Goal: Information Seeking & Learning: Learn about a topic

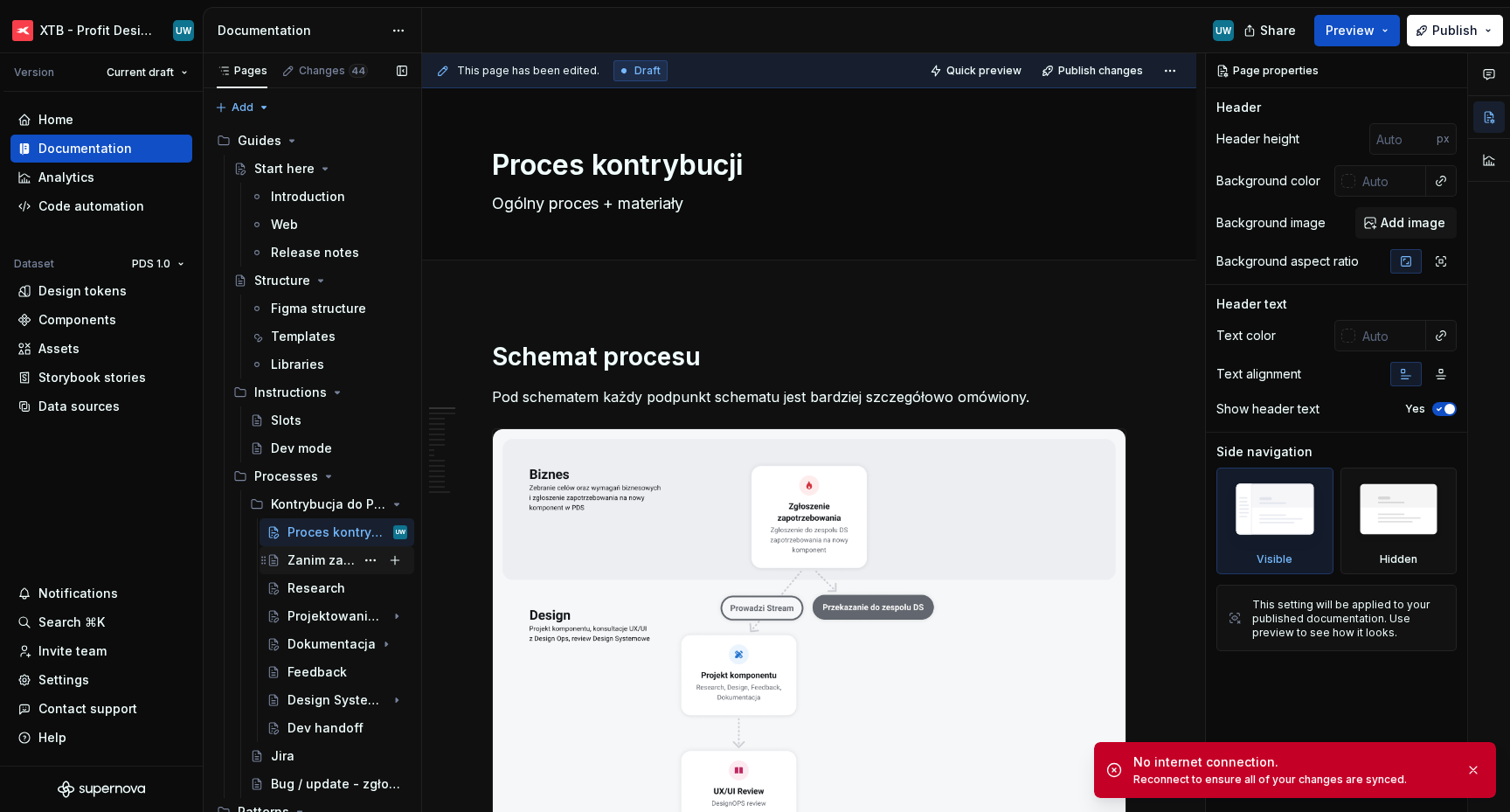
scroll to position [1, 0]
click at [312, 648] on div "Dokumentacja" at bounding box center [313, 643] width 50 height 17
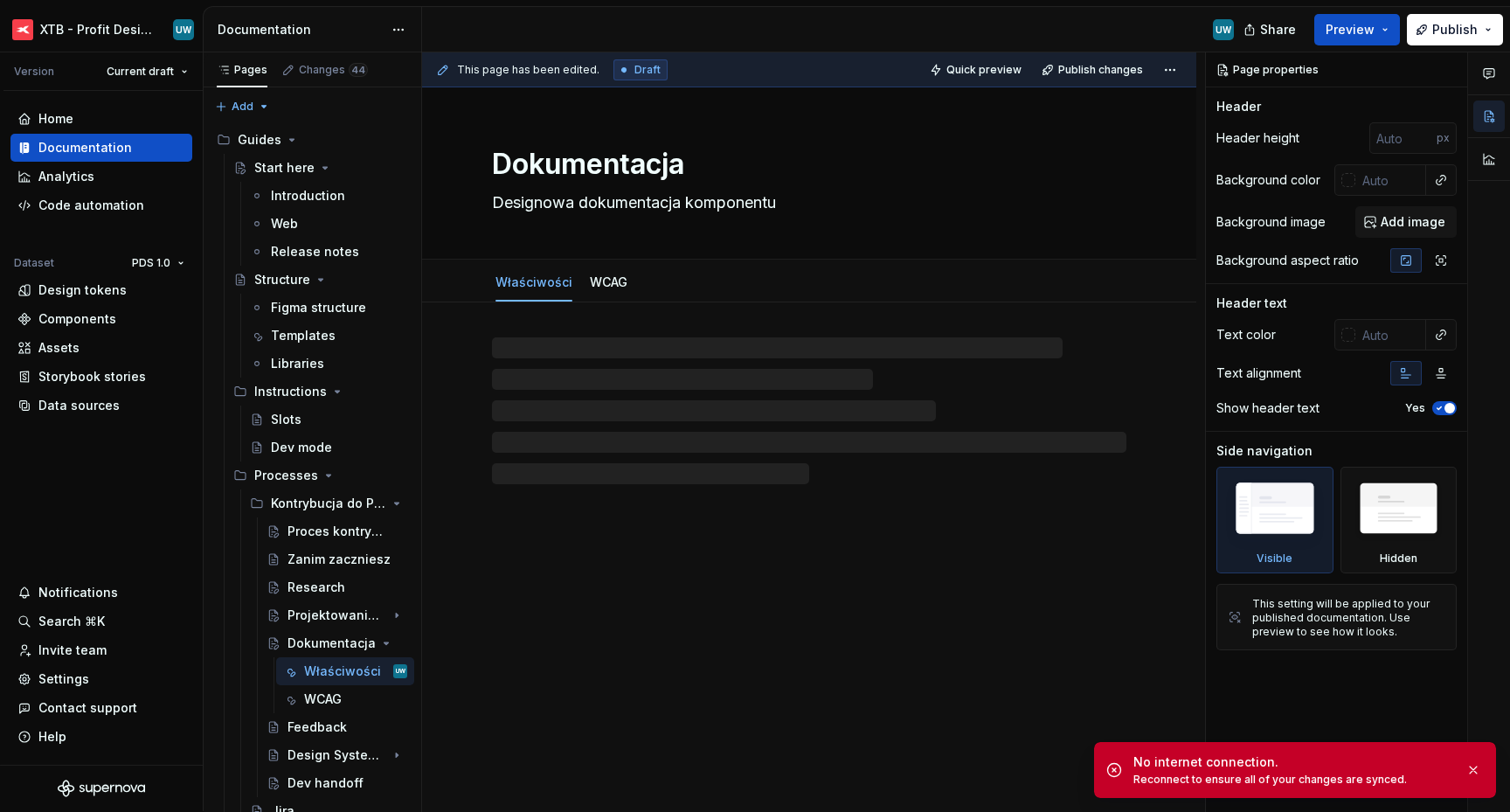
type textarea "*"
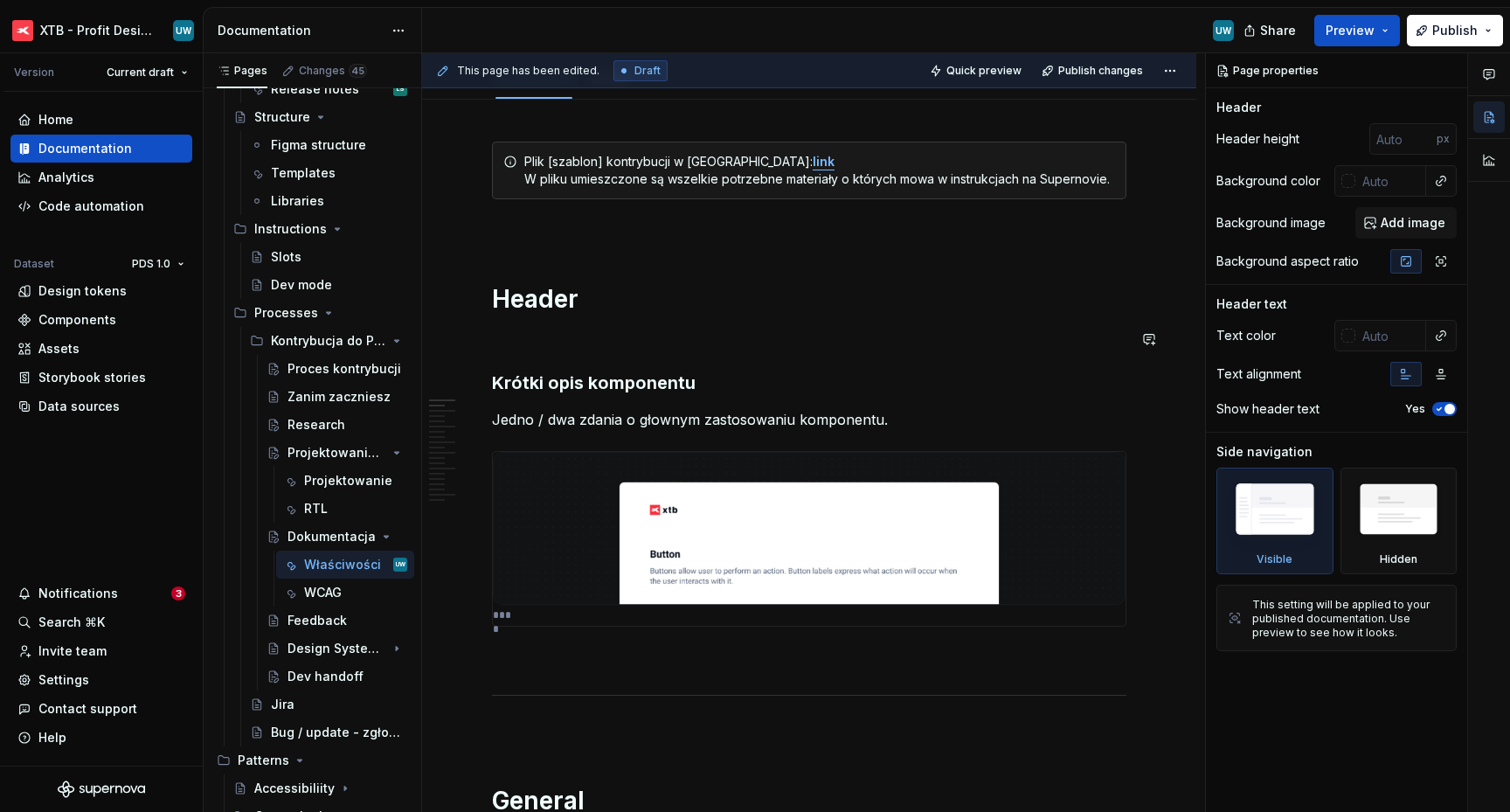
scroll to position [240, 0]
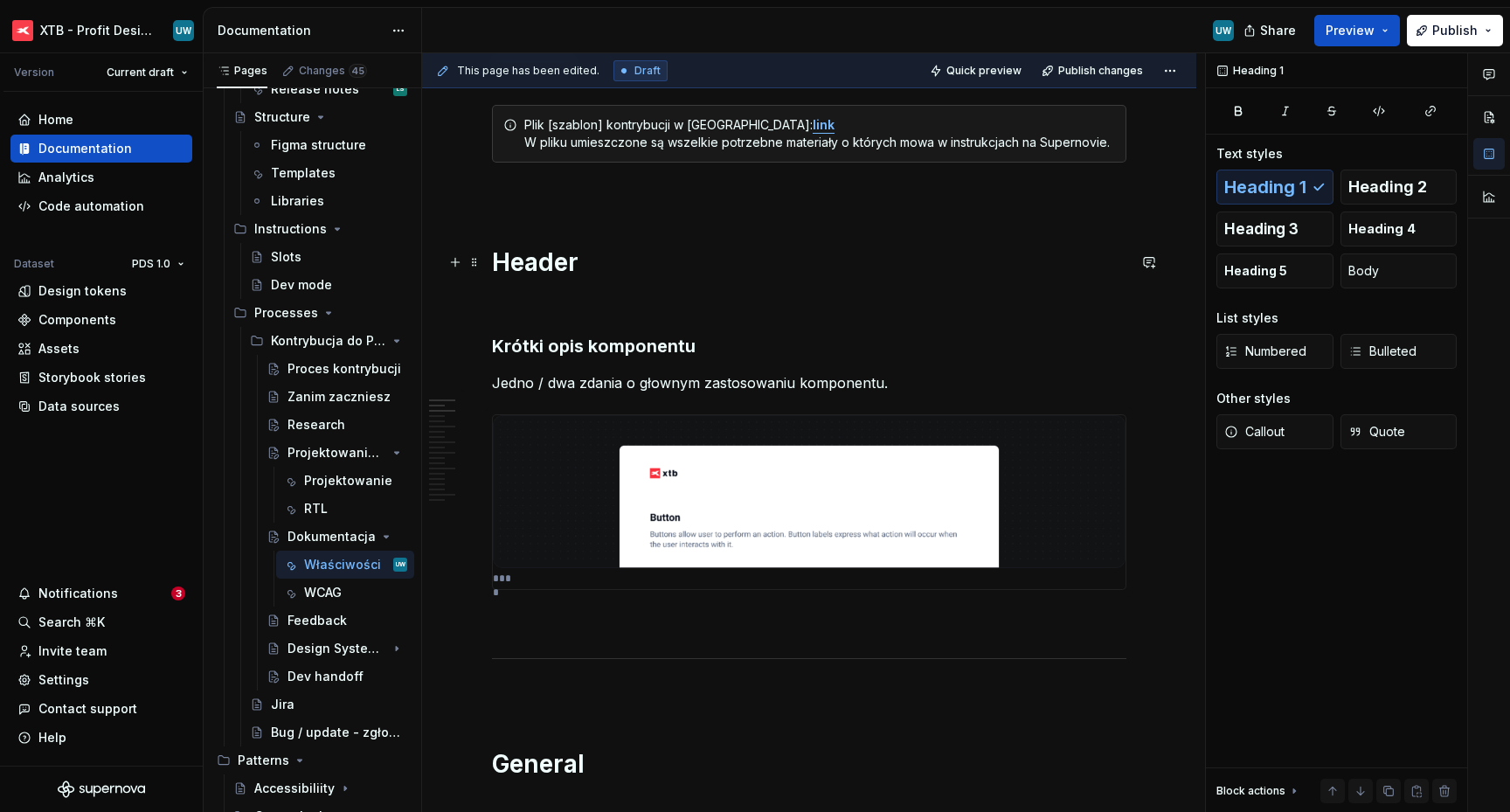
click at [521, 267] on h1 "Header" at bounding box center [809, 262] width 635 height 32
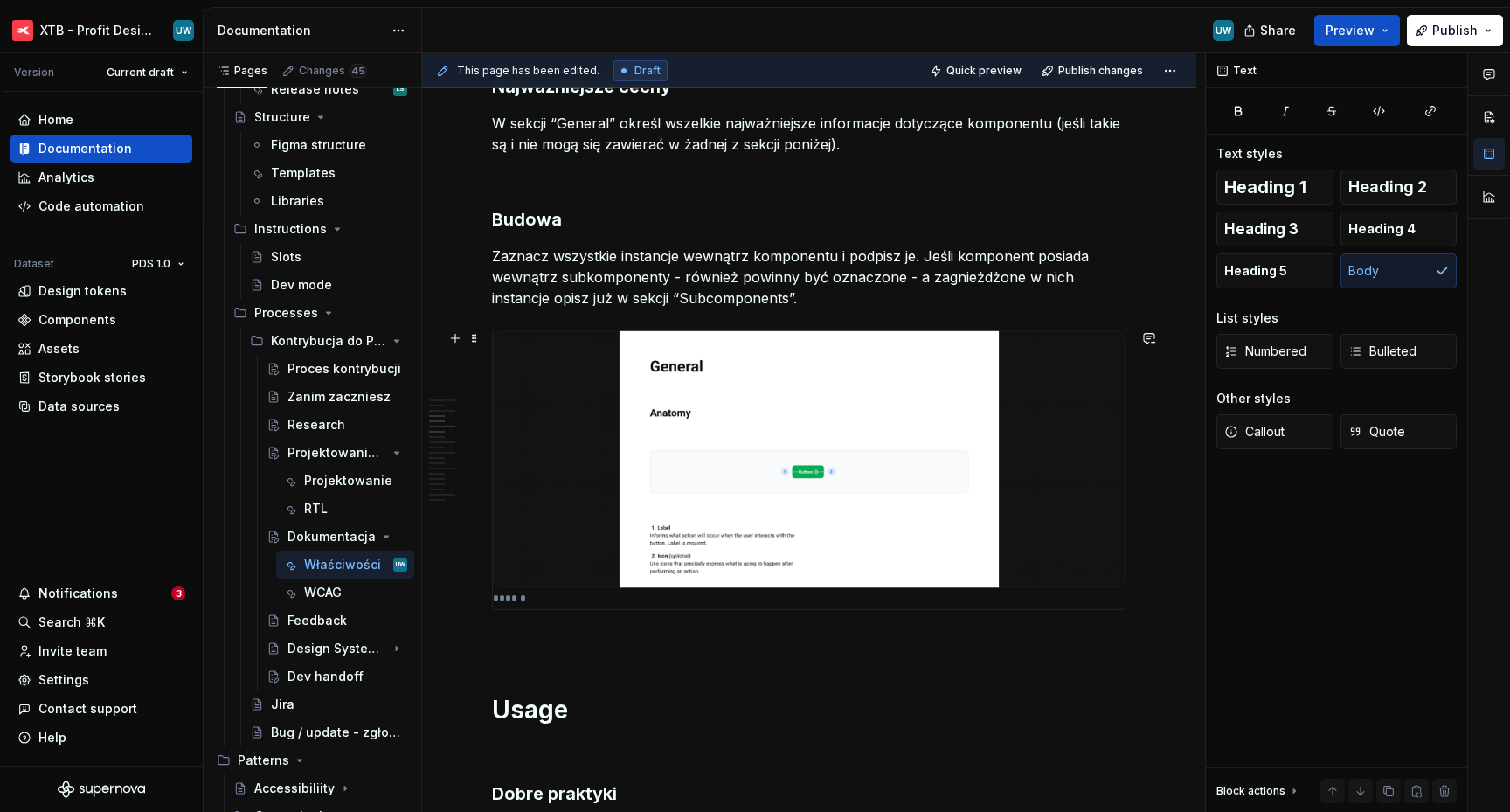
scroll to position [1349, 0]
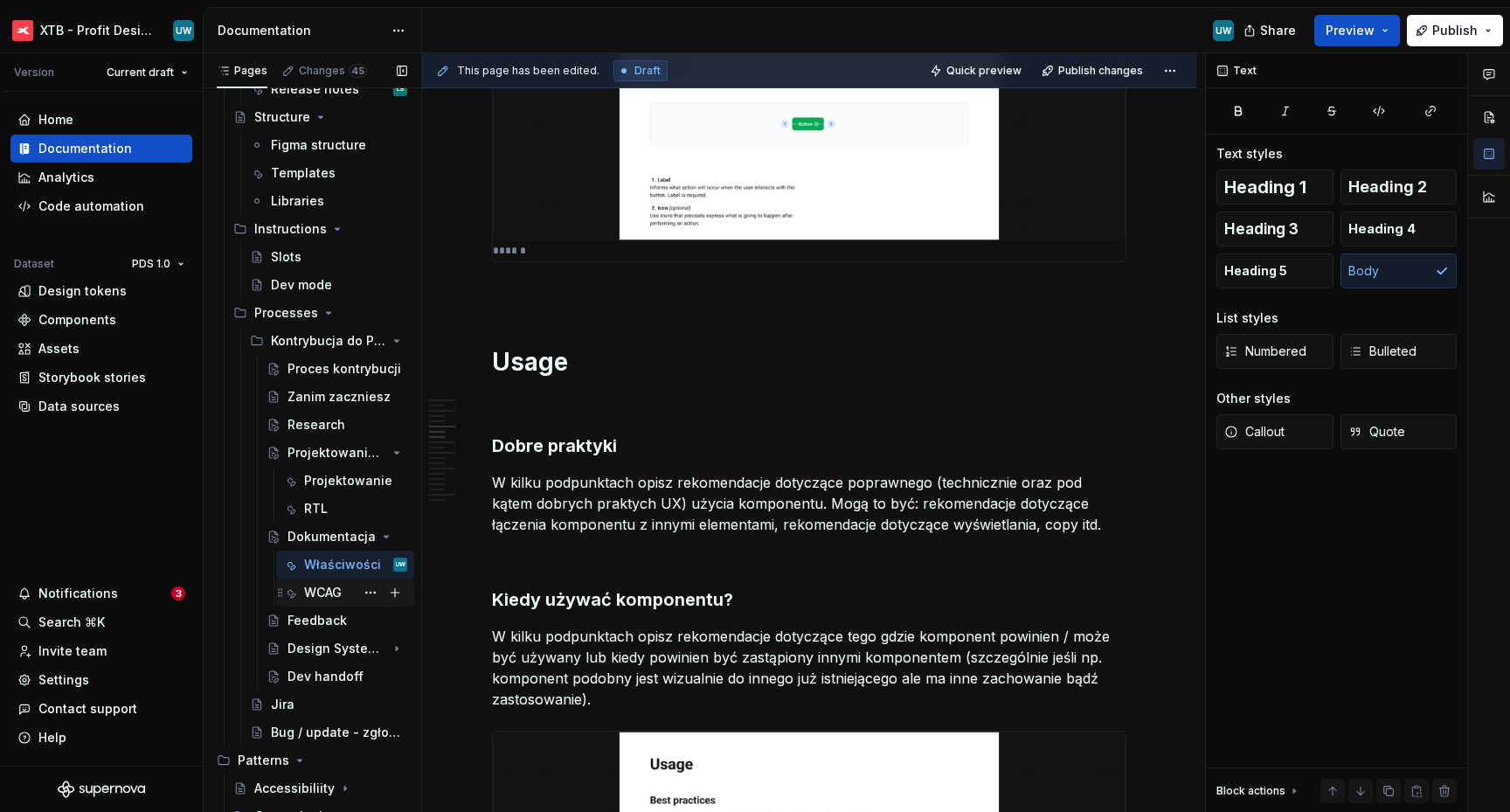
click at [344, 598] on div "WCAG" at bounding box center [356, 592] width 103 height 25
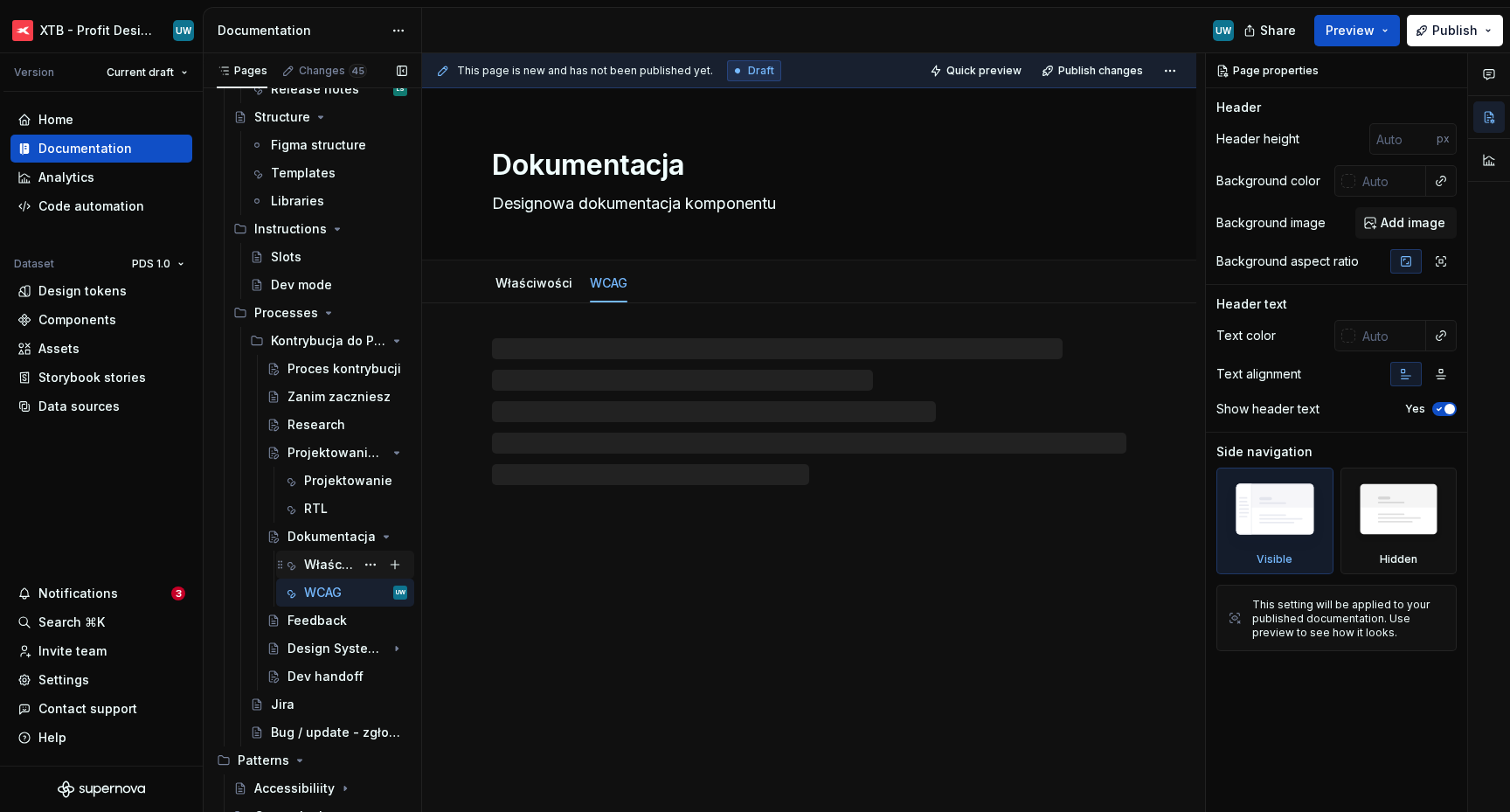
click at [328, 560] on div "Właściwości" at bounding box center [329, 565] width 51 height 17
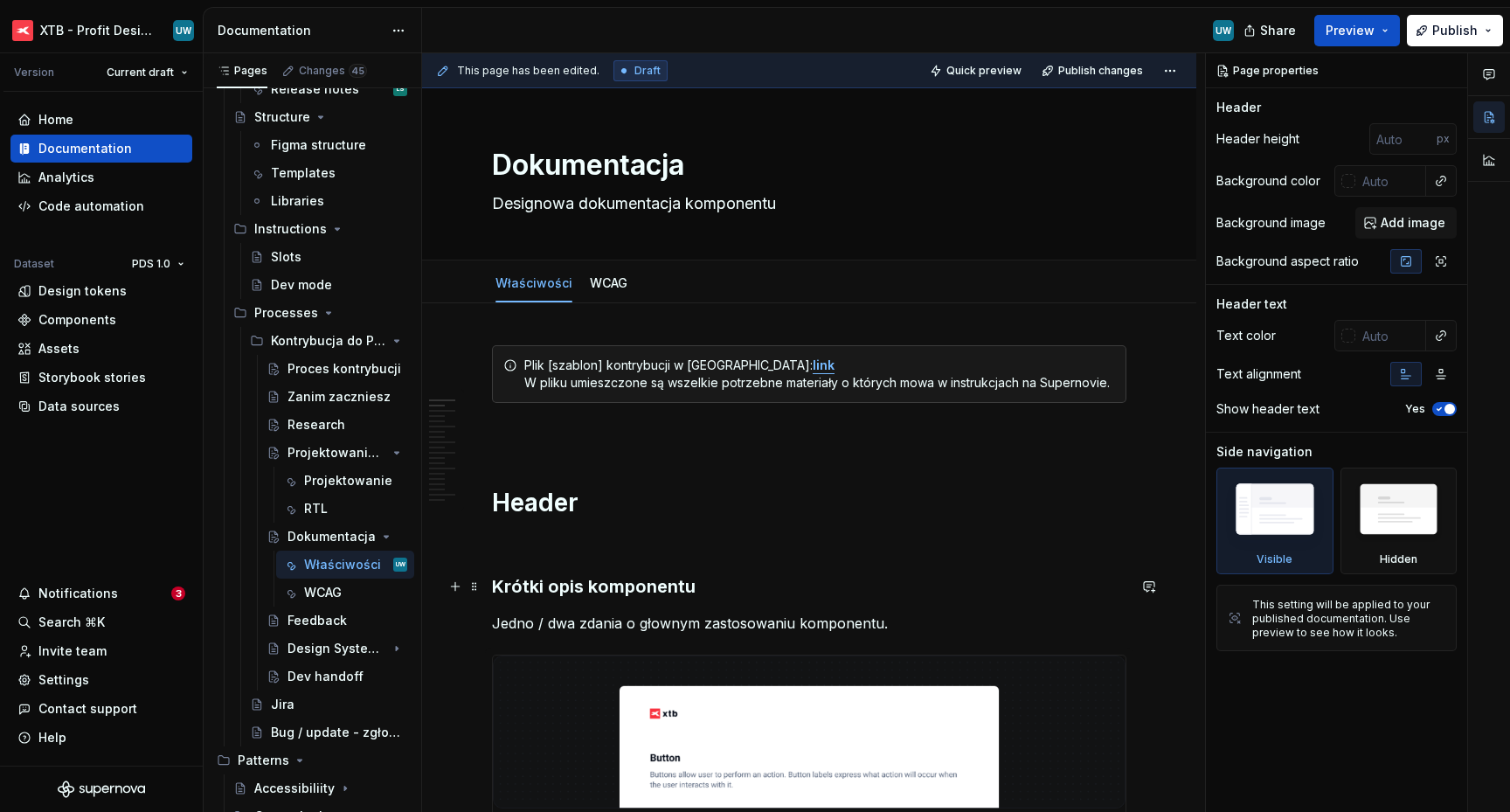
scroll to position [315, 0]
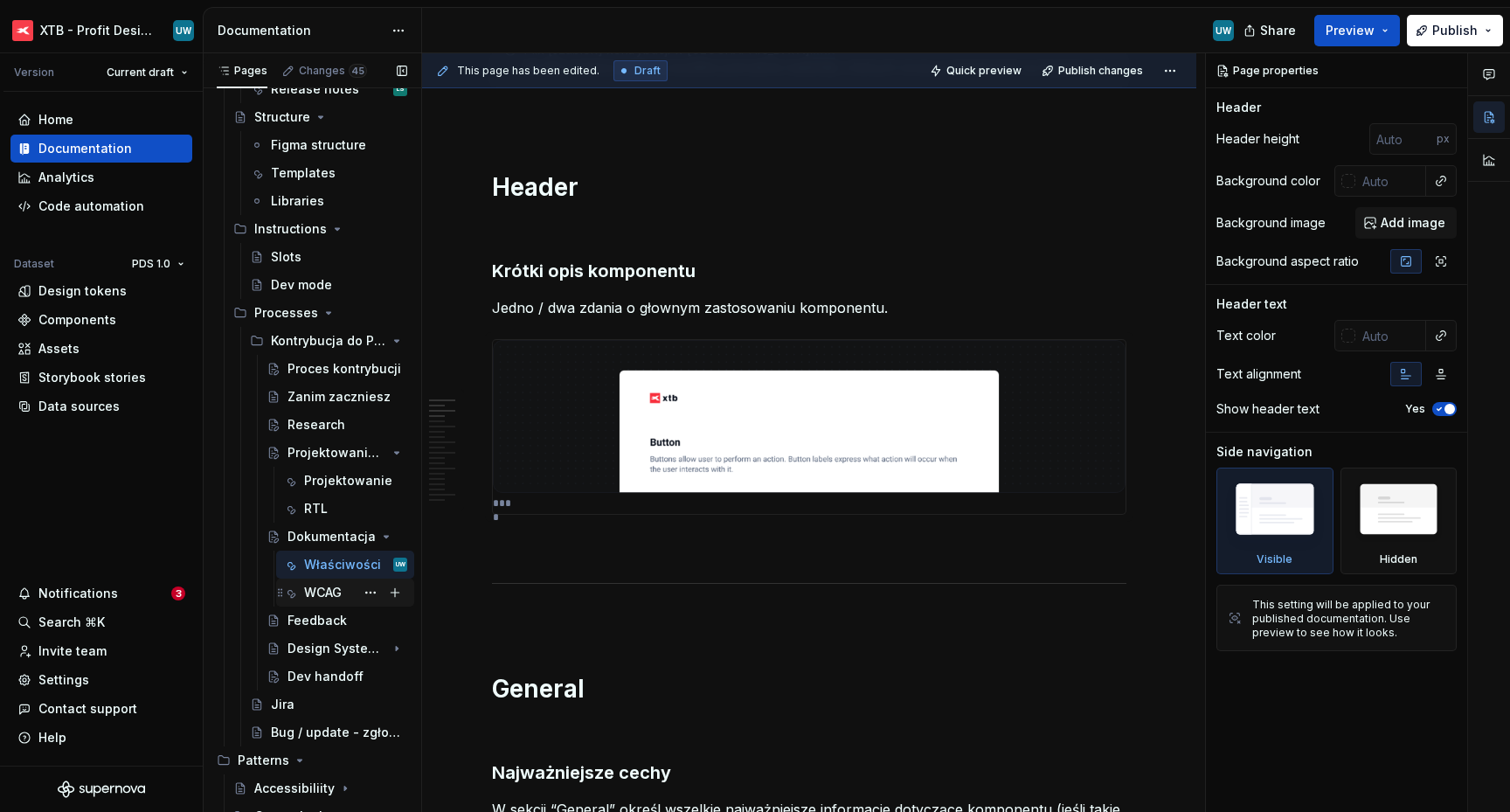
click at [316, 589] on div "WCAG" at bounding box center [322, 592] width 37 height 17
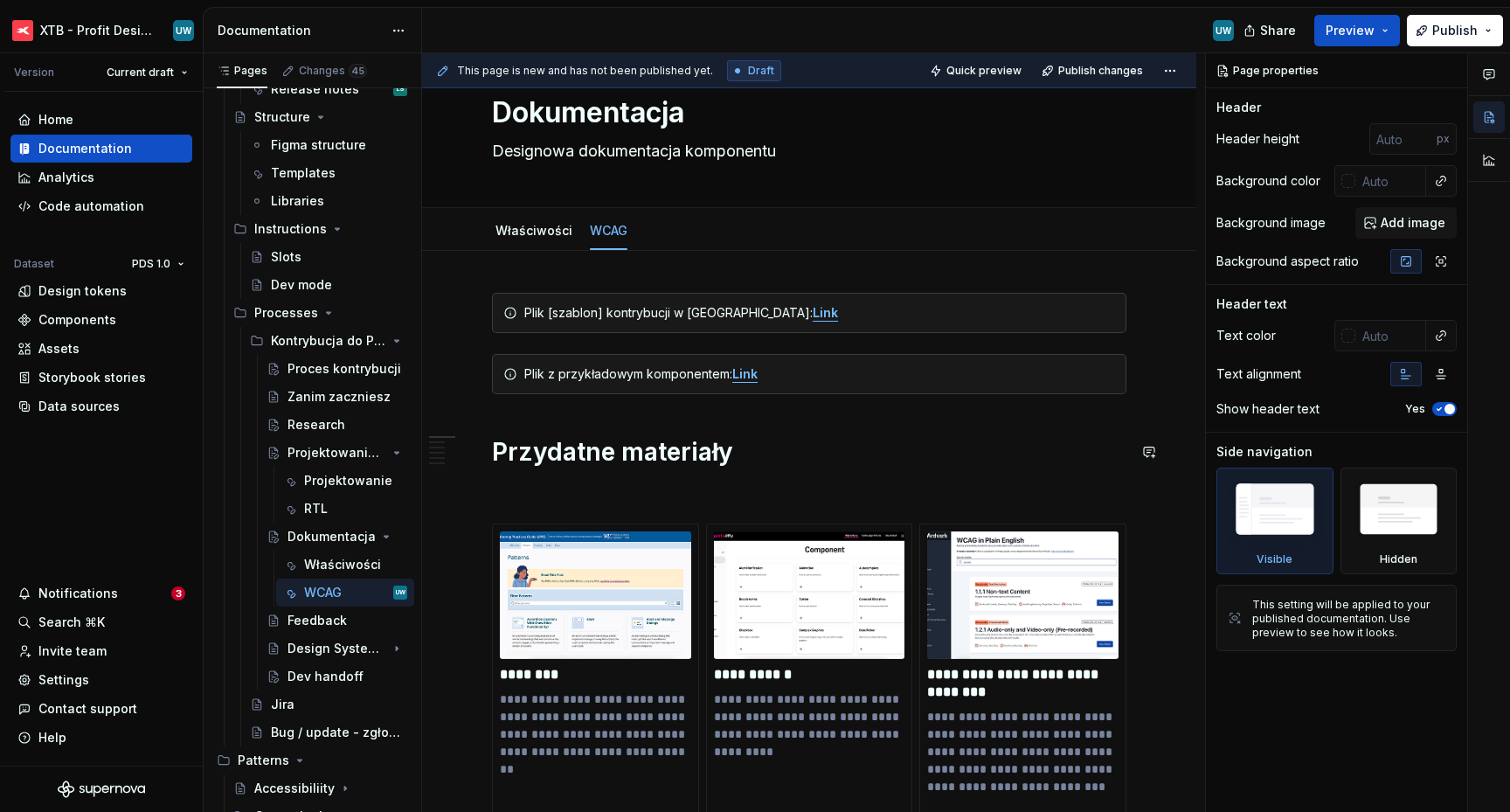
scroll to position [56, 0]
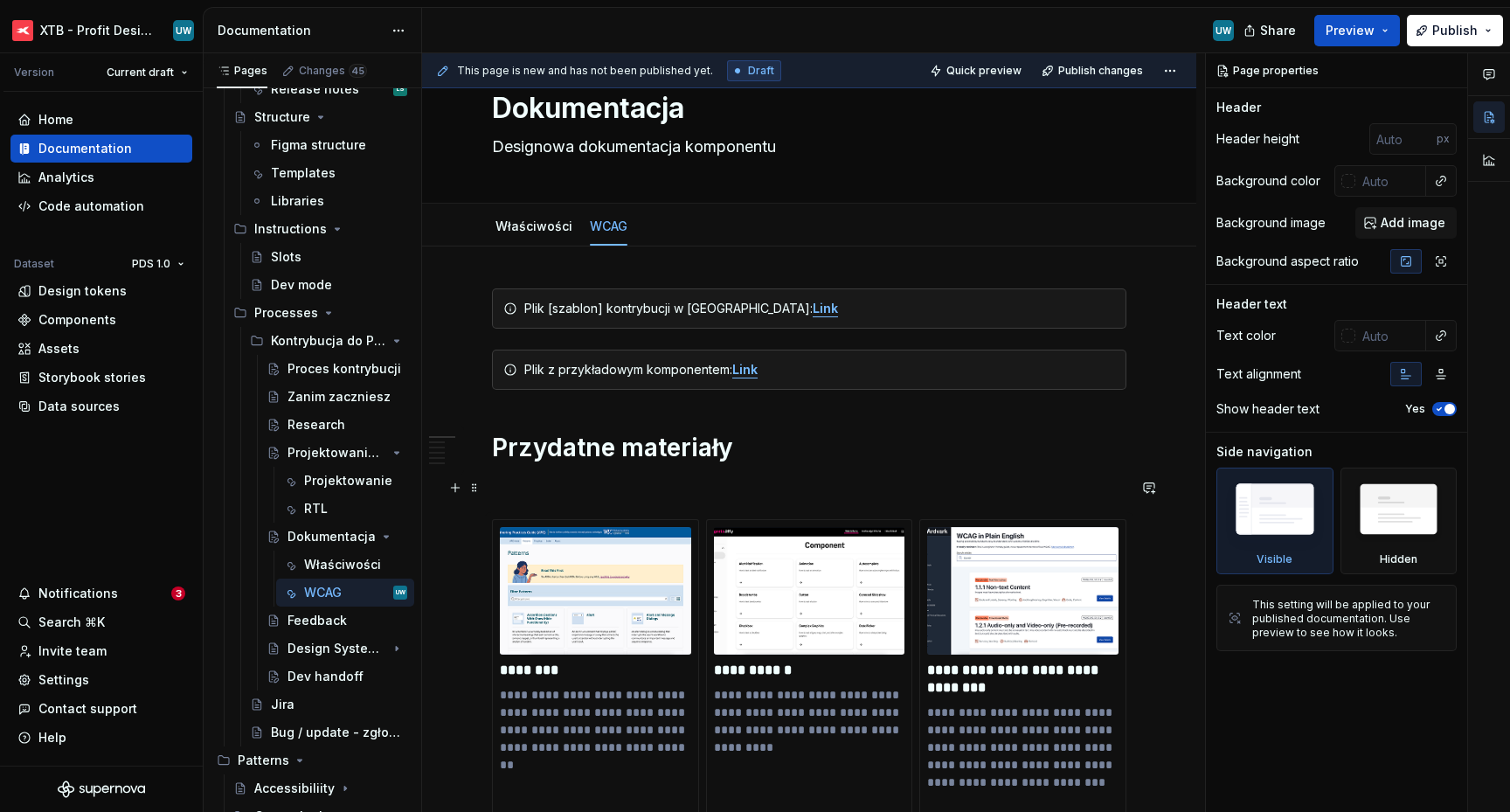
click at [556, 489] on p at bounding box center [809, 487] width 635 height 21
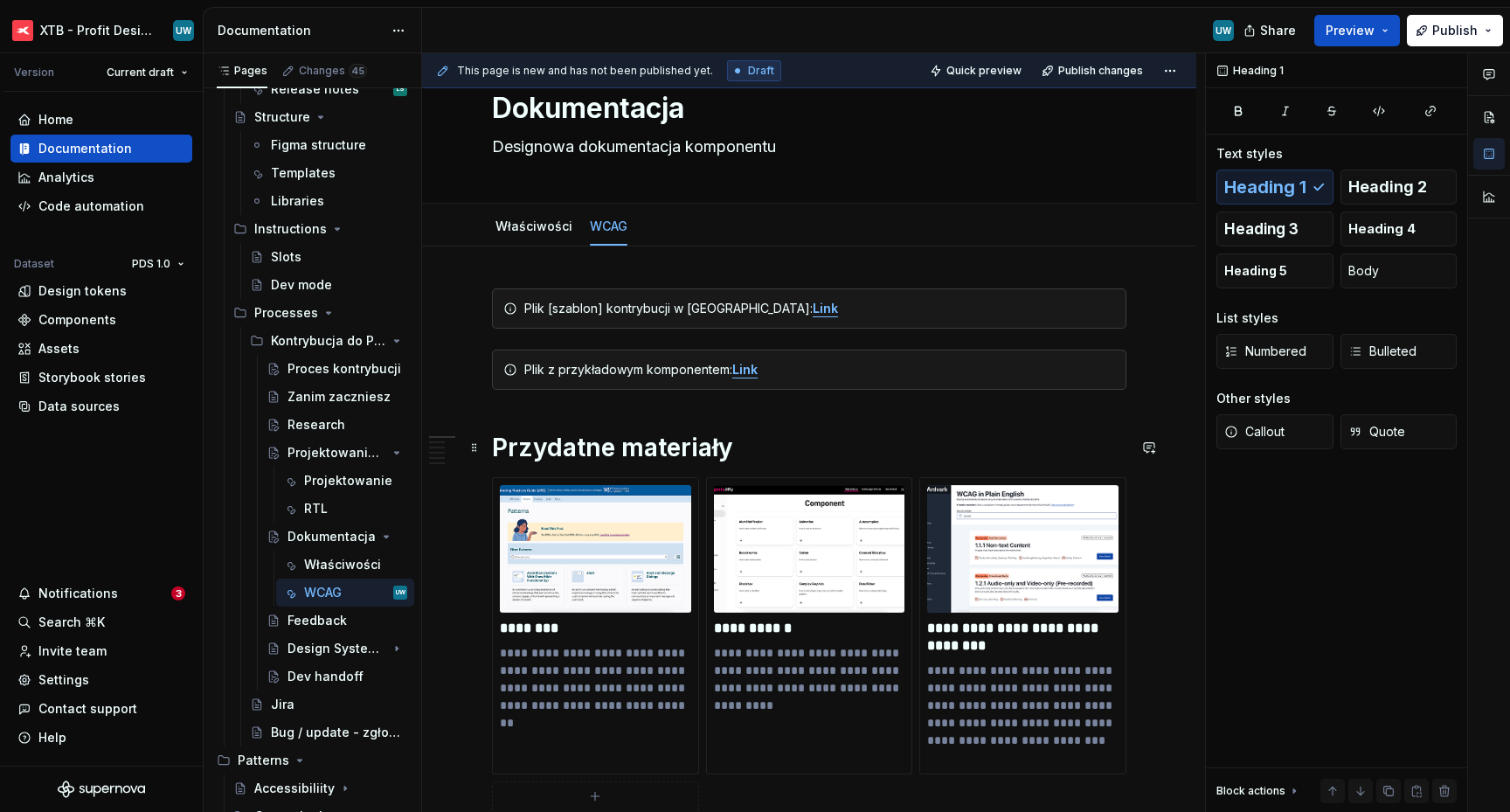
click at [493, 446] on h1 "Przydatne materiały" at bounding box center [809, 447] width 635 height 32
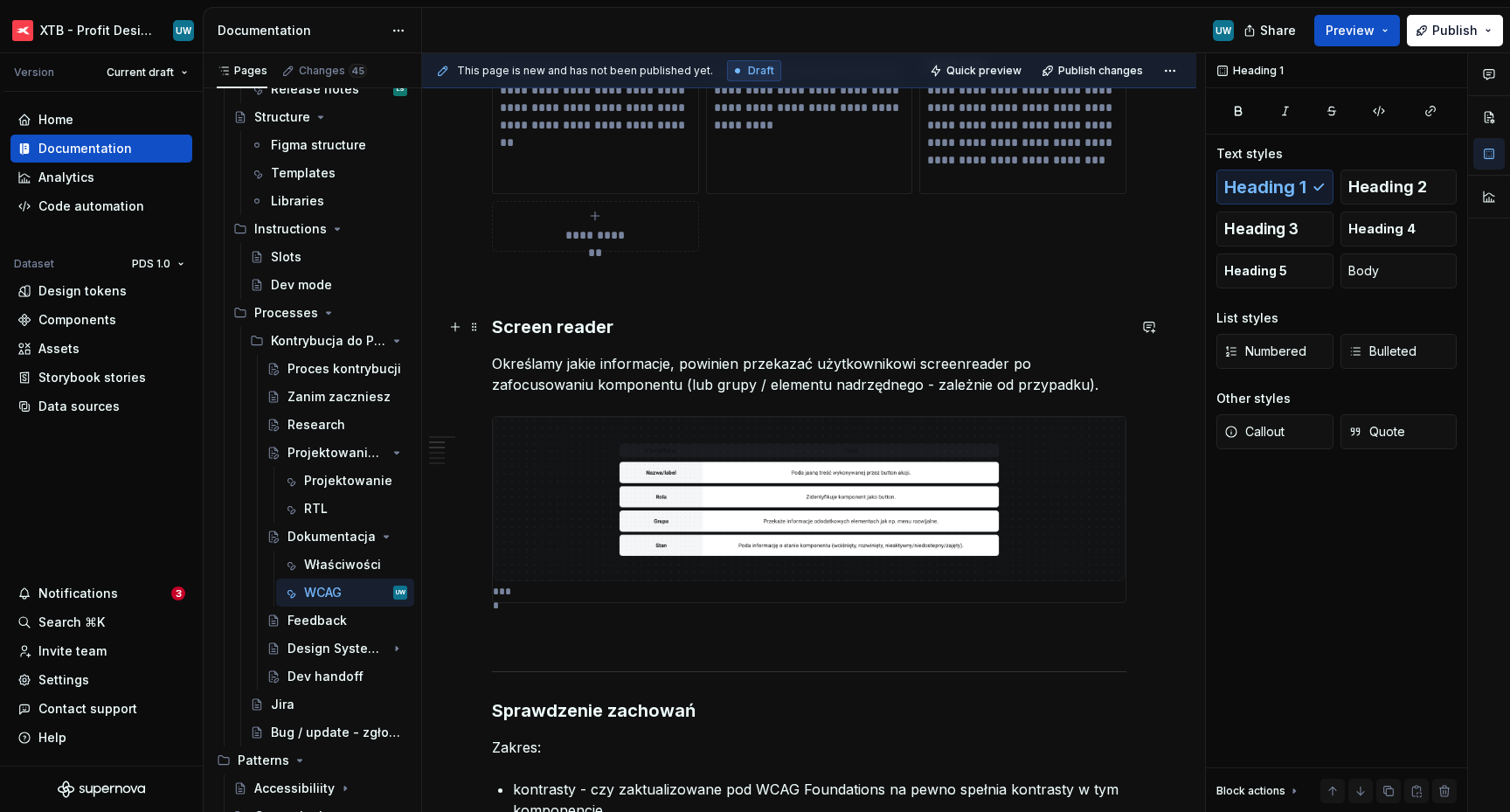
scroll to position [629, 0]
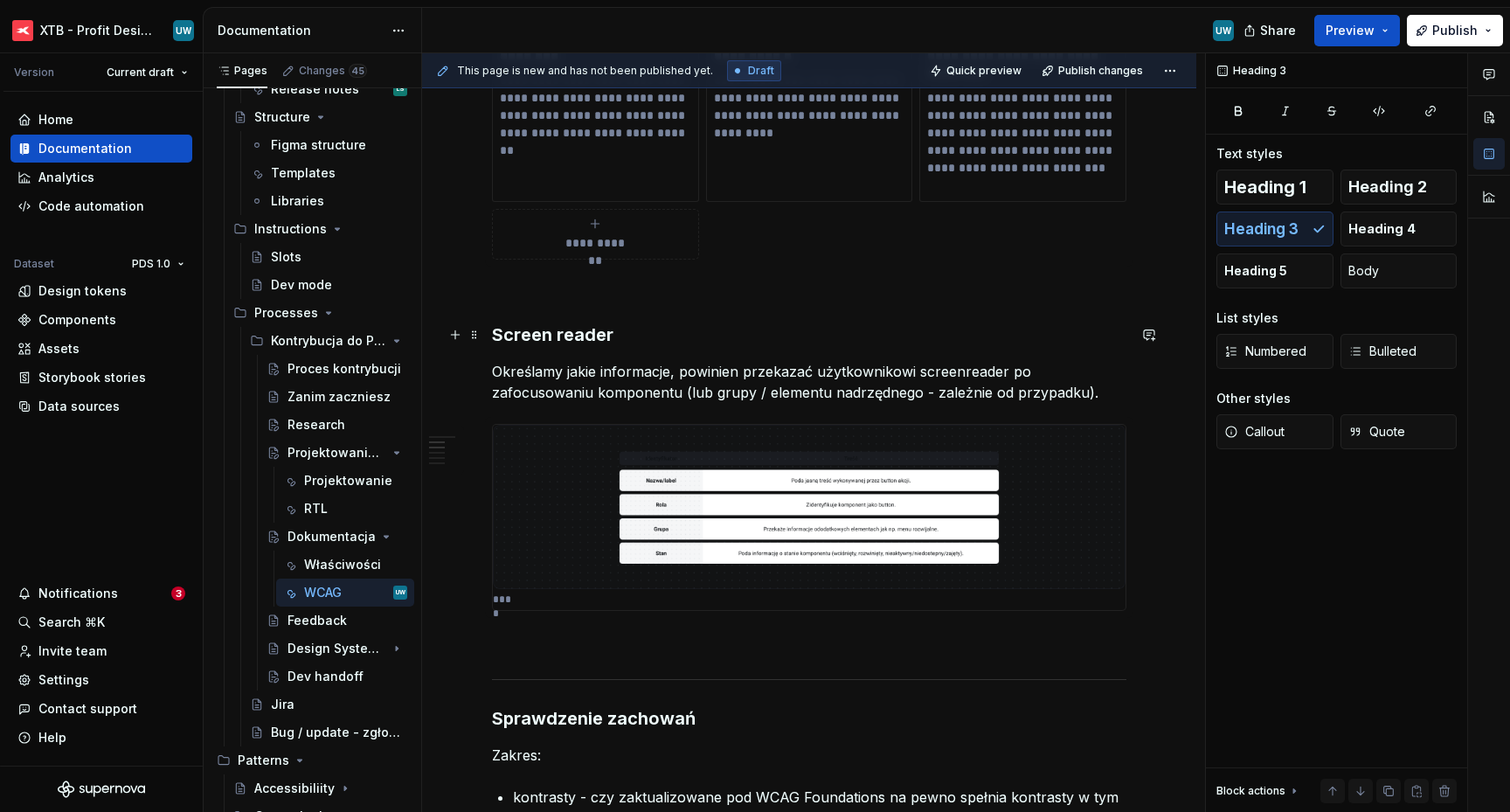
click at [557, 332] on h3 "Screen reader" at bounding box center [809, 334] width 635 height 25
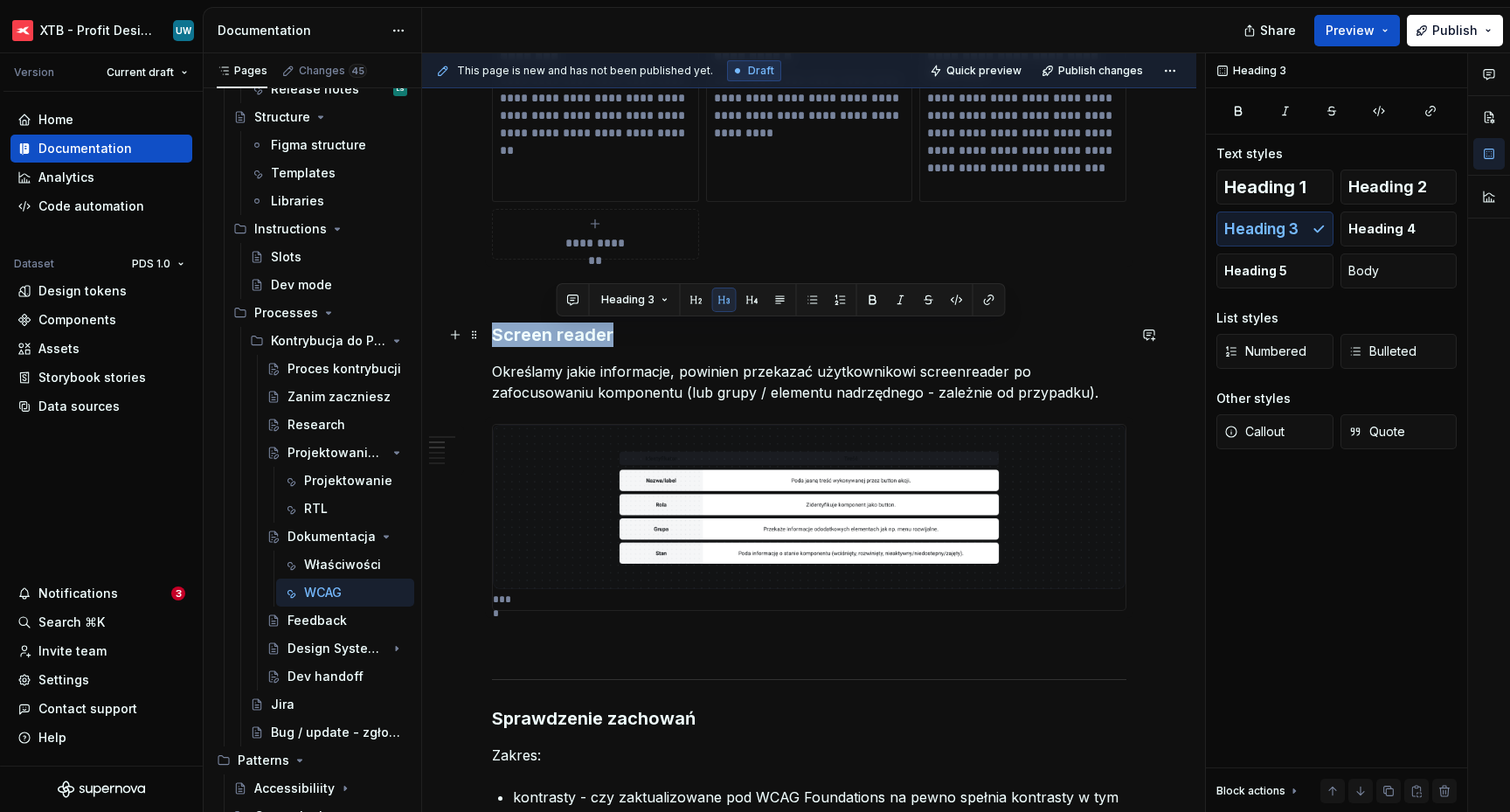
click at [557, 332] on h3 "Screen reader" at bounding box center [809, 334] width 635 height 25
click at [1386, 192] on span "Heading 2" at bounding box center [1388, 187] width 78 height 17
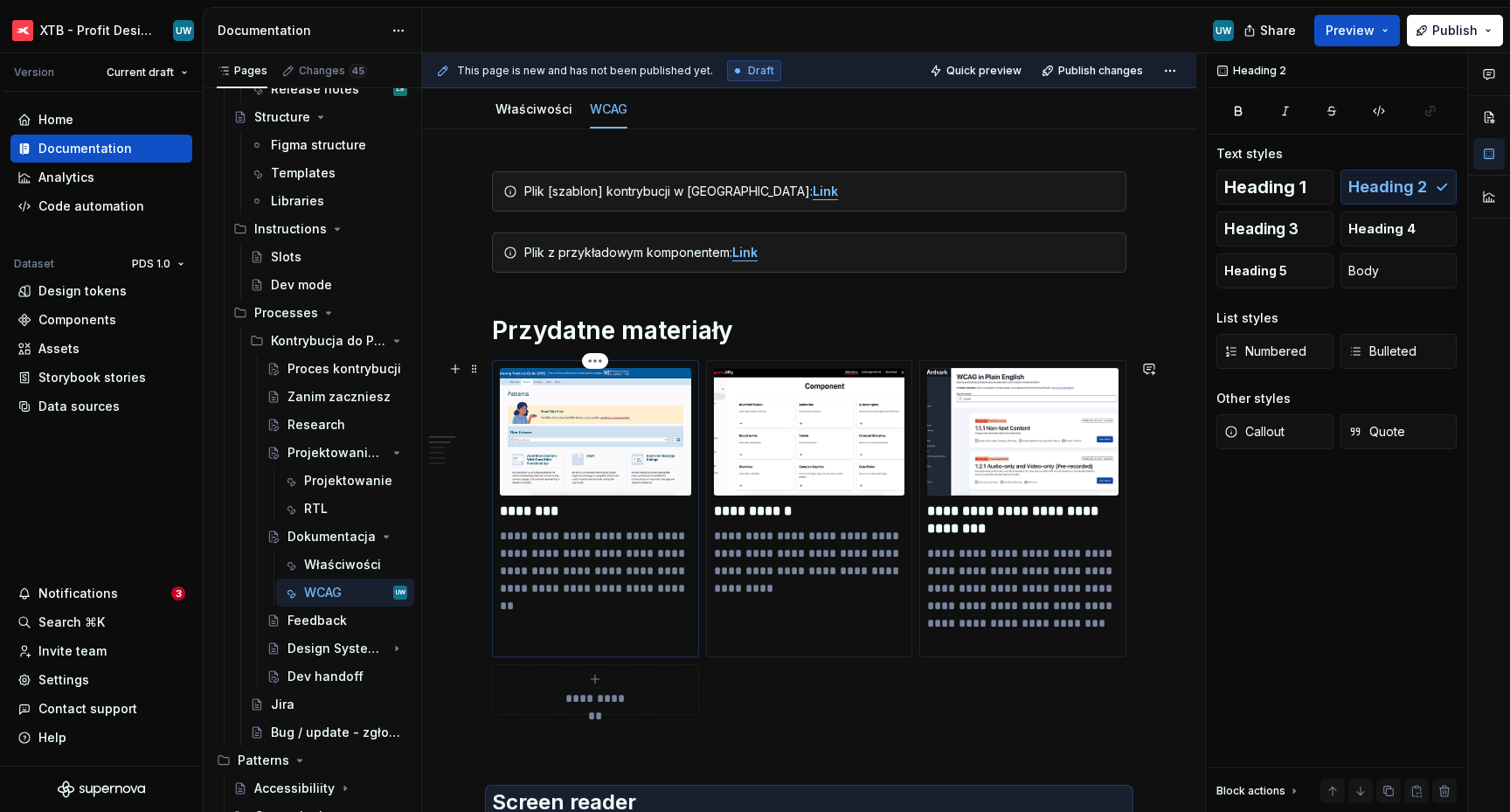
scroll to position [199, 0]
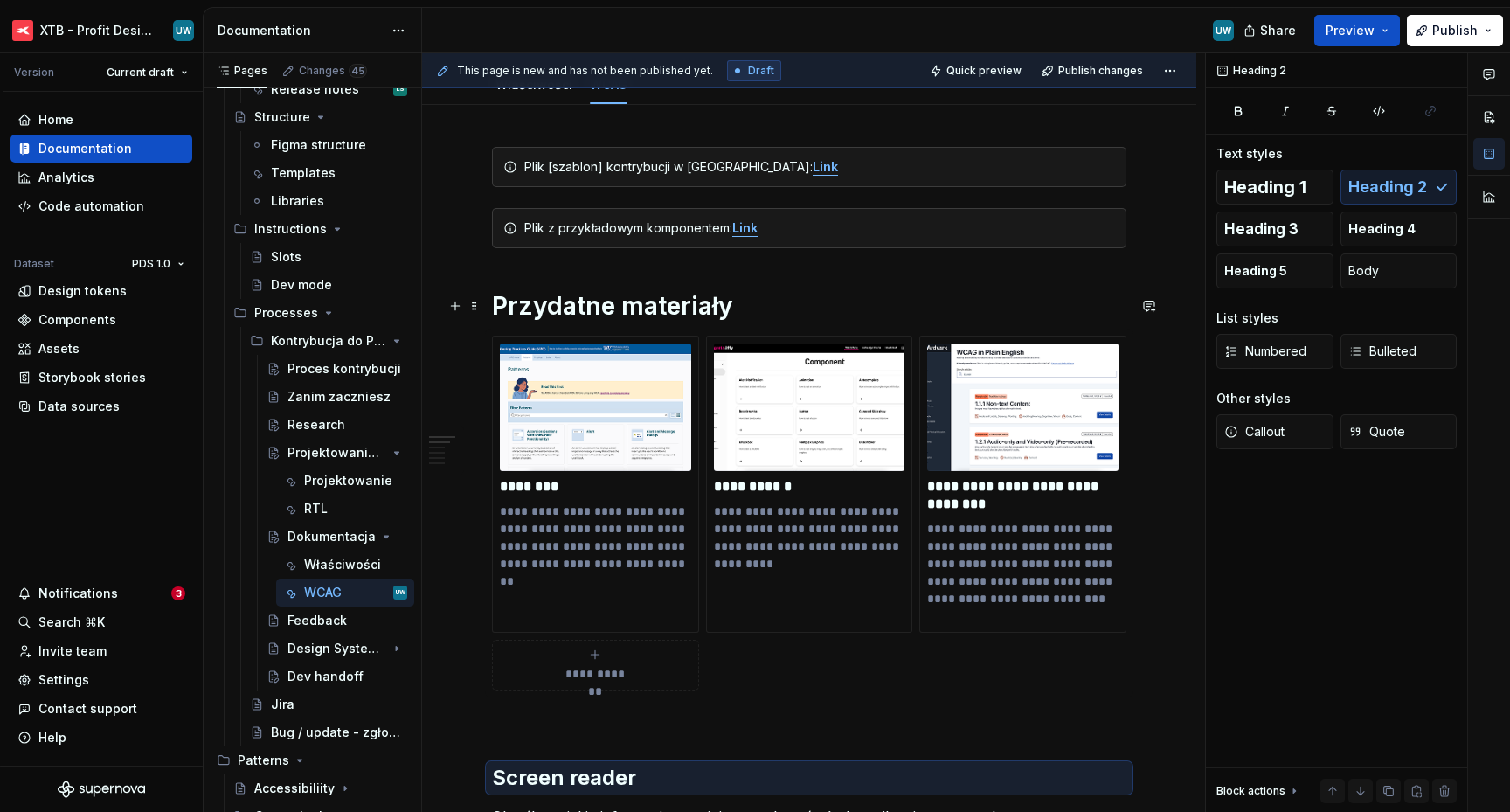
click at [658, 302] on h1 "Przydatne materiały" at bounding box center [809, 306] width 635 height 32
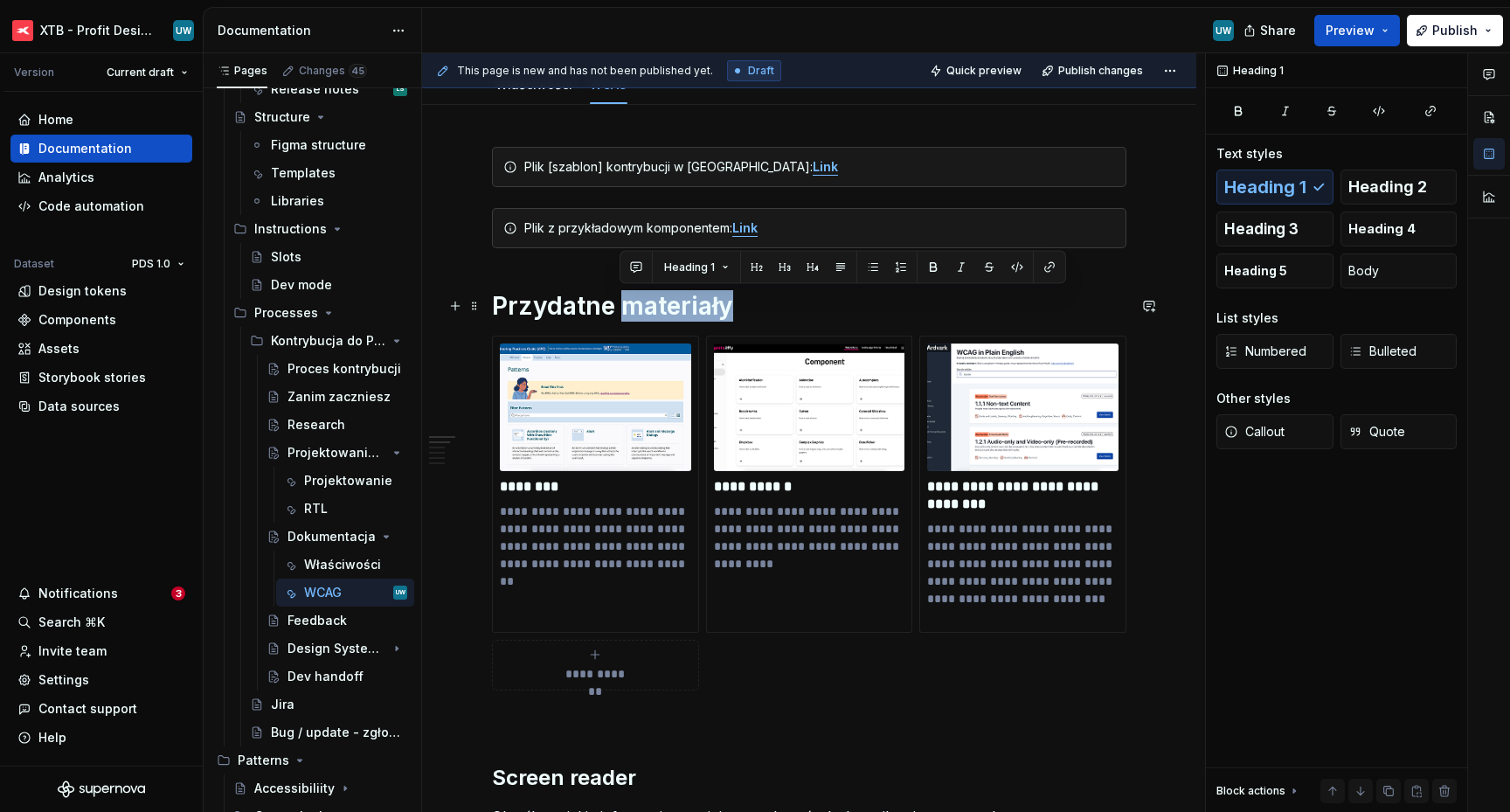
click at [658, 302] on h1 "Przydatne materiały" at bounding box center [809, 306] width 635 height 32
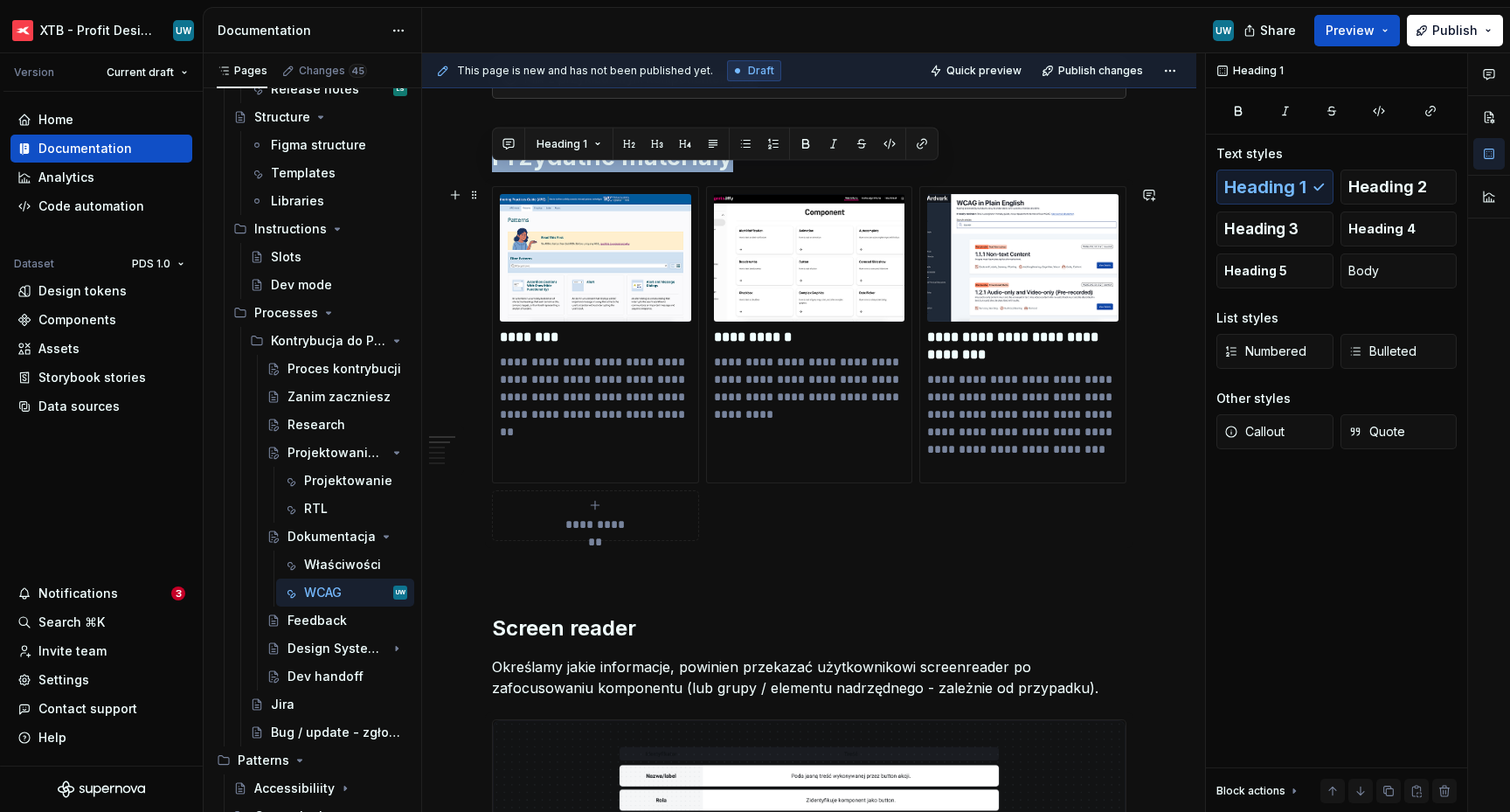
scroll to position [353, 0]
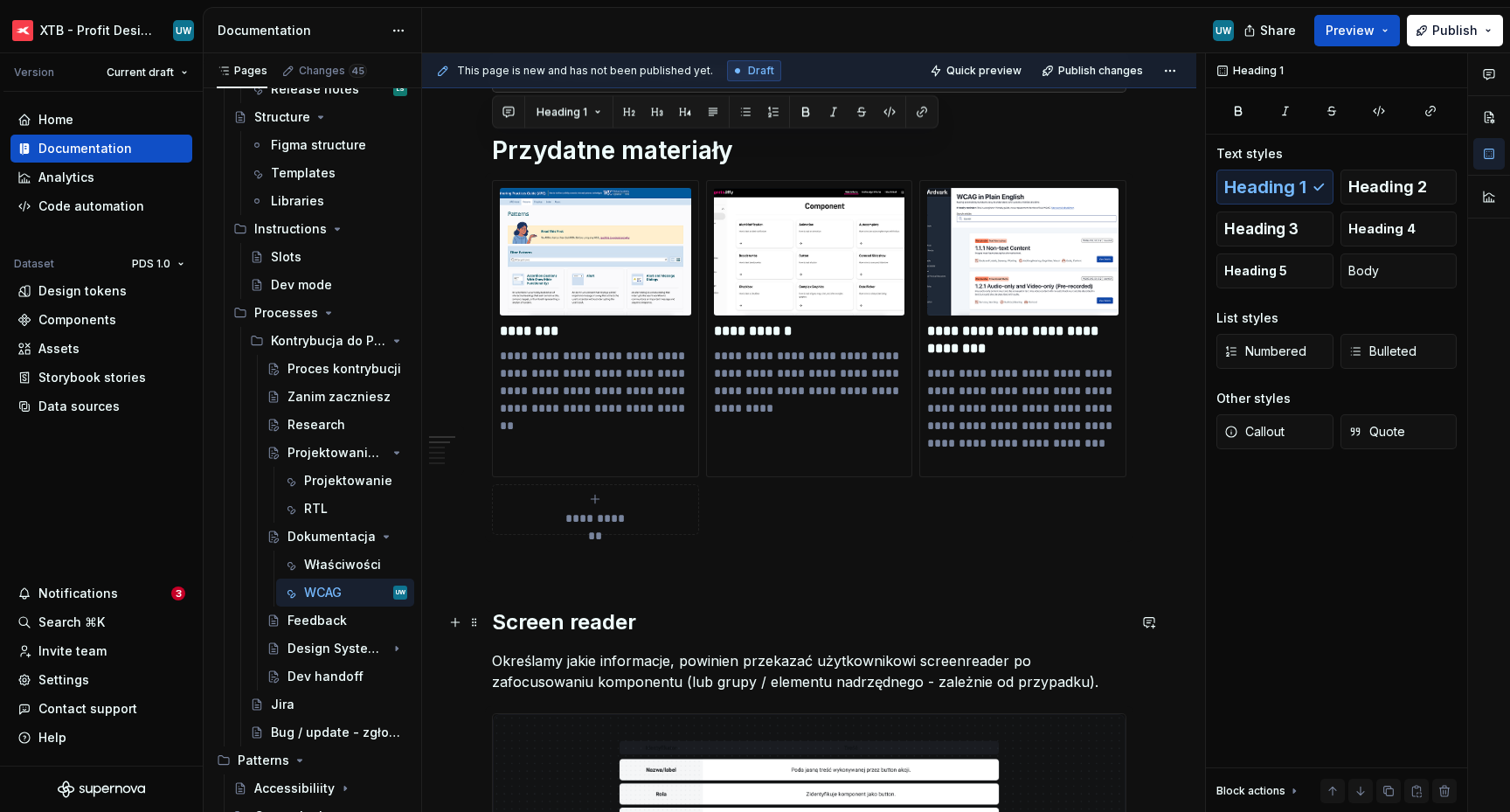
click at [580, 621] on h2 "Screen reader" at bounding box center [809, 621] width 635 height 28
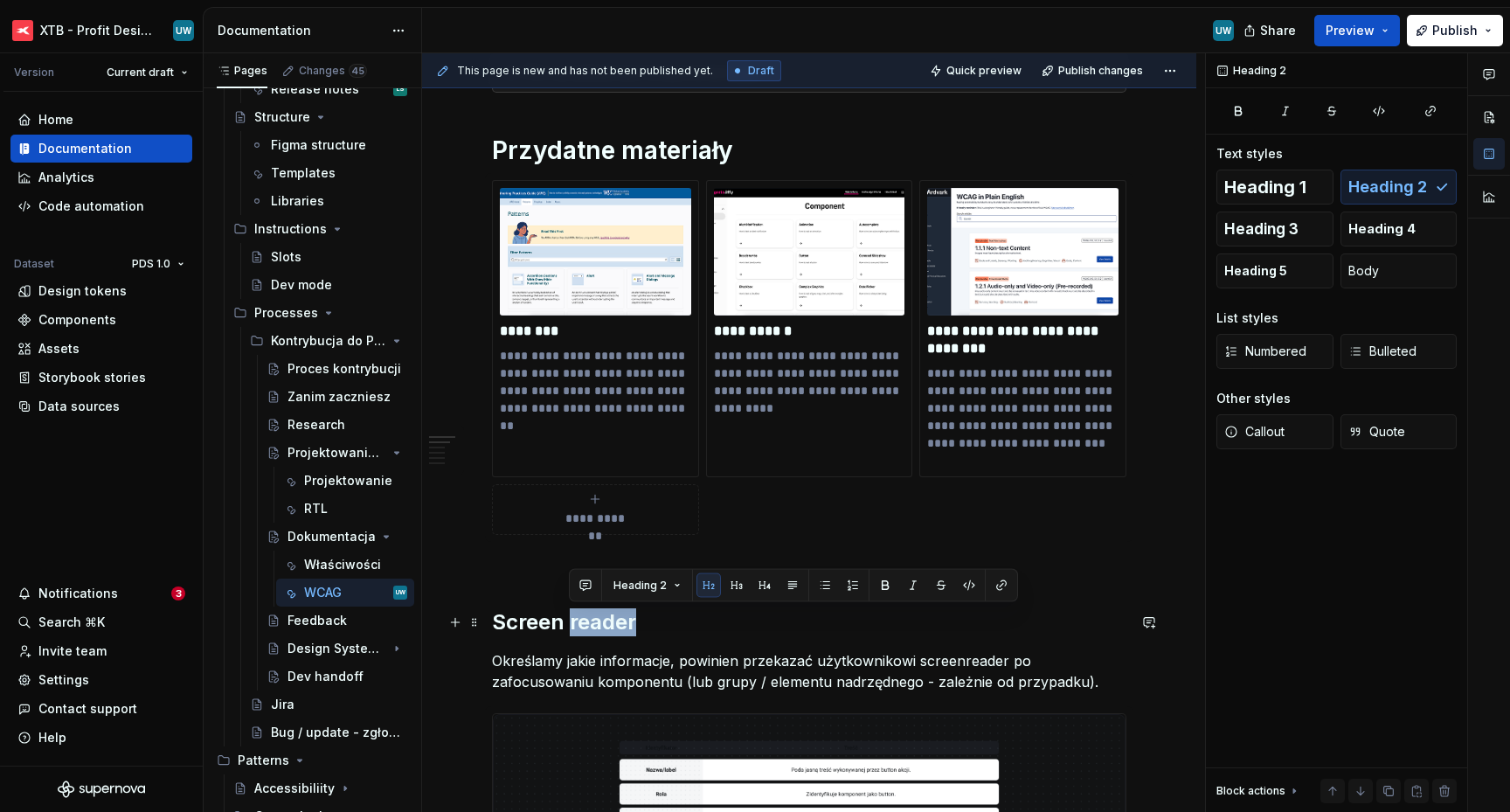
click at [580, 621] on h2 "Screen reader" at bounding box center [809, 621] width 635 height 28
click at [1264, 189] on span "Heading 1" at bounding box center [1265, 187] width 82 height 17
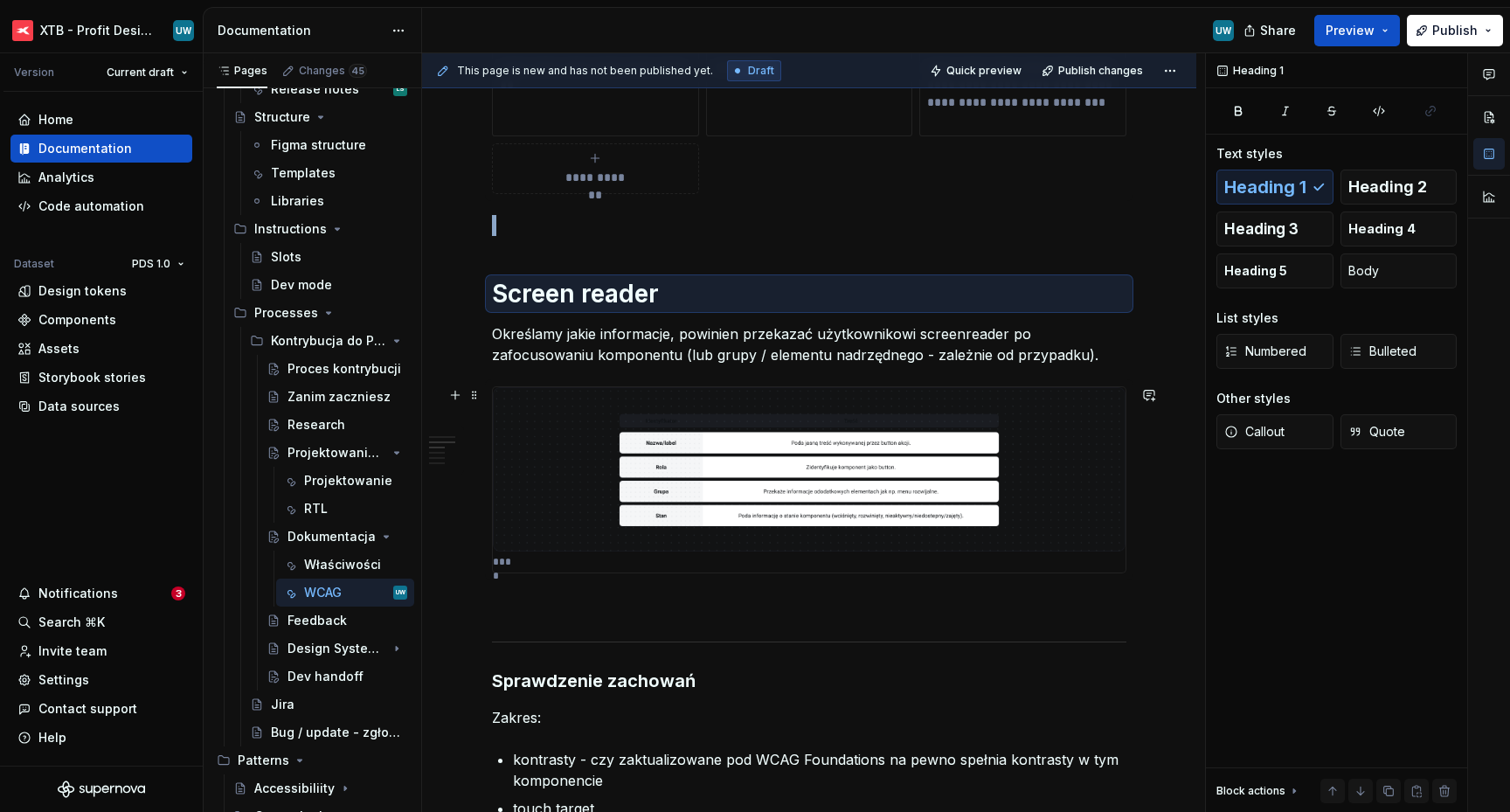
scroll to position [847, 0]
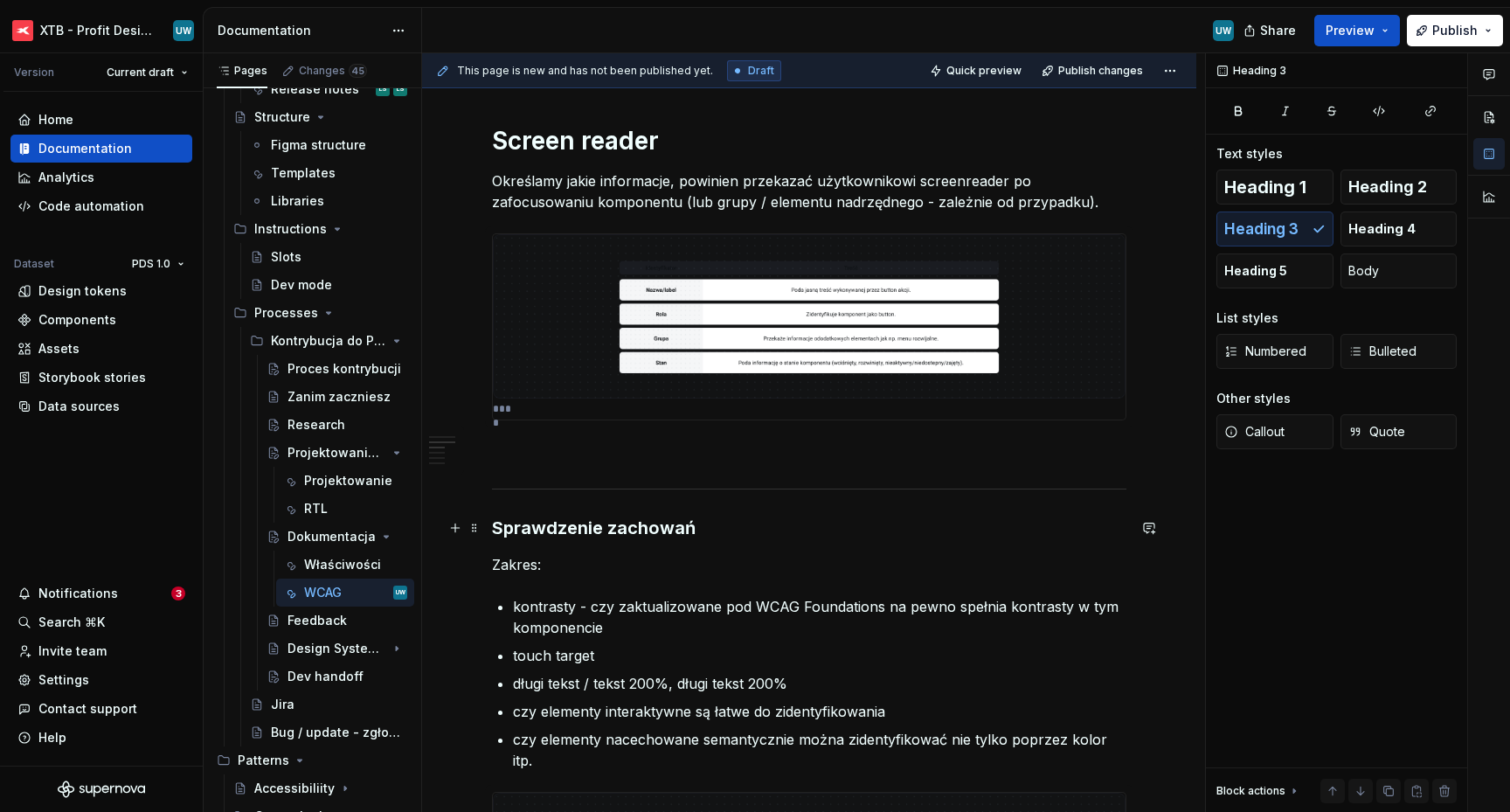
click at [496, 525] on h3 "Sprawdzenie zachowań" at bounding box center [809, 528] width 635 height 25
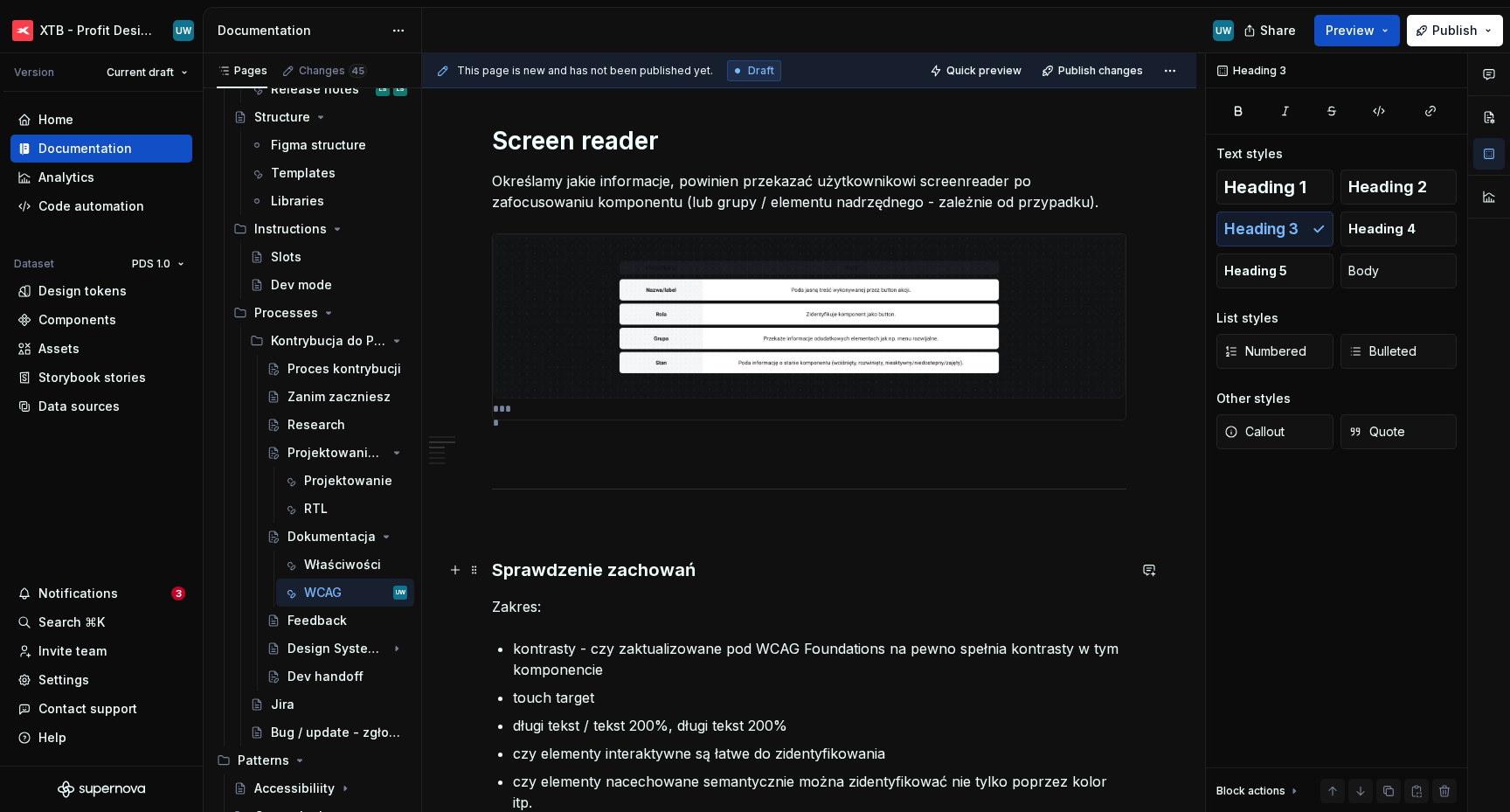
click at [624, 566] on h3 "Sprawdzenie zachowań" at bounding box center [809, 569] width 635 height 25
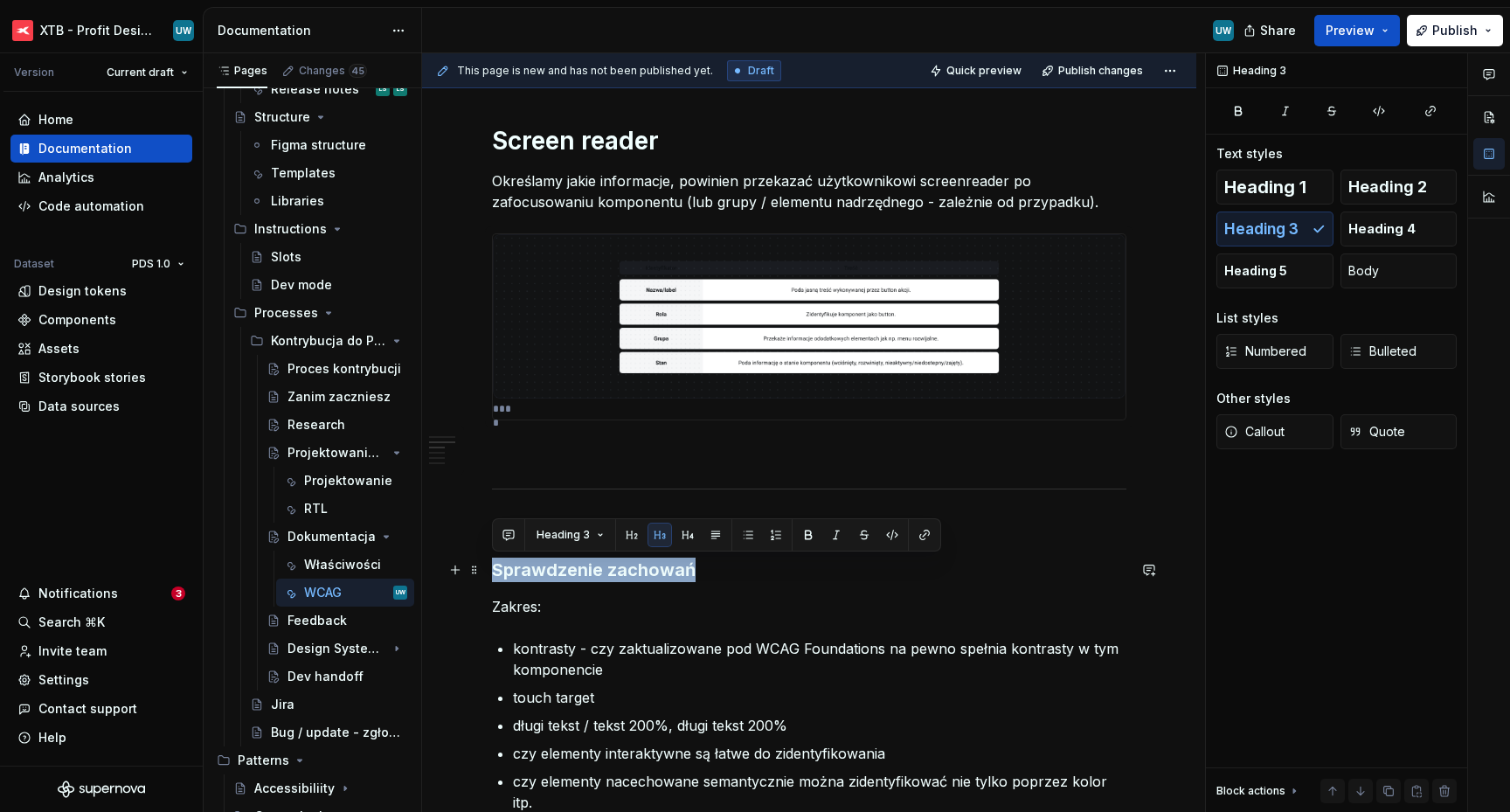
click at [624, 566] on h3 "Sprawdzenie zachowań" at bounding box center [809, 569] width 635 height 25
click at [1288, 195] on span "Heading 1" at bounding box center [1265, 187] width 82 height 17
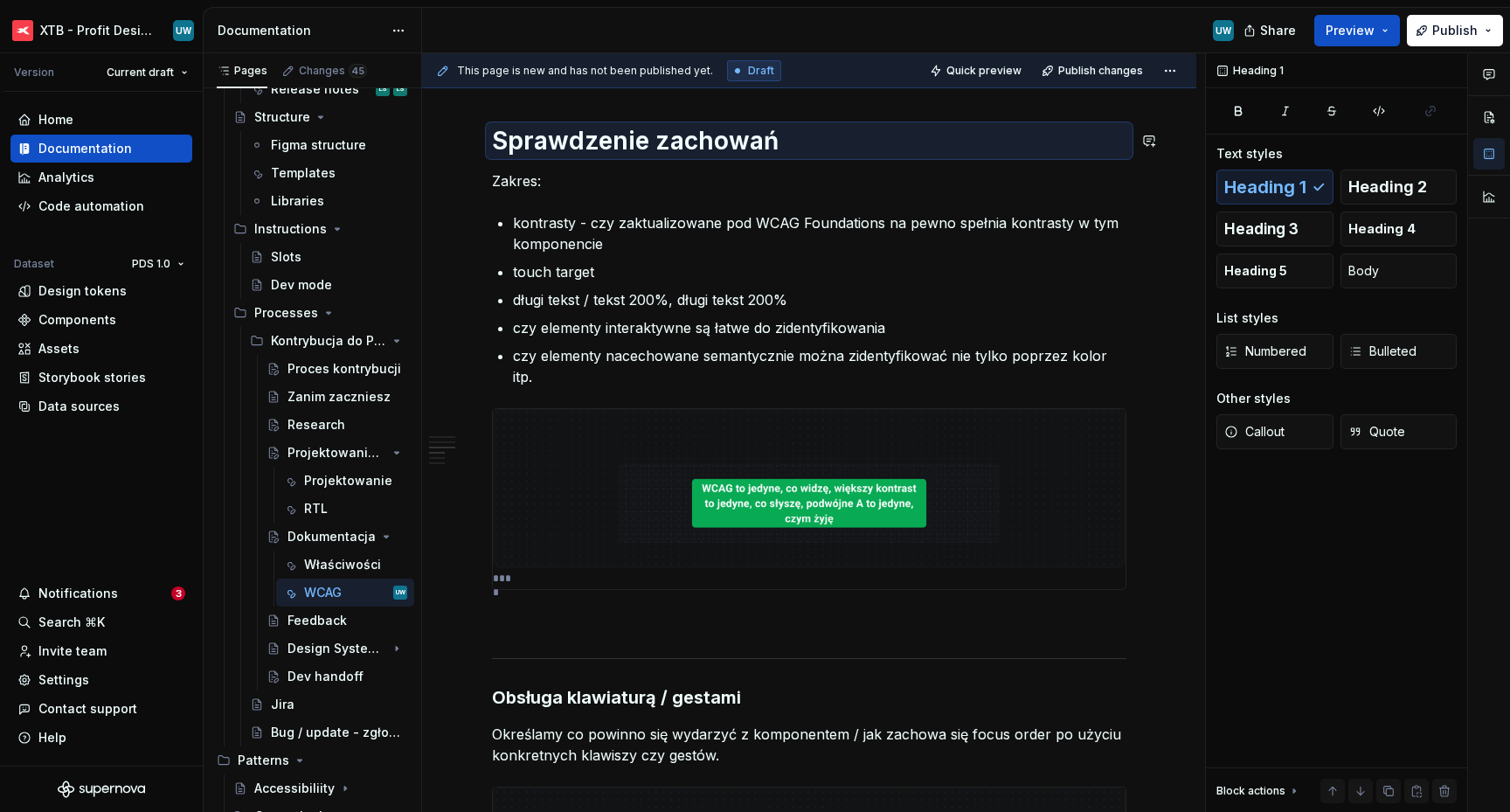
scroll to position [1323, 0]
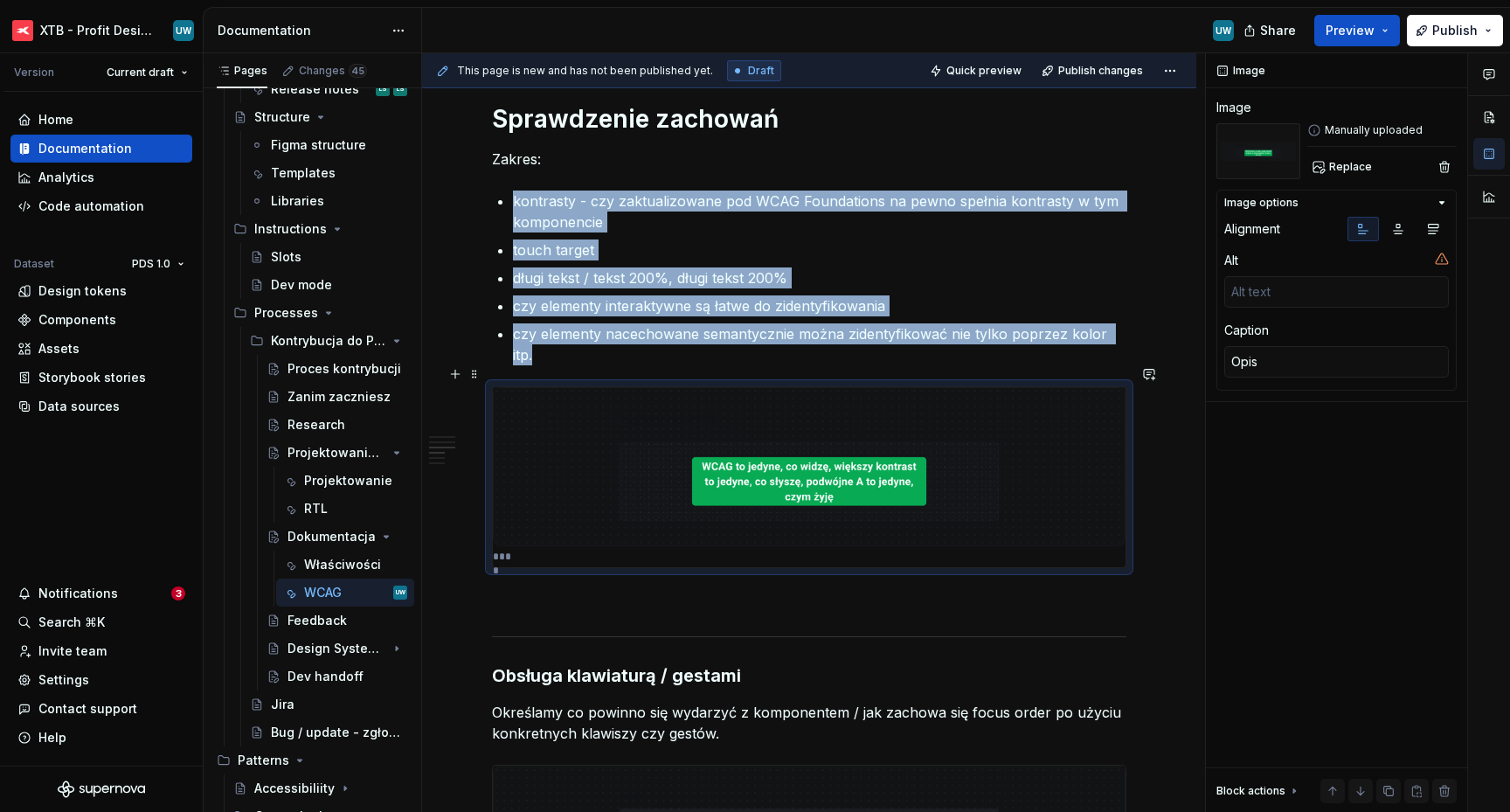
click at [635, 485] on img at bounding box center [809, 466] width 633 height 159
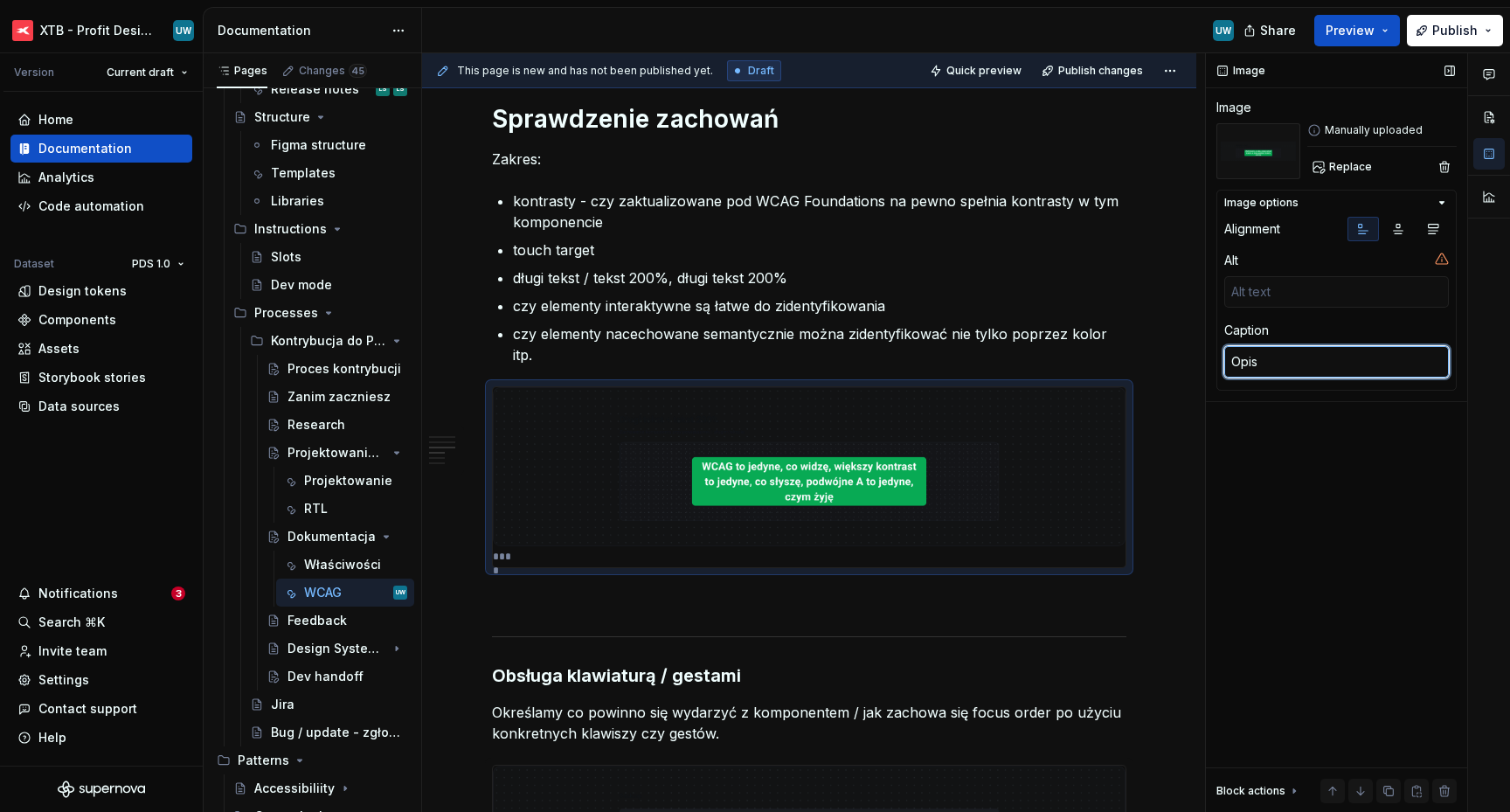
click at [1286, 370] on textarea "Opis" at bounding box center [1336, 361] width 225 height 32
type textarea "*"
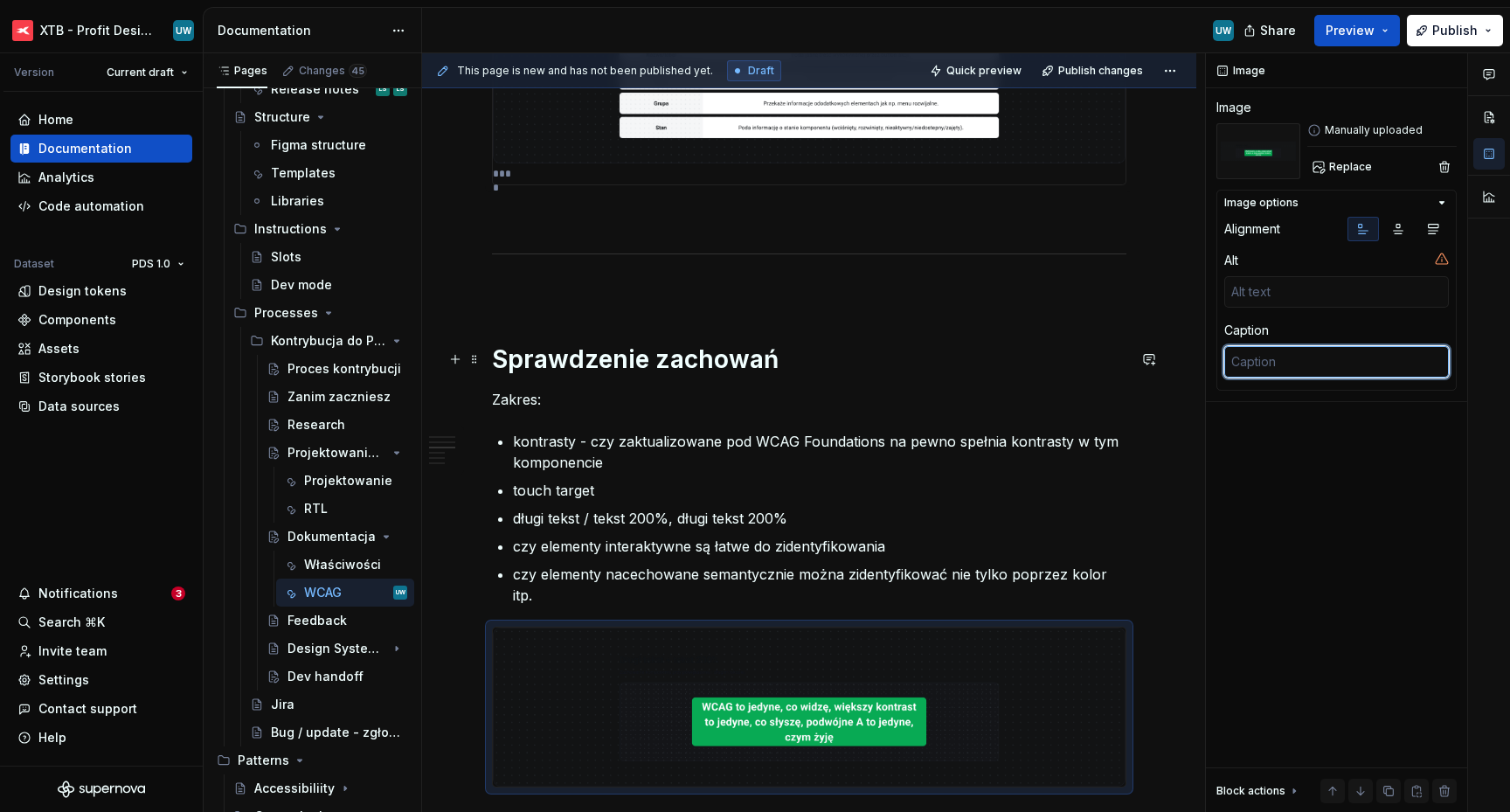
scroll to position [1067, 0]
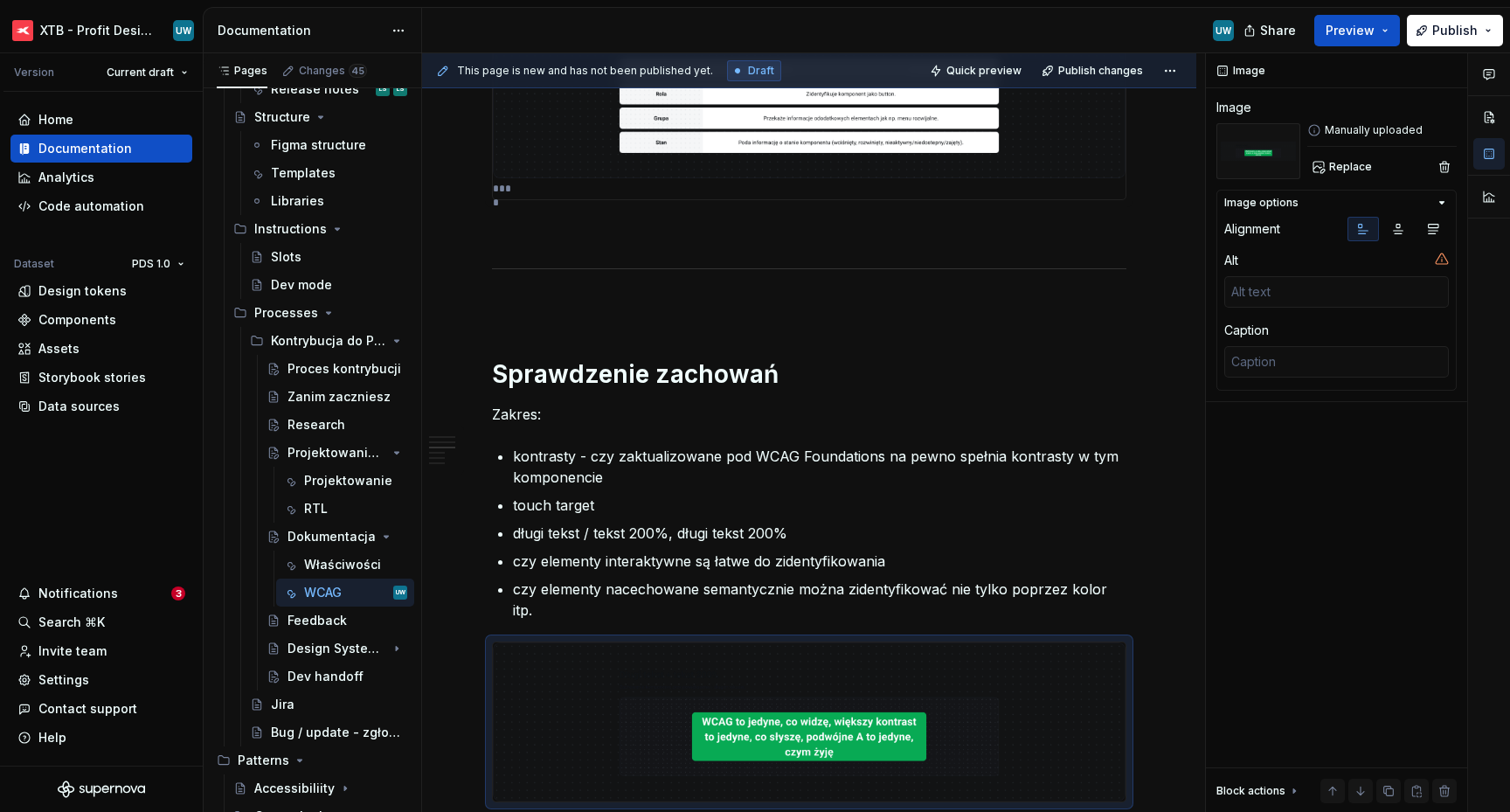
type textarea "*"
type textarea "Opis"
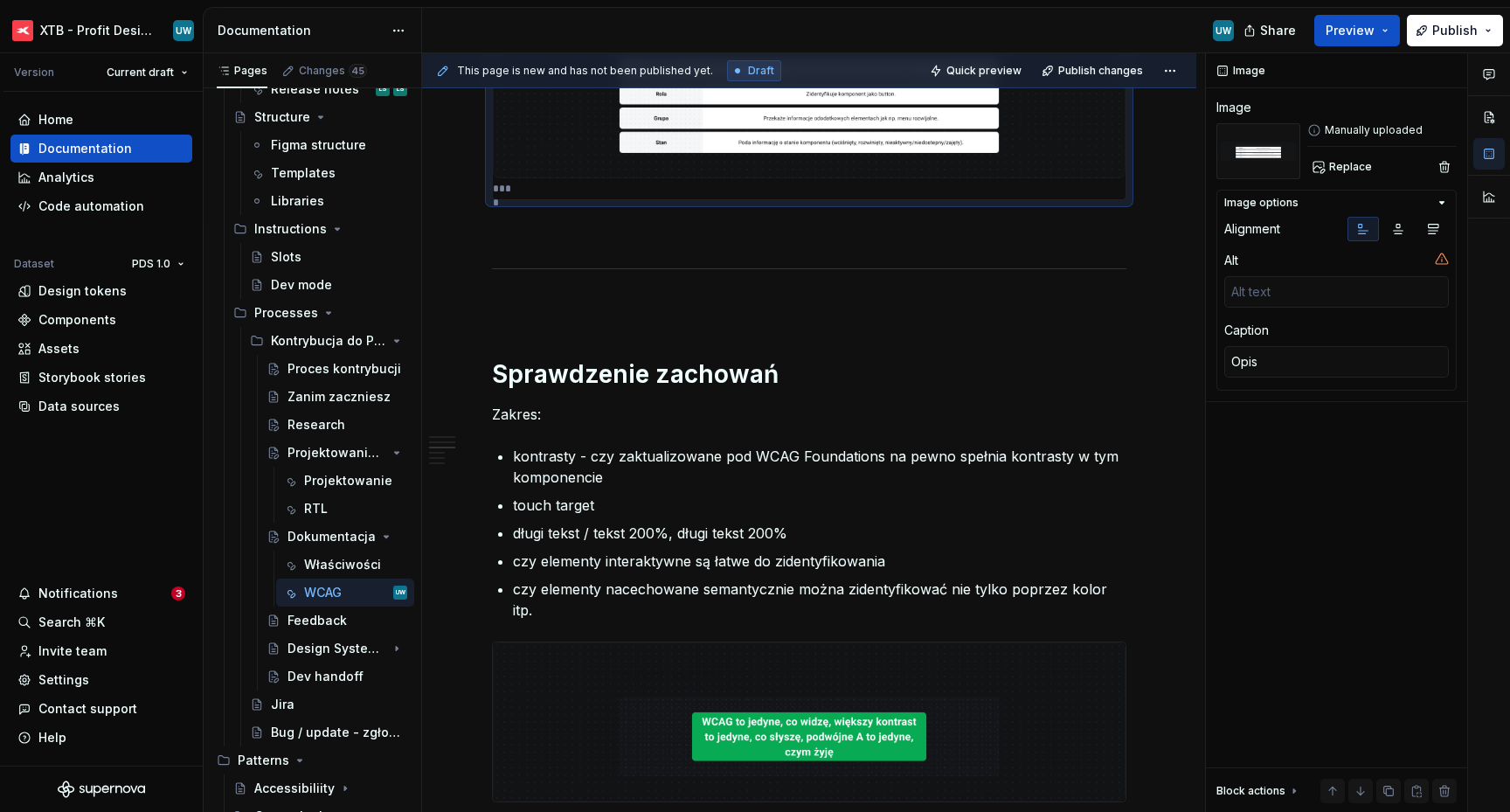
click at [661, 187] on div "****" at bounding box center [809, 107] width 633 height 185
click at [1329, 361] on textarea "Opis" at bounding box center [1336, 361] width 225 height 32
type textarea "*"
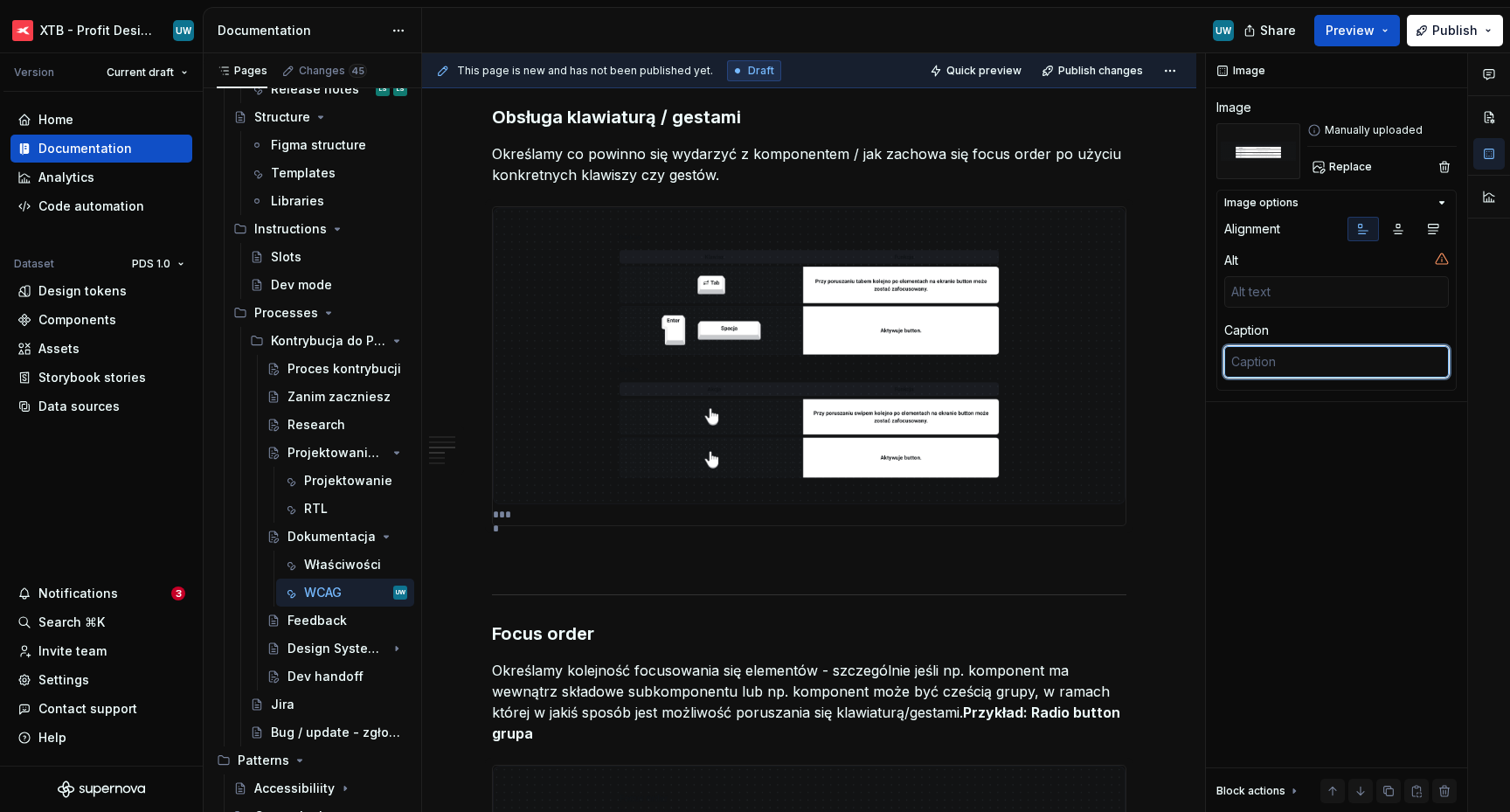
scroll to position [1848, 0]
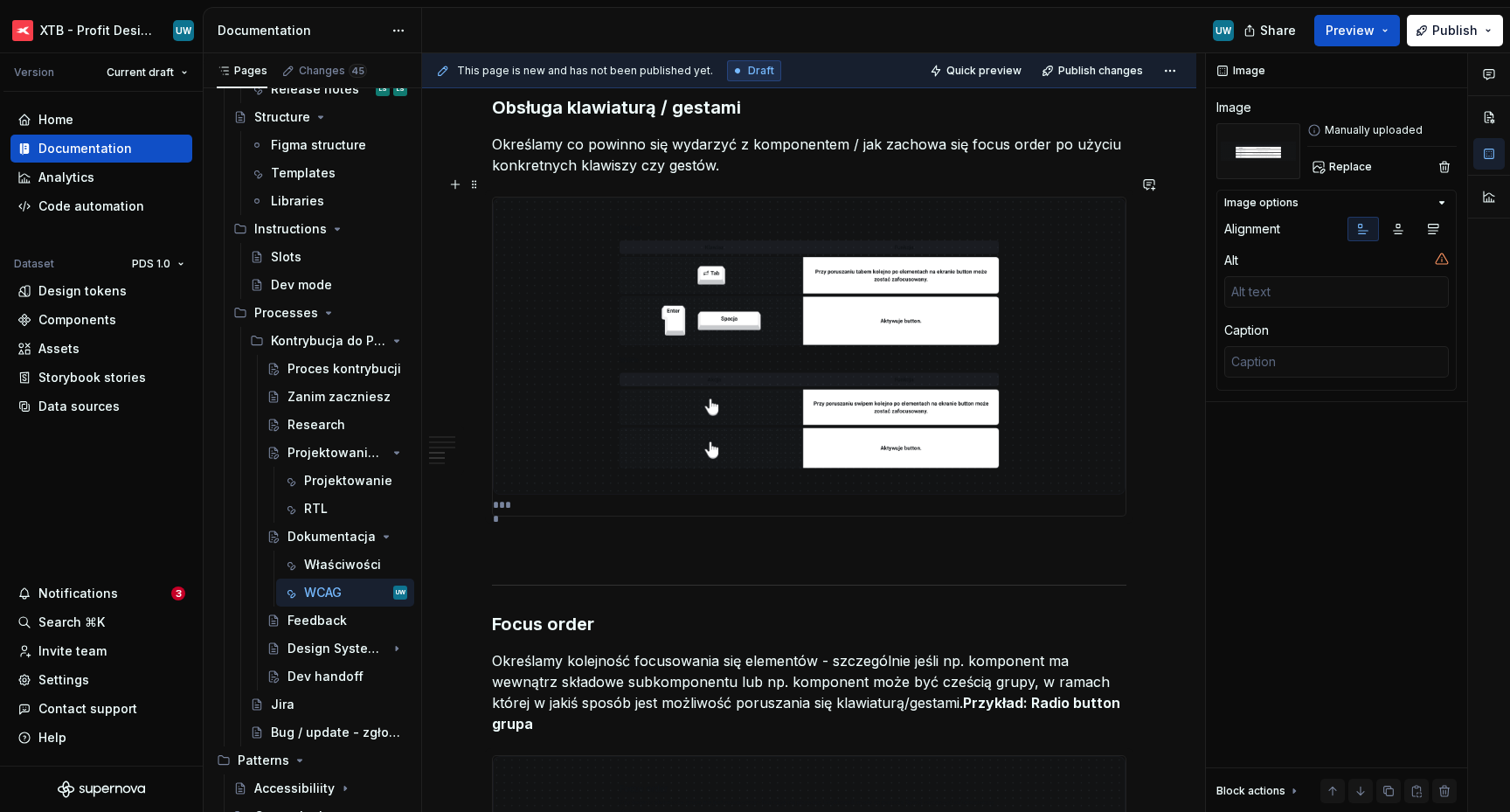
type textarea "*"
type textarea "Opis"
click at [591, 477] on div "****" at bounding box center [809, 356] width 633 height 318
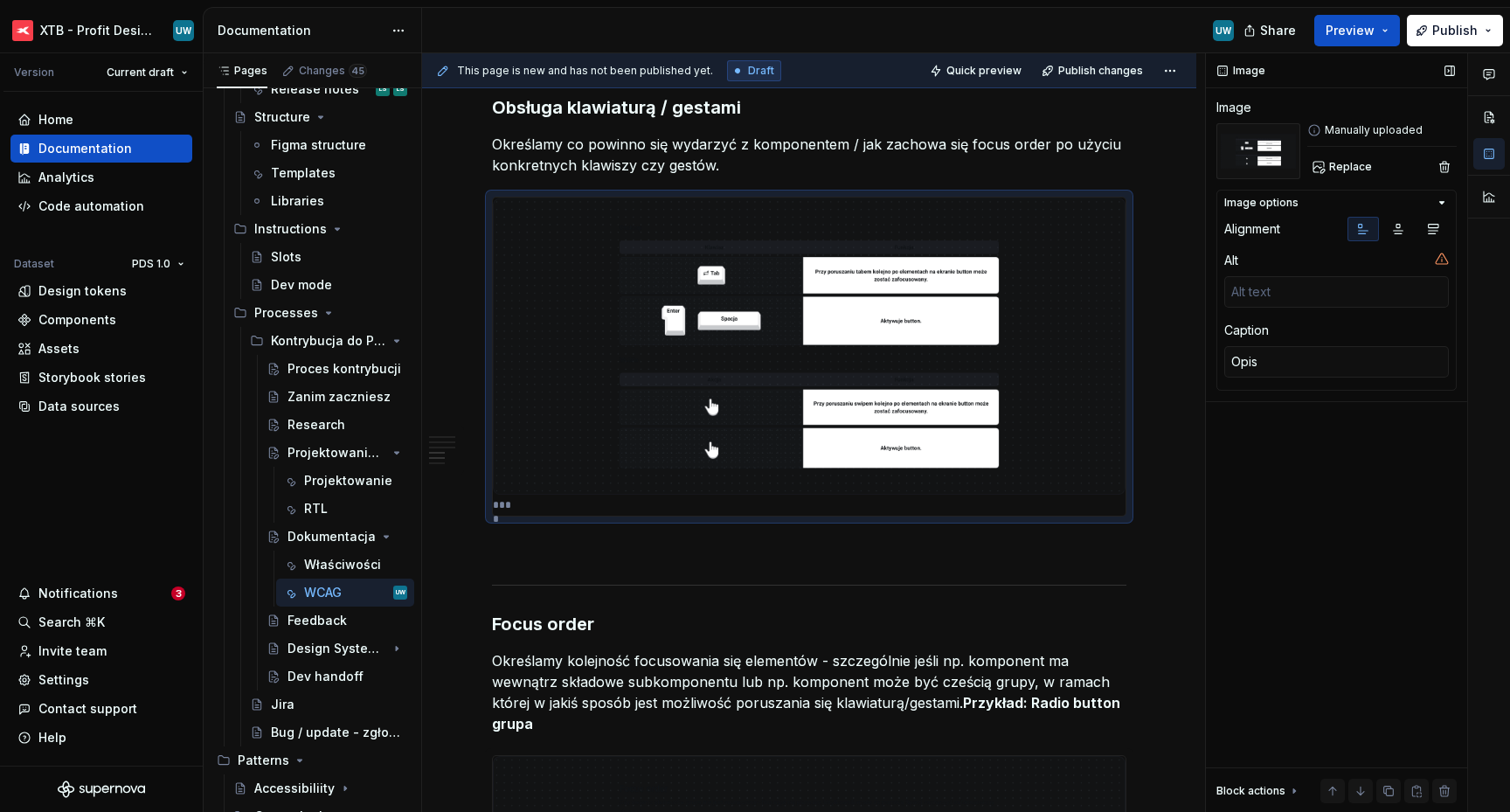
click at [1286, 343] on div "Caption Opis" at bounding box center [1336, 352] width 225 height 59
click at [1278, 360] on textarea "Opis" at bounding box center [1336, 361] width 225 height 32
type textarea "*"
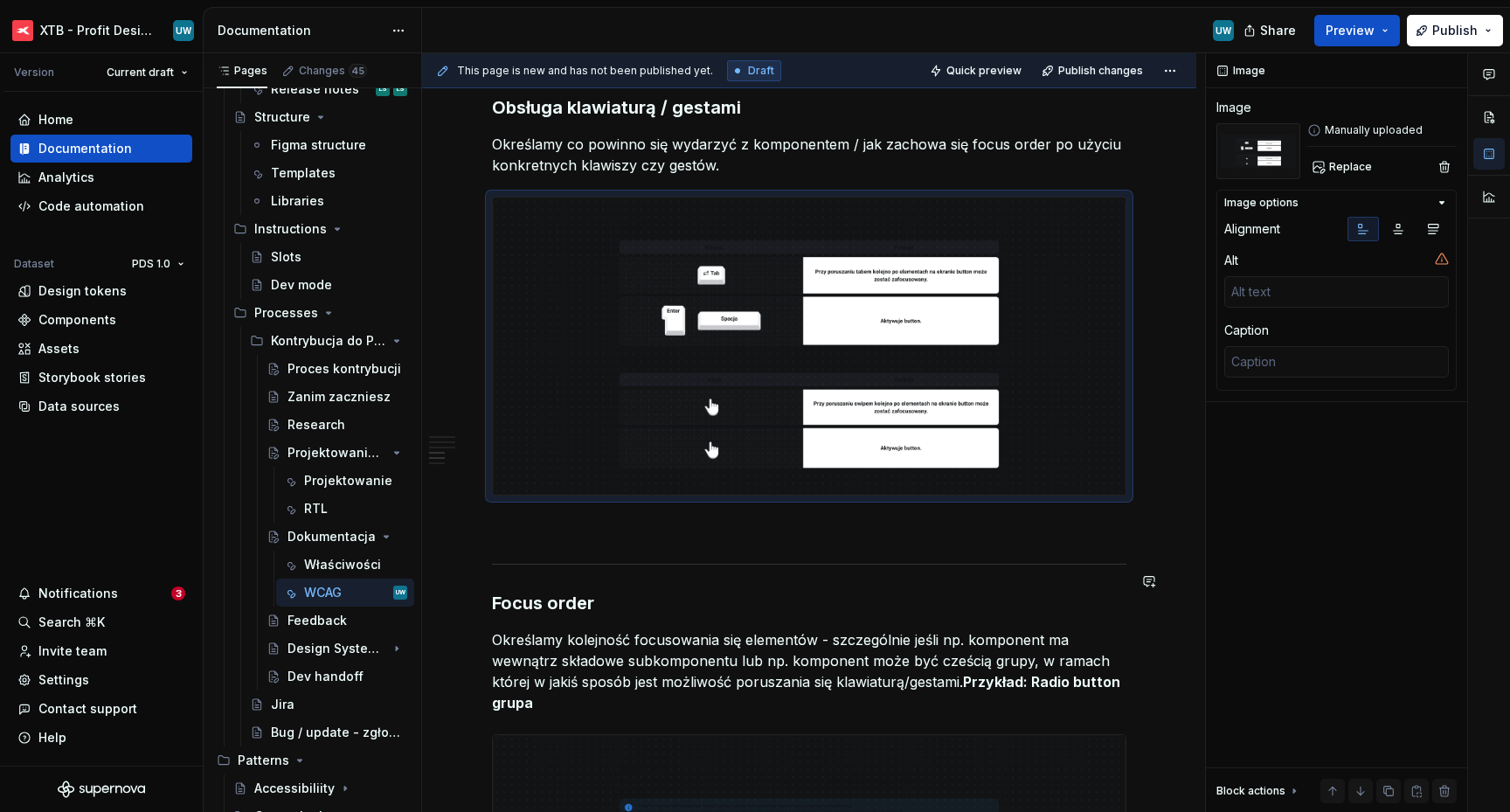
click at [736, 557] on div "**********" at bounding box center [809, 91] width 635 height 3189
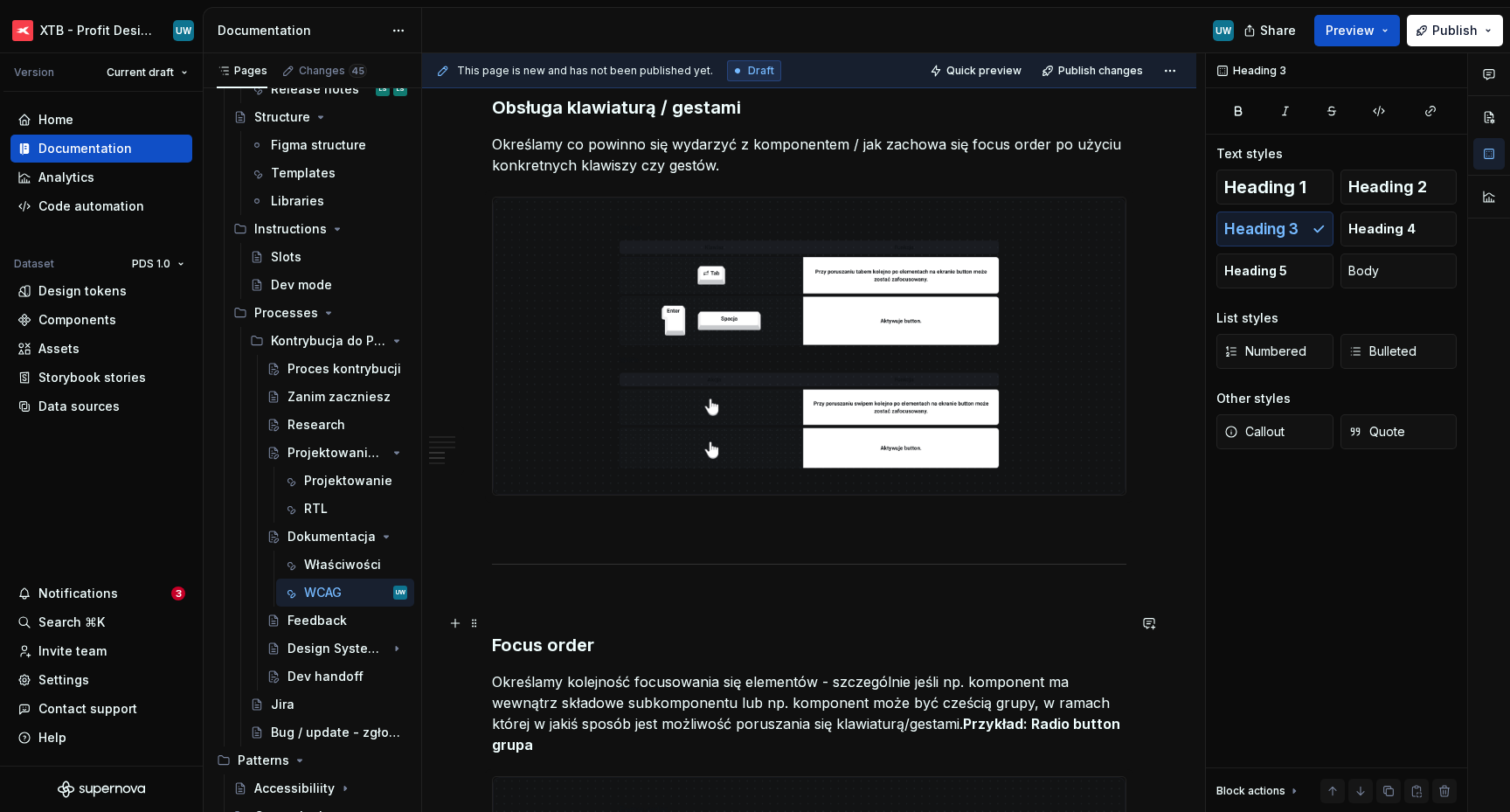
click at [544, 632] on h3 "Focus order" at bounding box center [809, 645] width 635 height 25
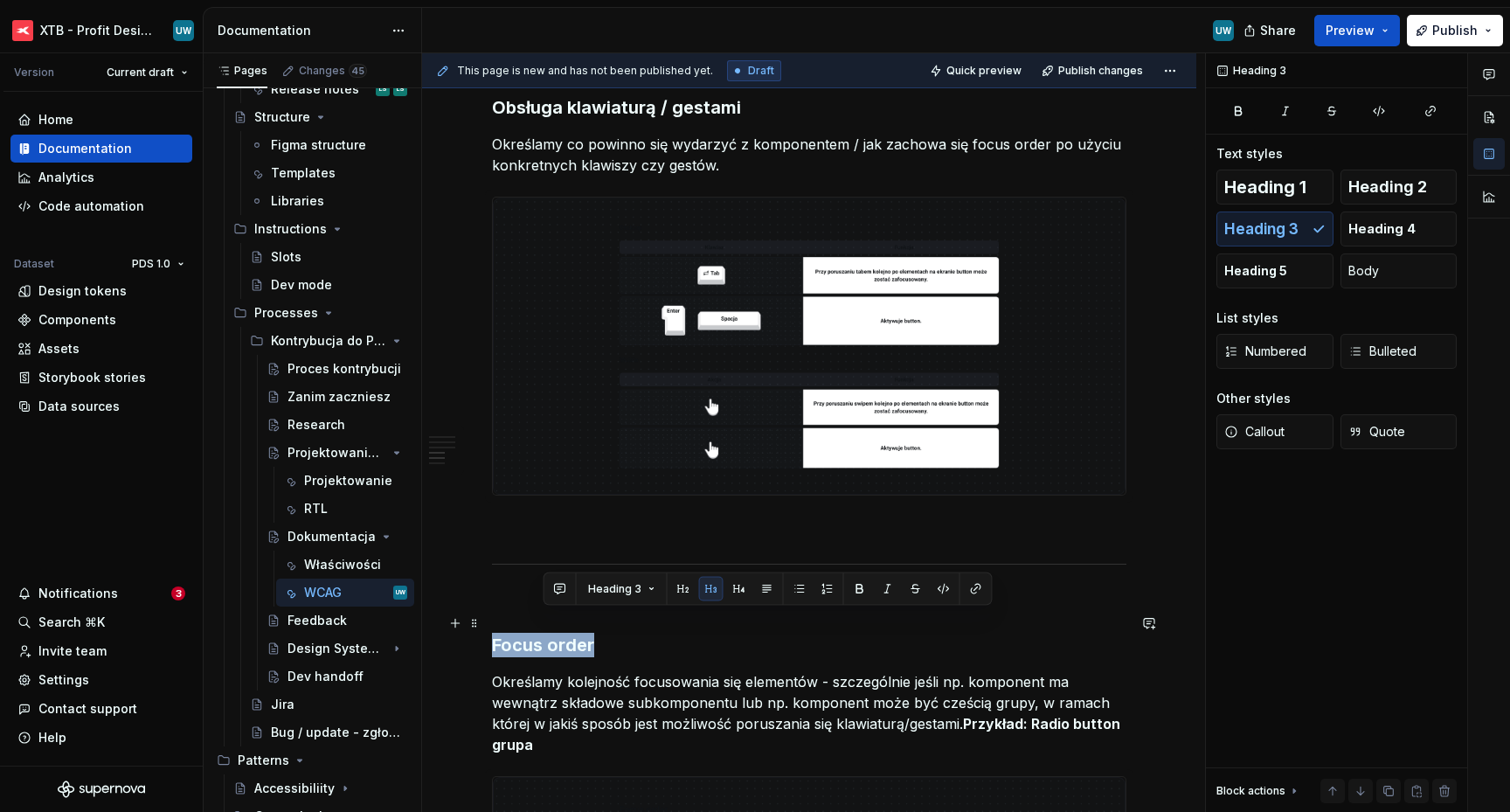
click at [544, 632] on h3 "Focus order" at bounding box center [809, 645] width 635 height 25
click at [1293, 189] on span "Heading 1" at bounding box center [1265, 187] width 82 height 17
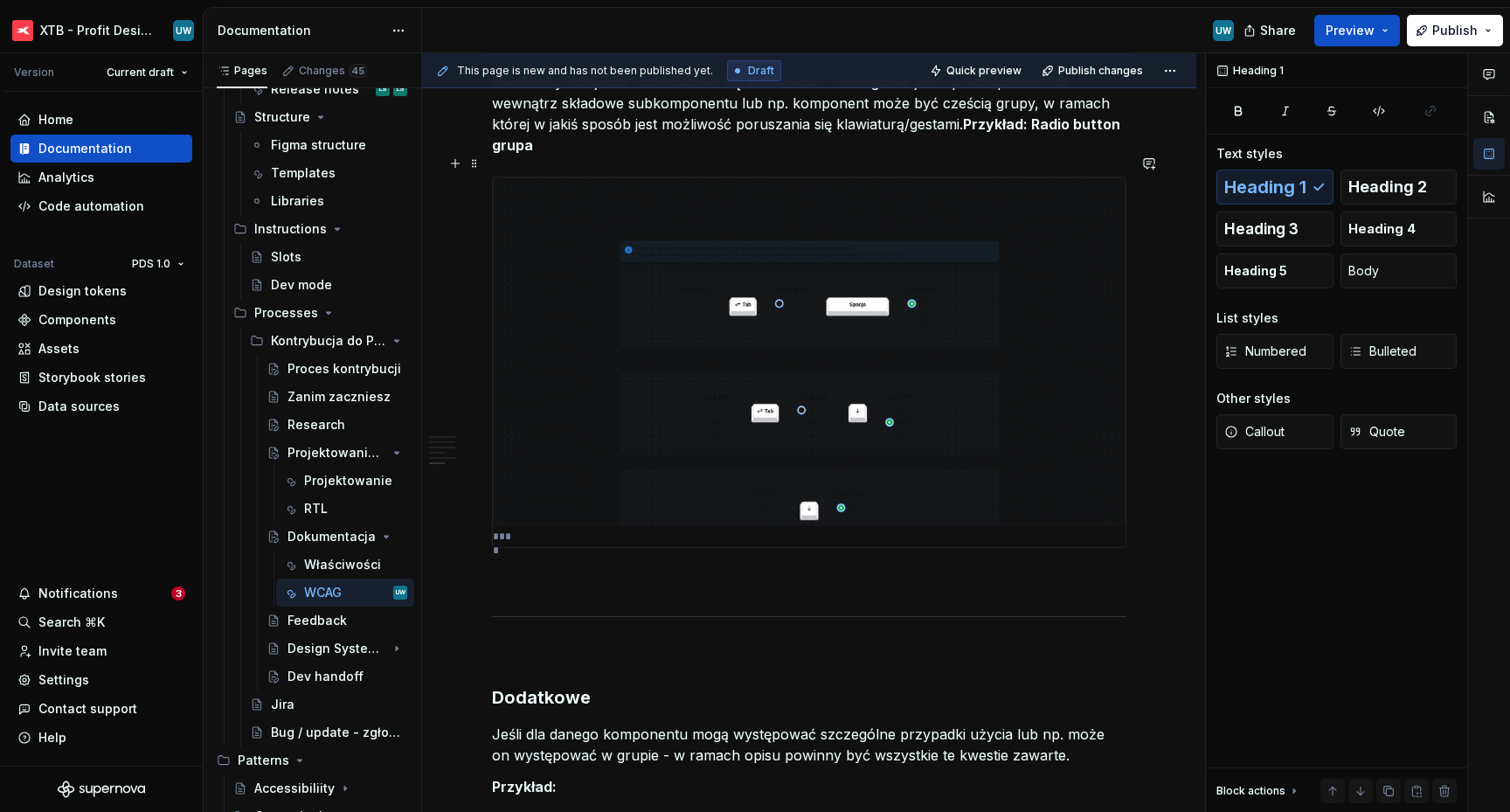
scroll to position [2487, 0]
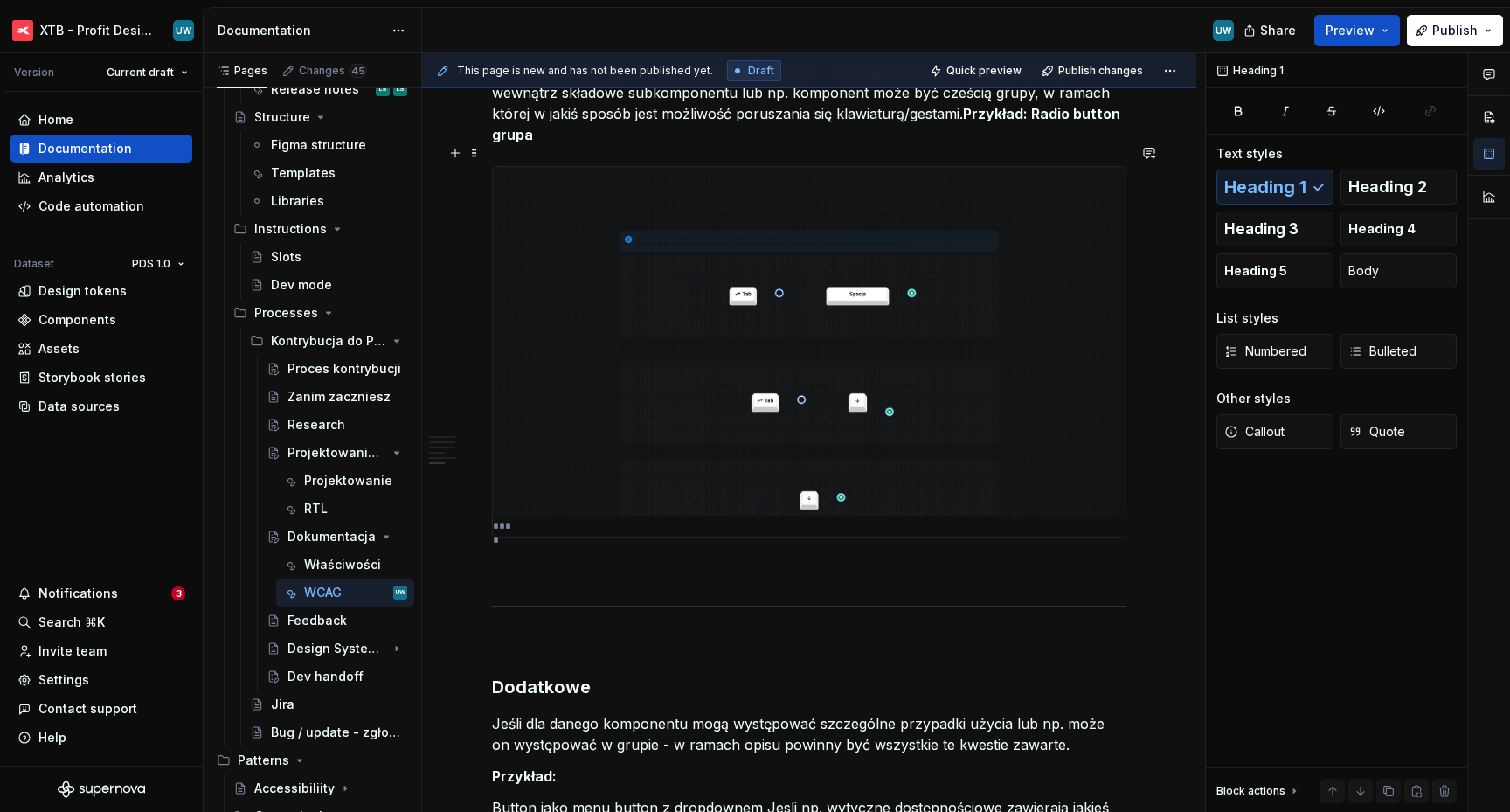
click at [560, 486] on img at bounding box center [809, 341] width 633 height 349
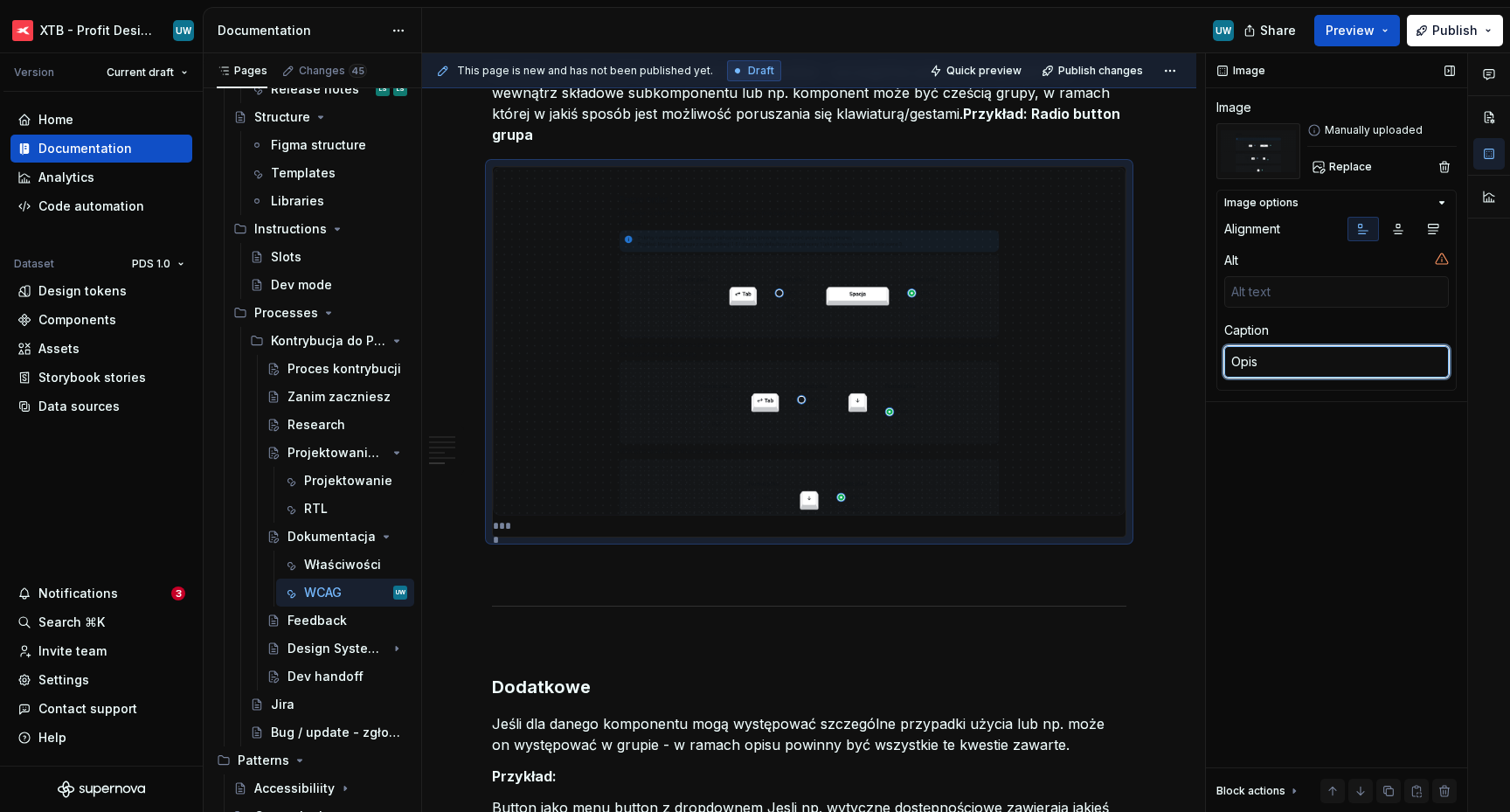
click at [1305, 362] on textarea "Opis" at bounding box center [1336, 361] width 225 height 32
type textarea "*"
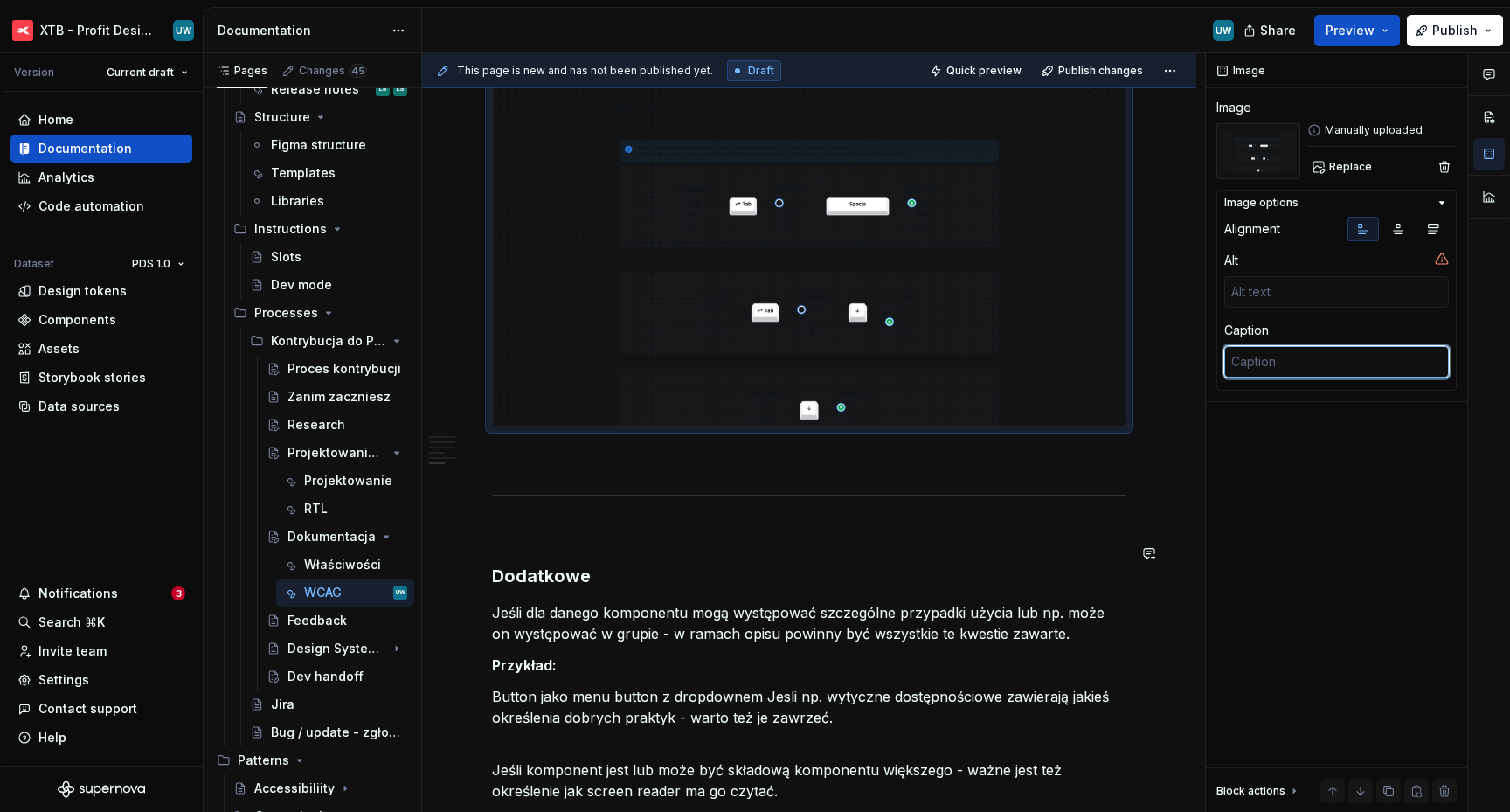
scroll to position [2651, 0]
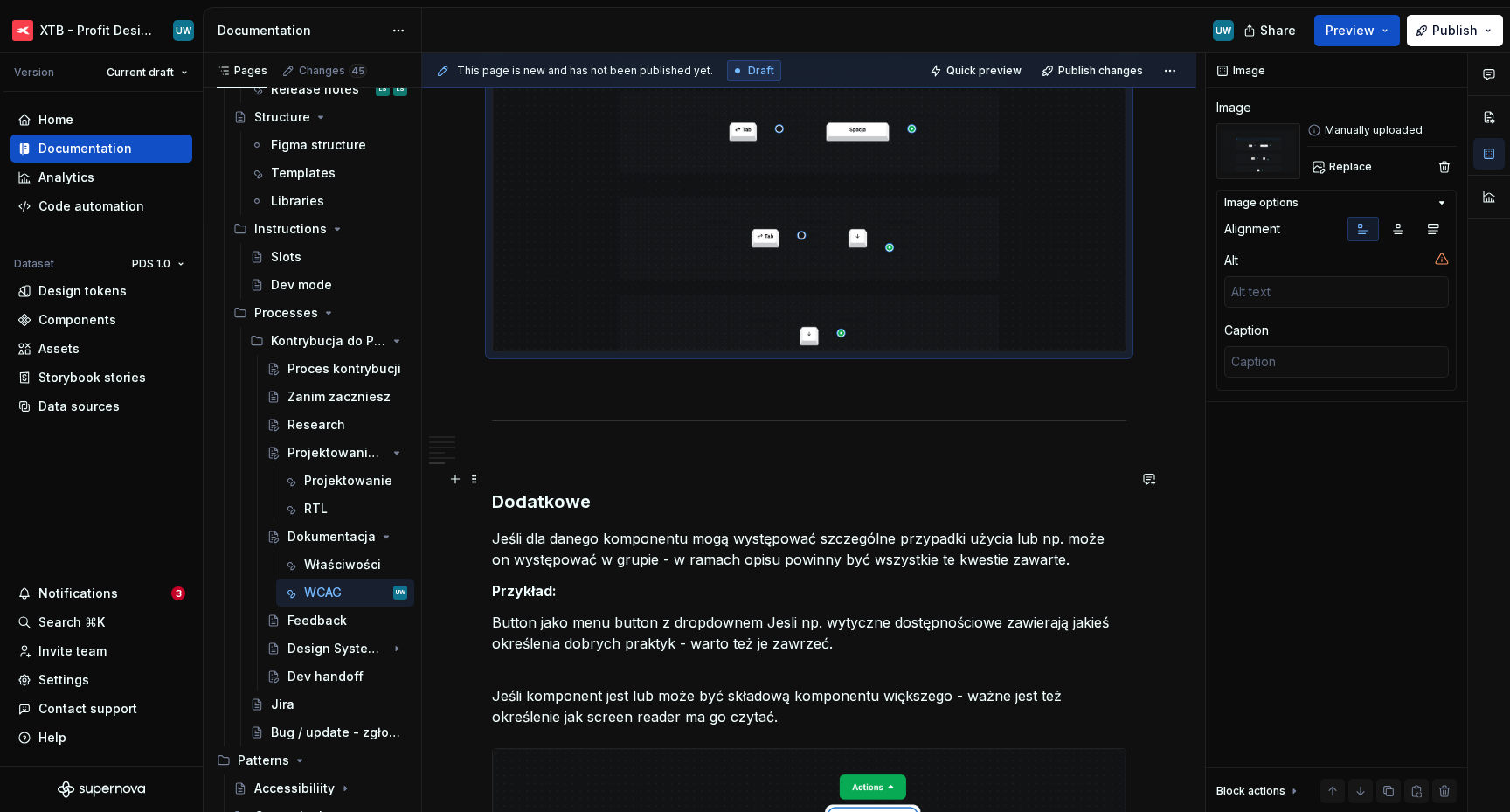
click at [530, 490] on h3 "Dodatkowe" at bounding box center [809, 502] width 635 height 25
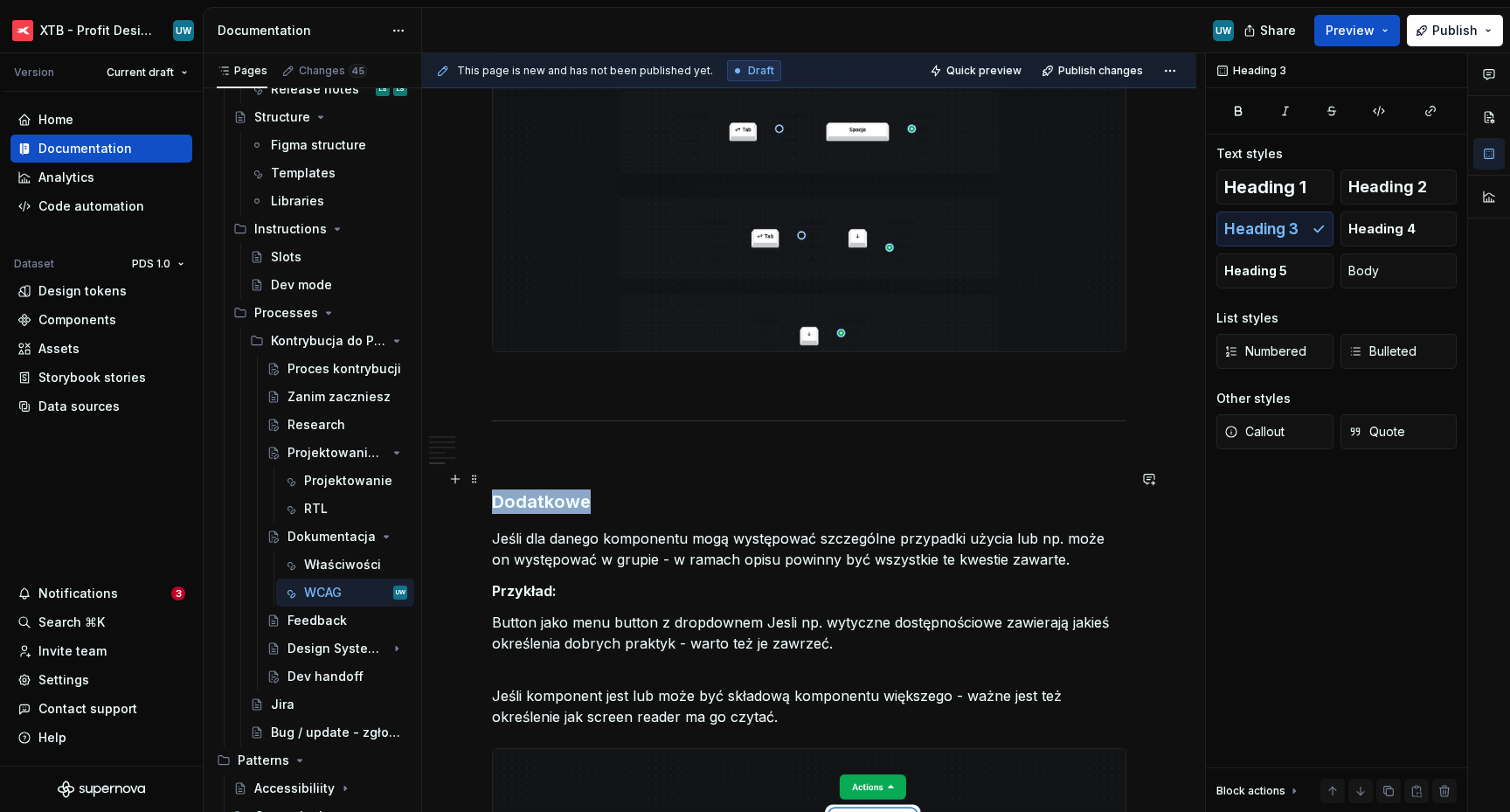
click at [530, 490] on h3 "Dodatkowe" at bounding box center [809, 502] width 635 height 25
click at [1248, 186] on span "Heading 1" at bounding box center [1265, 187] width 82 height 17
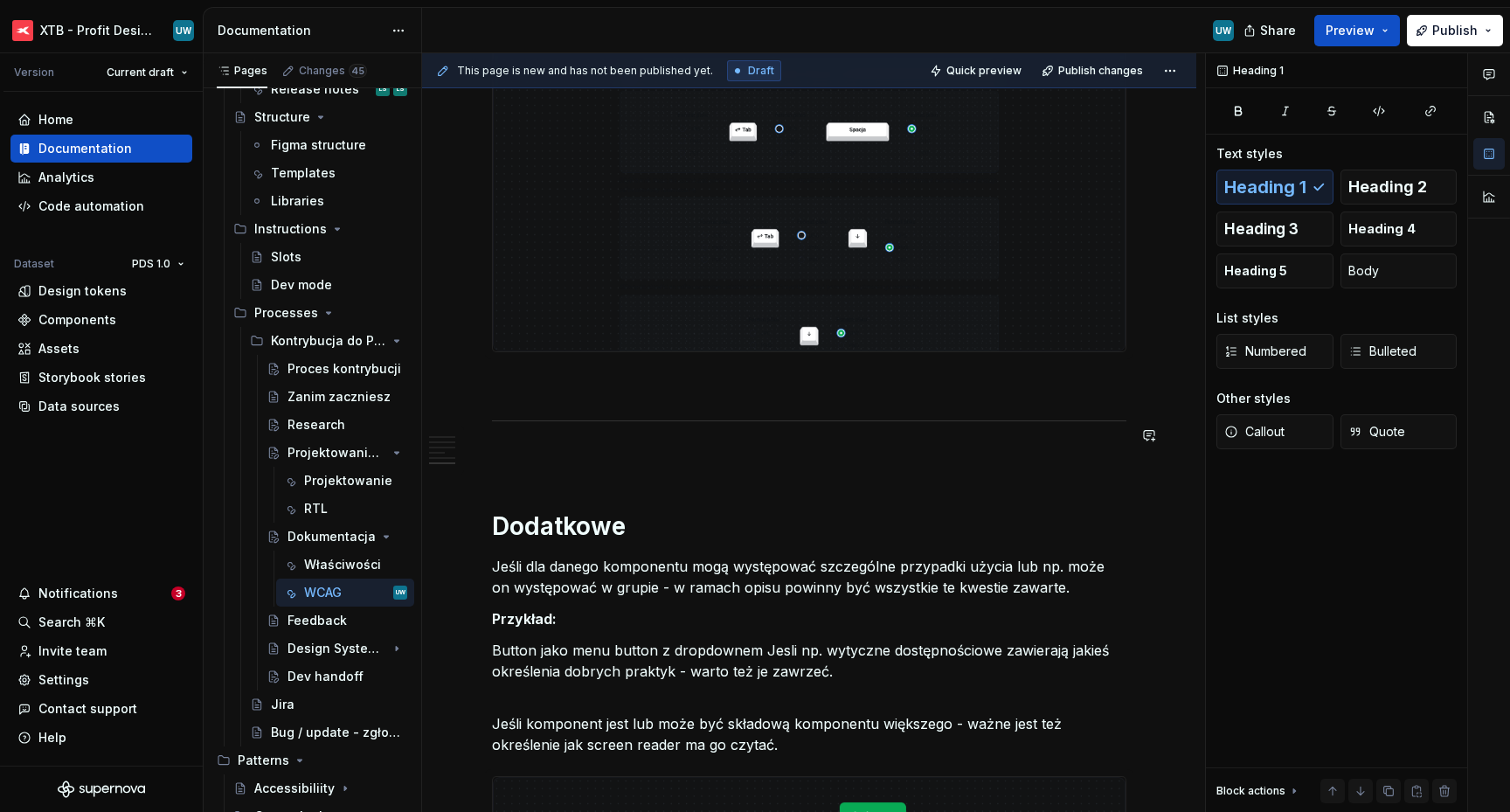
scroll to position [2990, 0]
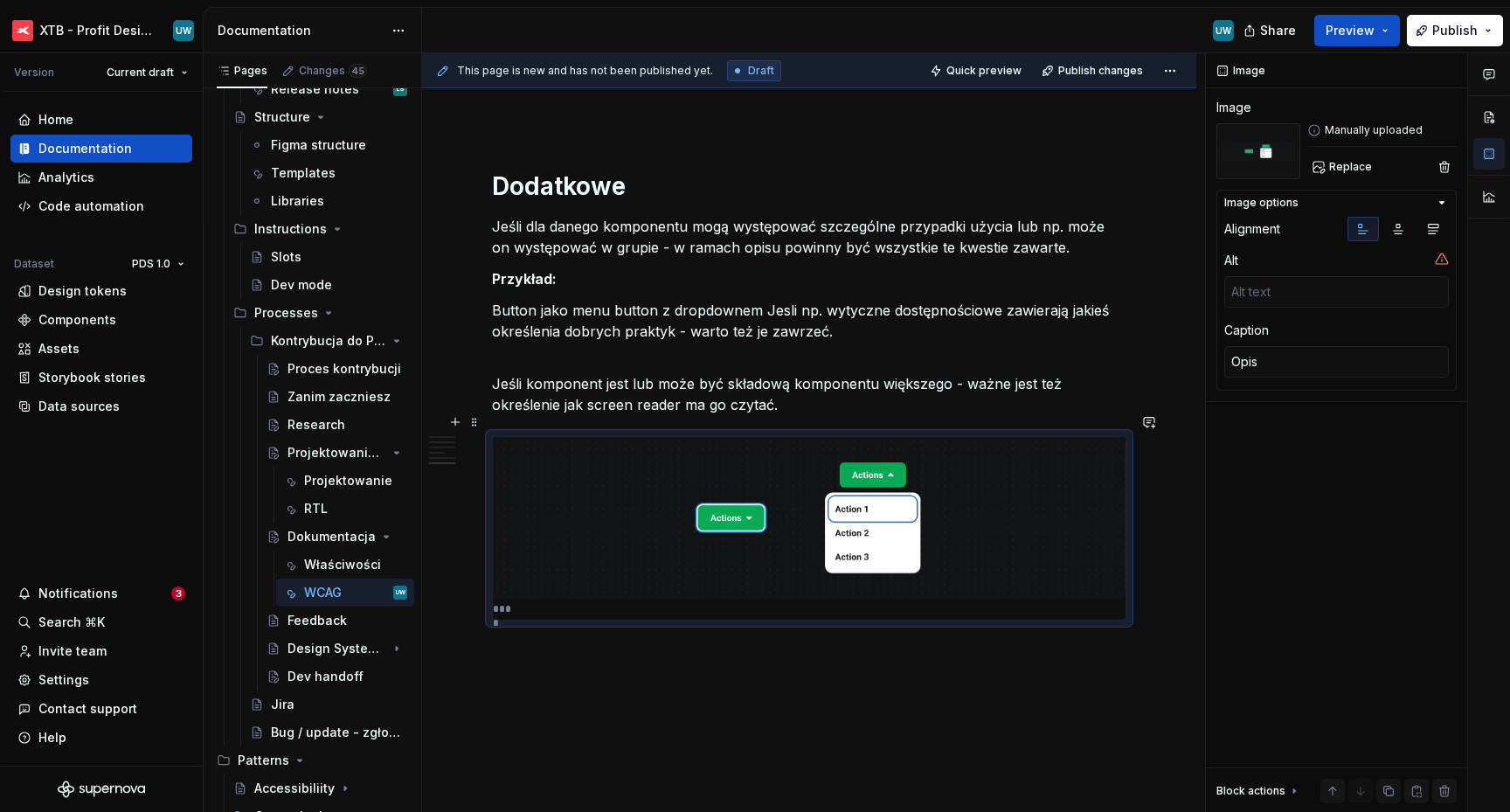
click at [563, 533] on img at bounding box center [809, 518] width 633 height 162
click at [1303, 362] on textarea "Opis" at bounding box center [1336, 361] width 225 height 32
type textarea "*"
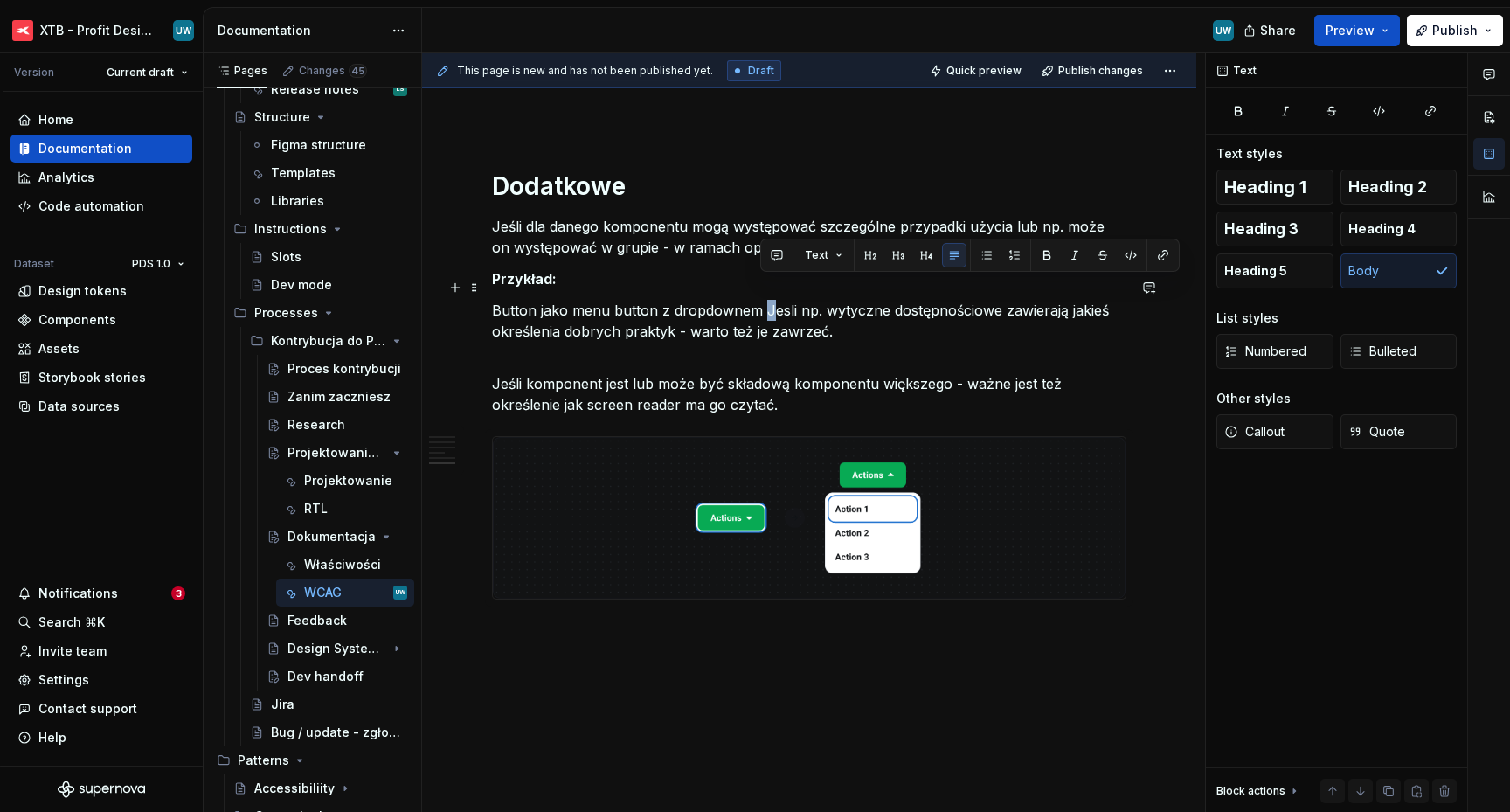
click at [769, 300] on p "Button jako menu button z dropdownem Jesli np. wytyczne dostępnościowe zawieraj…" at bounding box center [809, 331] width 635 height 63
click at [771, 300] on p "Button jako menu button z dropdownem jesli np. wytyczne dostępnościowe zawieraj…" at bounding box center [809, 331] width 635 height 63
click at [953, 300] on p "Button jako menu button z dropdownem jeśli np. wytyczne dostępnościowe zawieraj…" at bounding box center [809, 331] width 635 height 63
click at [1050, 332] on p "Button jako menu button z dropdownem jeśli np. wytyczne dostępnościowe zawieraj…" at bounding box center [809, 331] width 635 height 63
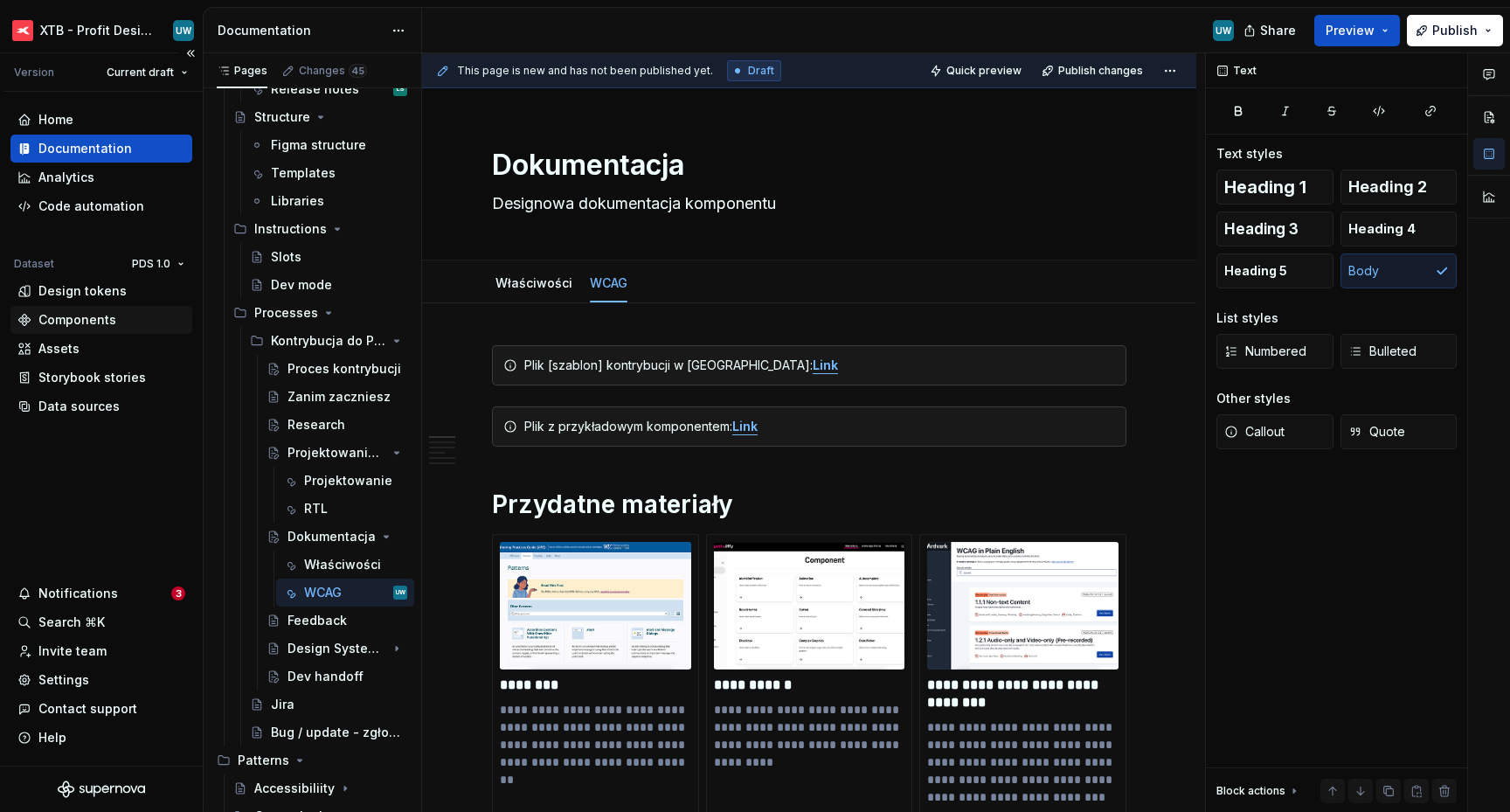
scroll to position [4, 0]
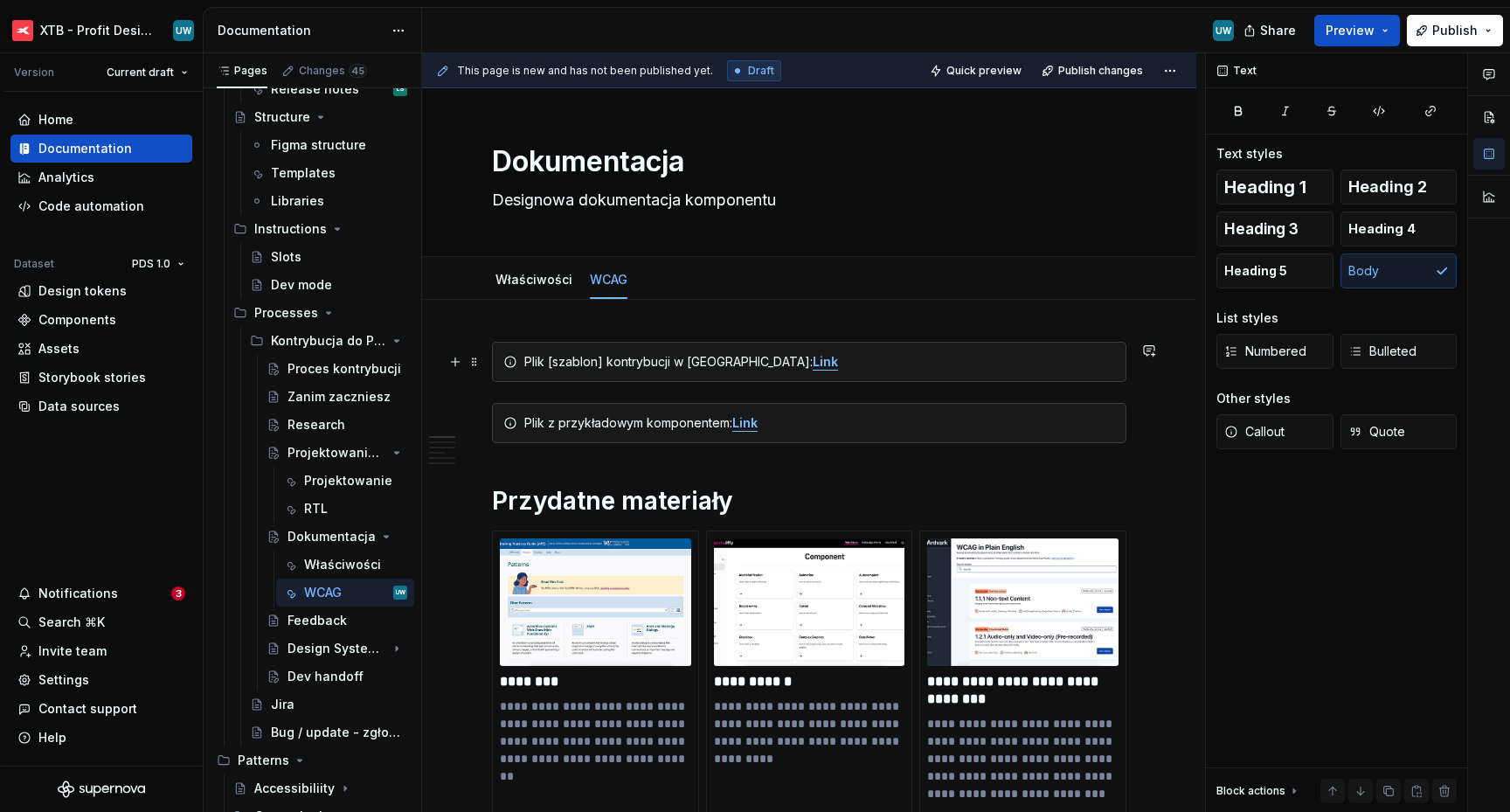
click at [812, 363] on strong "Link" at bounding box center [825, 361] width 26 height 15
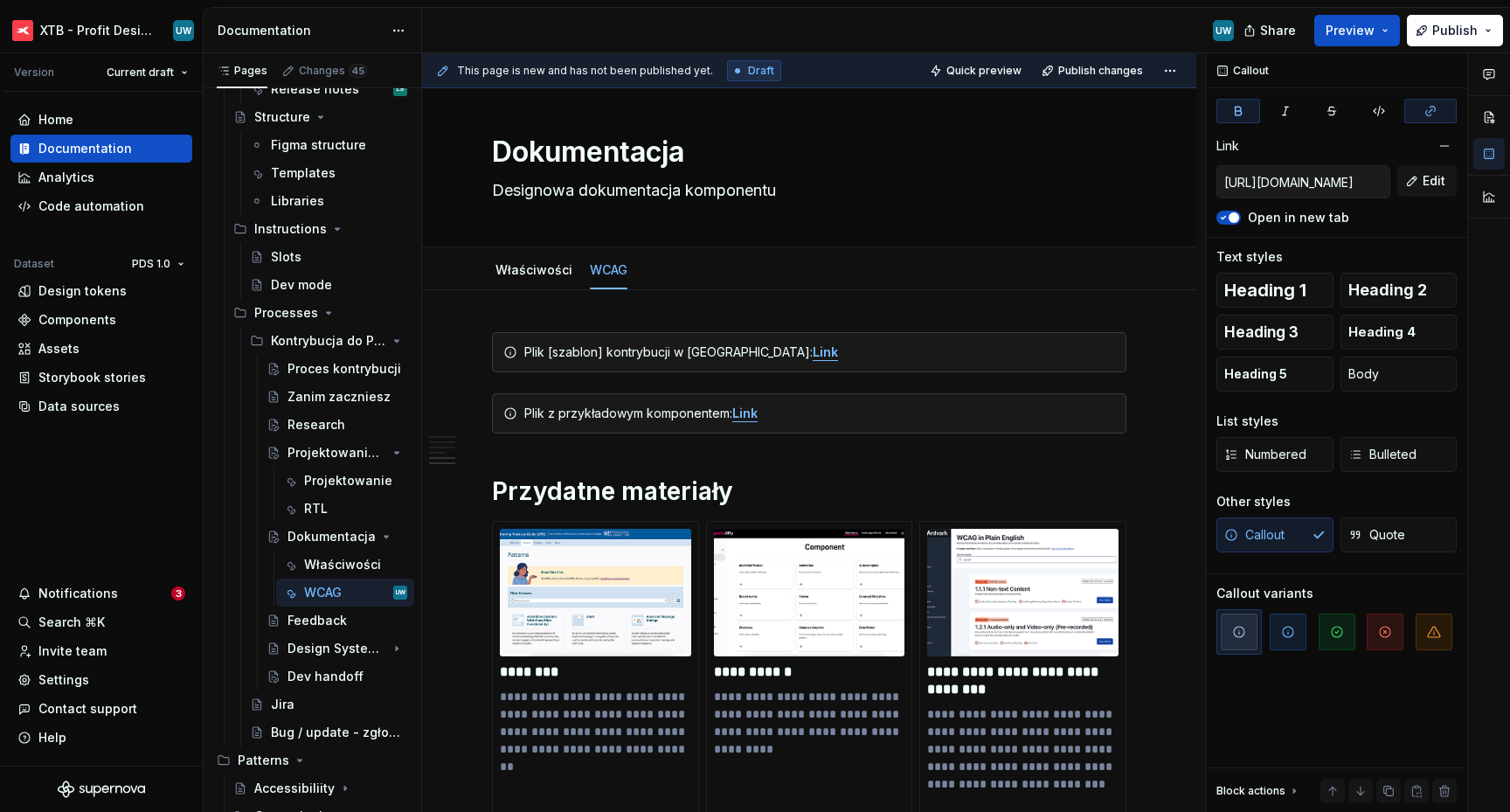
scroll to position [0, 0]
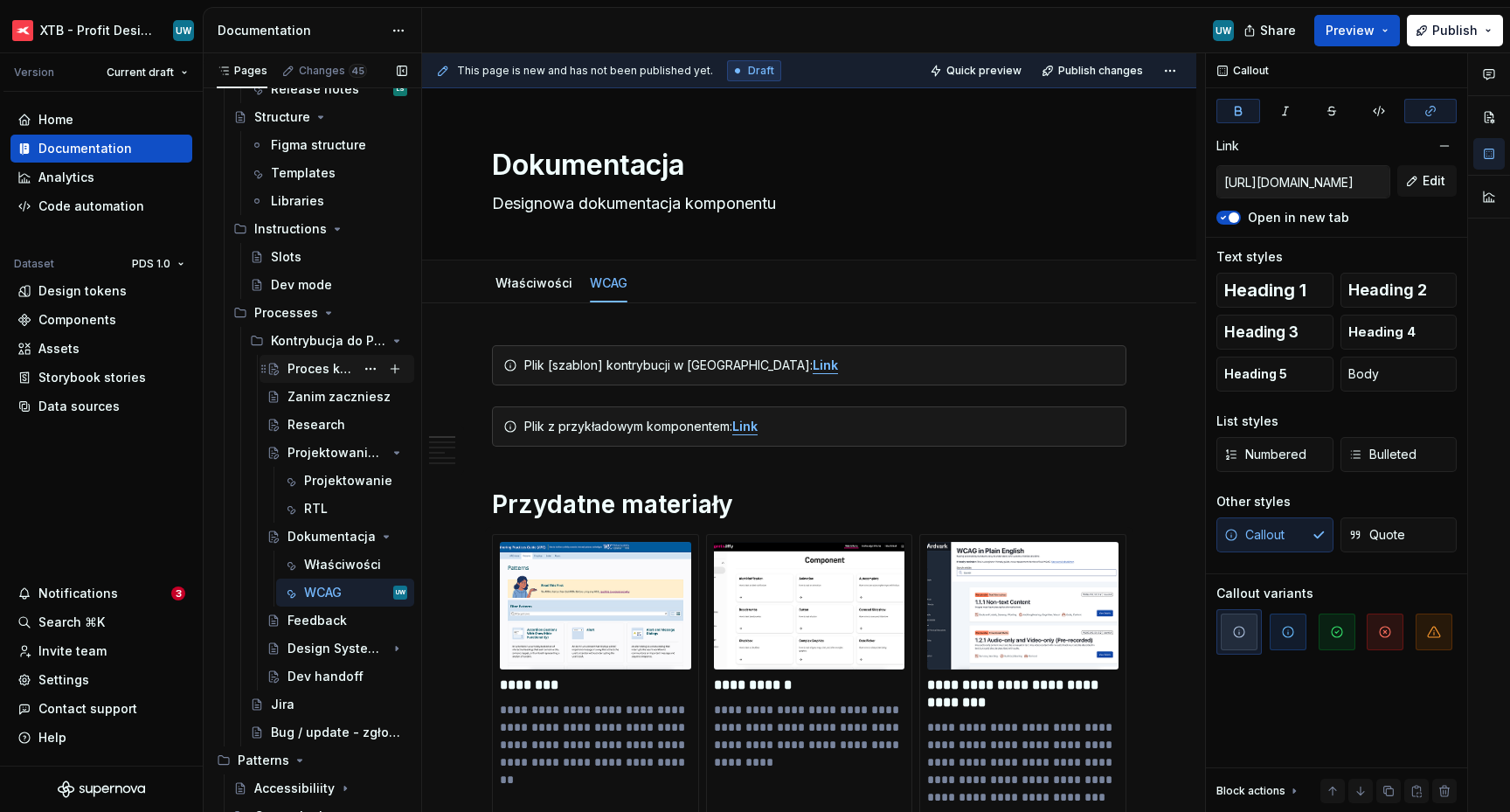
click at [301, 361] on div "Proces kontrybucji" at bounding box center [321, 369] width 67 height 17
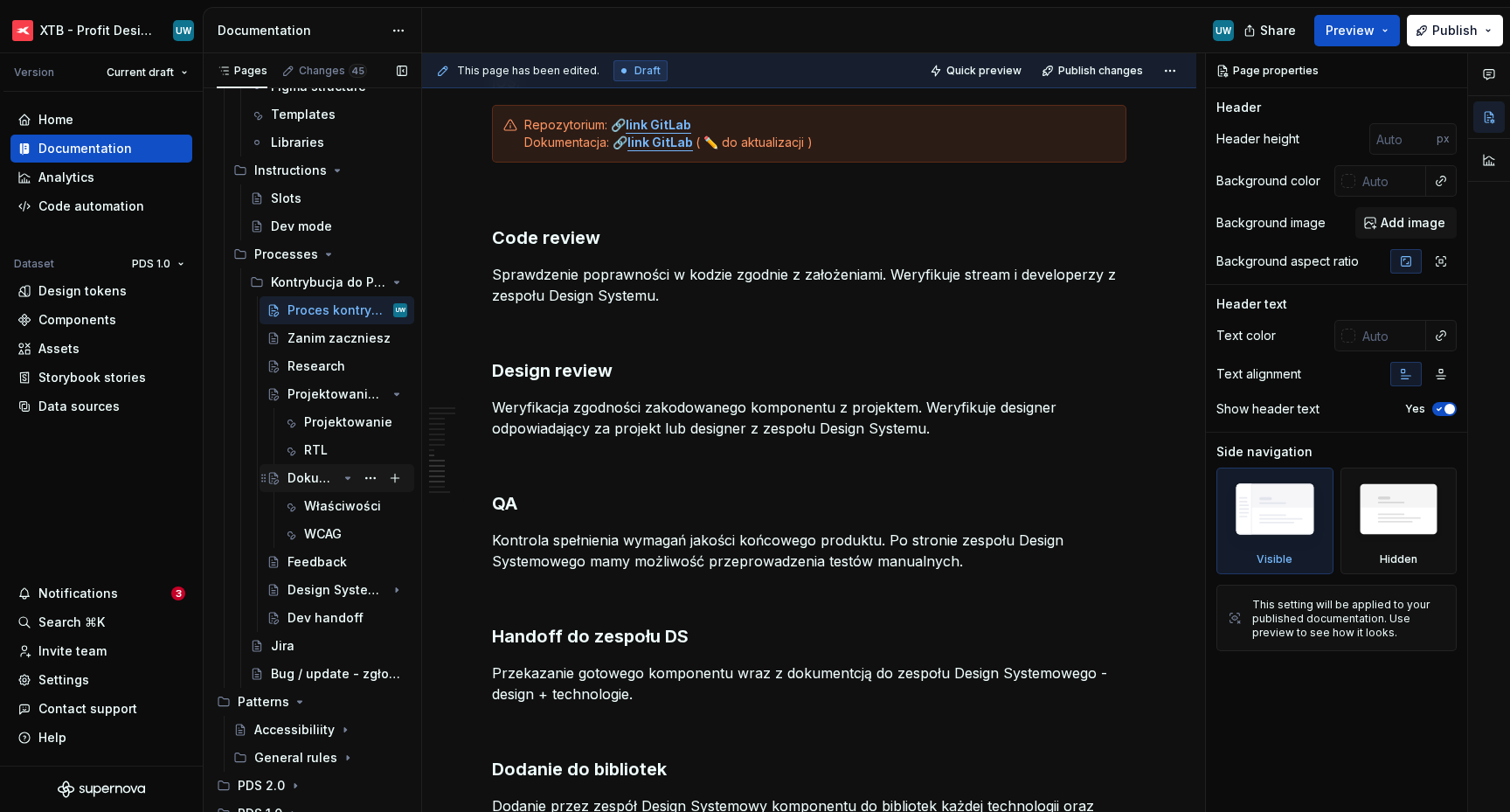
scroll to position [257, 0]
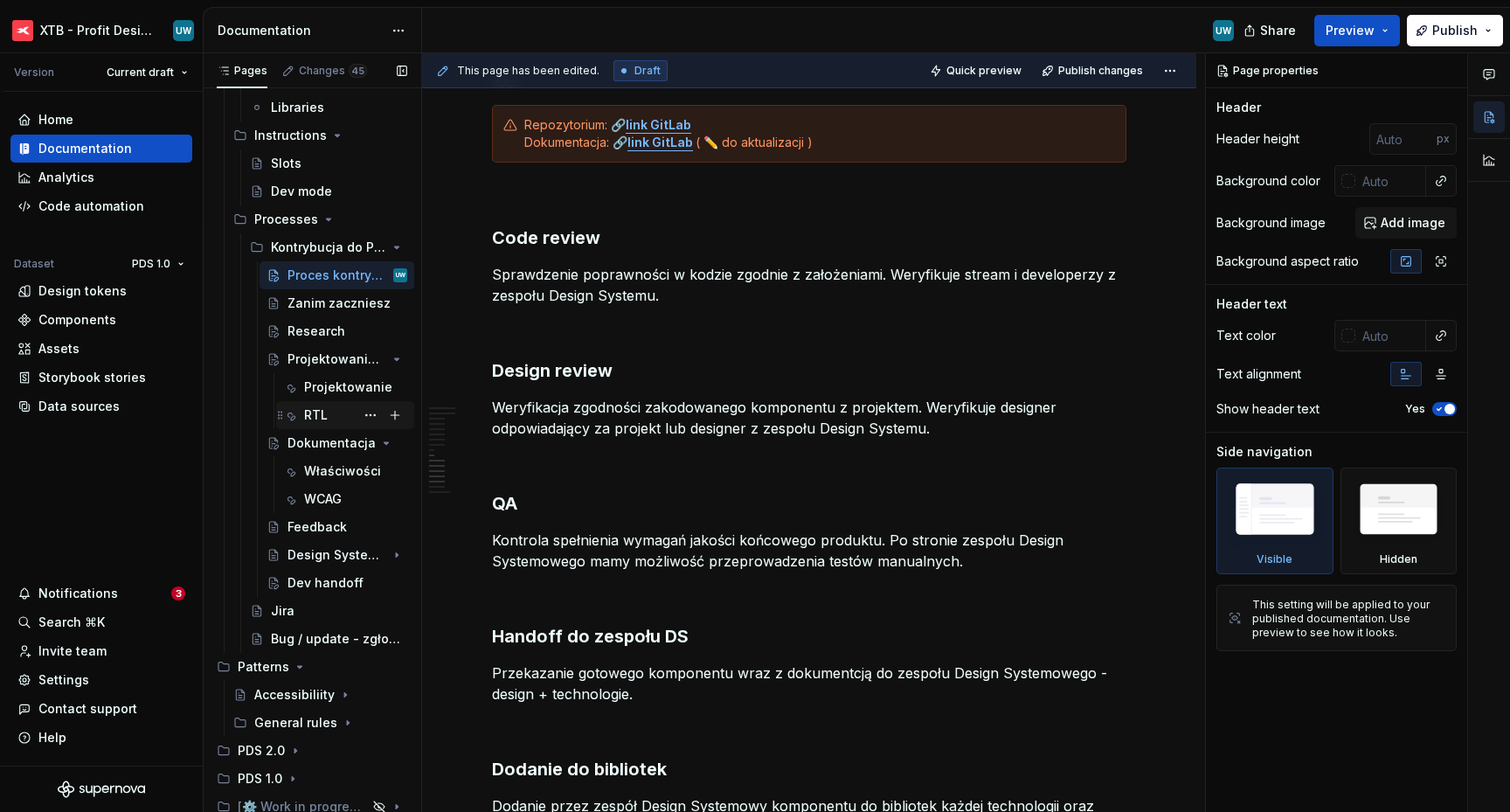
click at [321, 415] on div "RTL" at bounding box center [315, 415] width 24 height 17
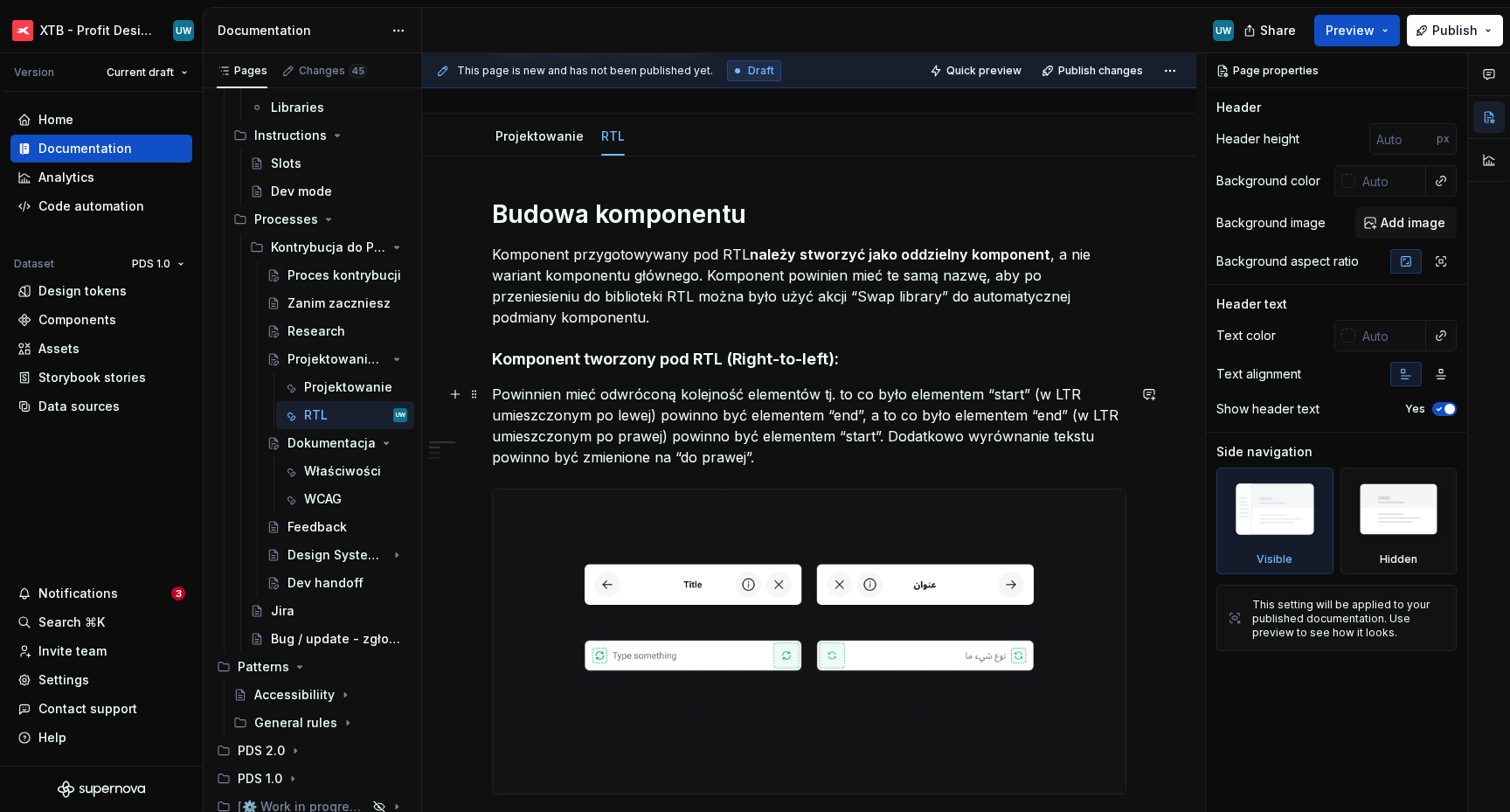
scroll to position [188, 0]
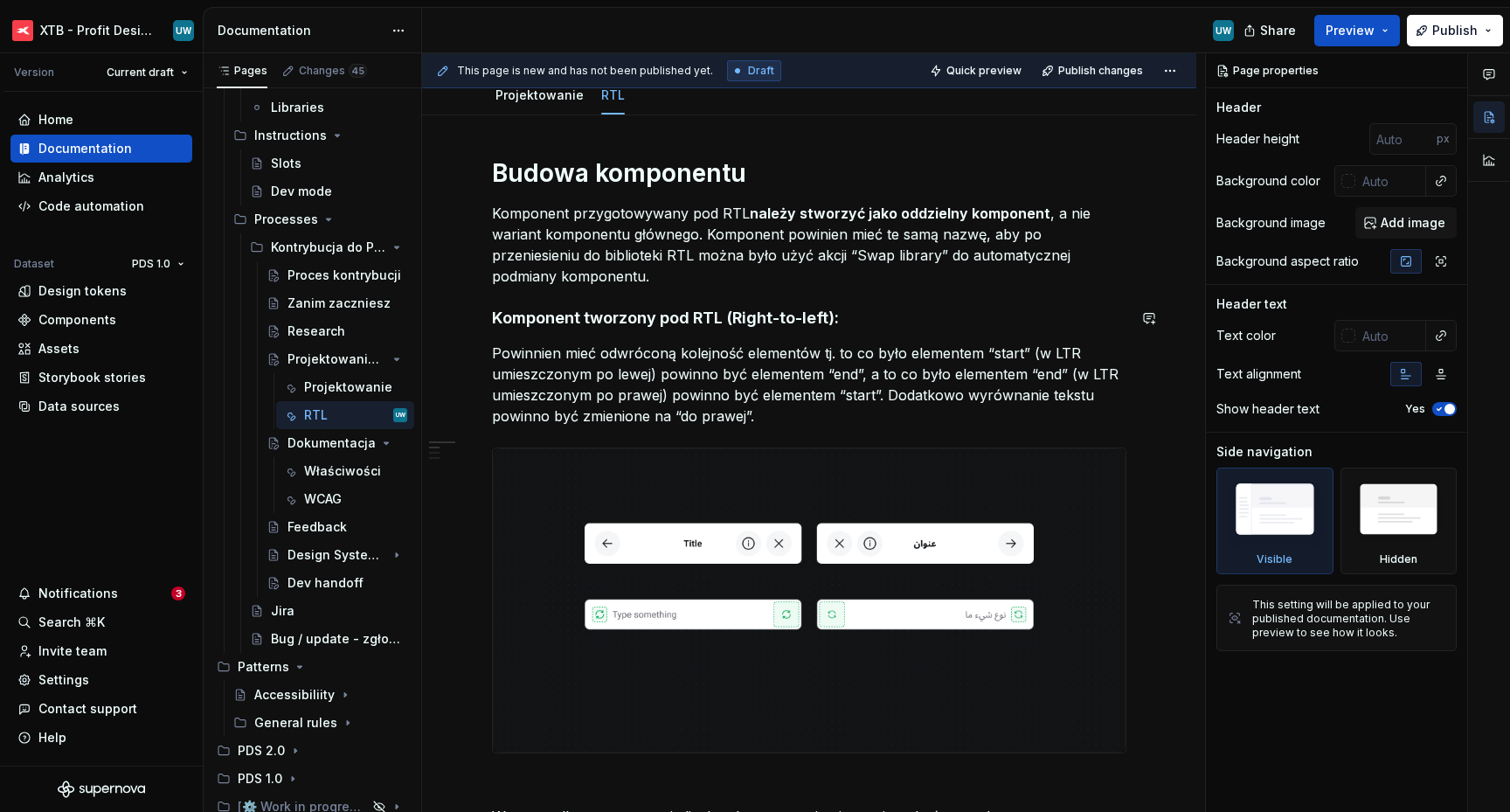
type textarea "*"
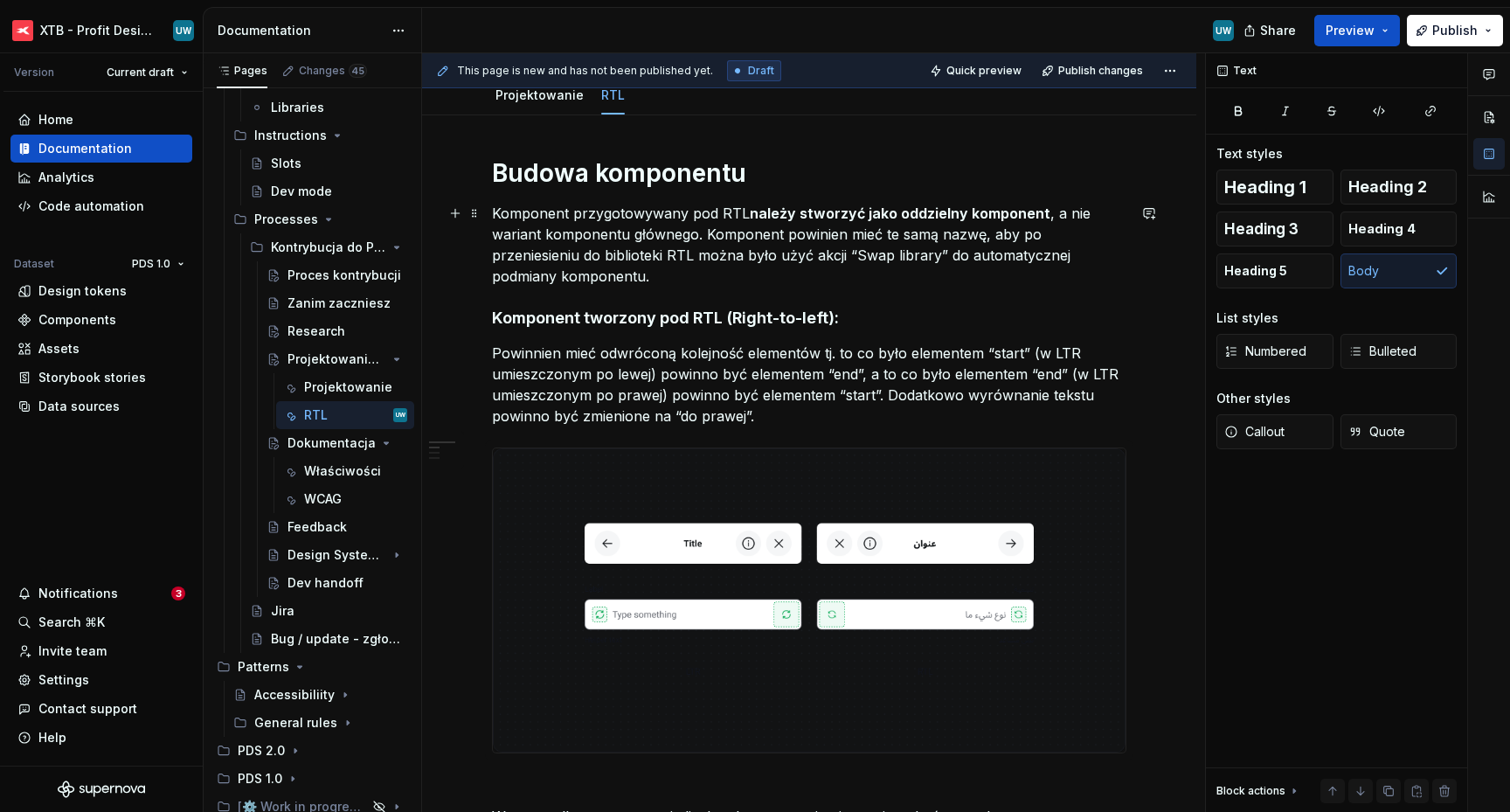
click at [726, 281] on p "Komponent przygotowywany pod RTL należy stworzyć jako oddzielny komponent , a n…" at bounding box center [809, 245] width 635 height 84
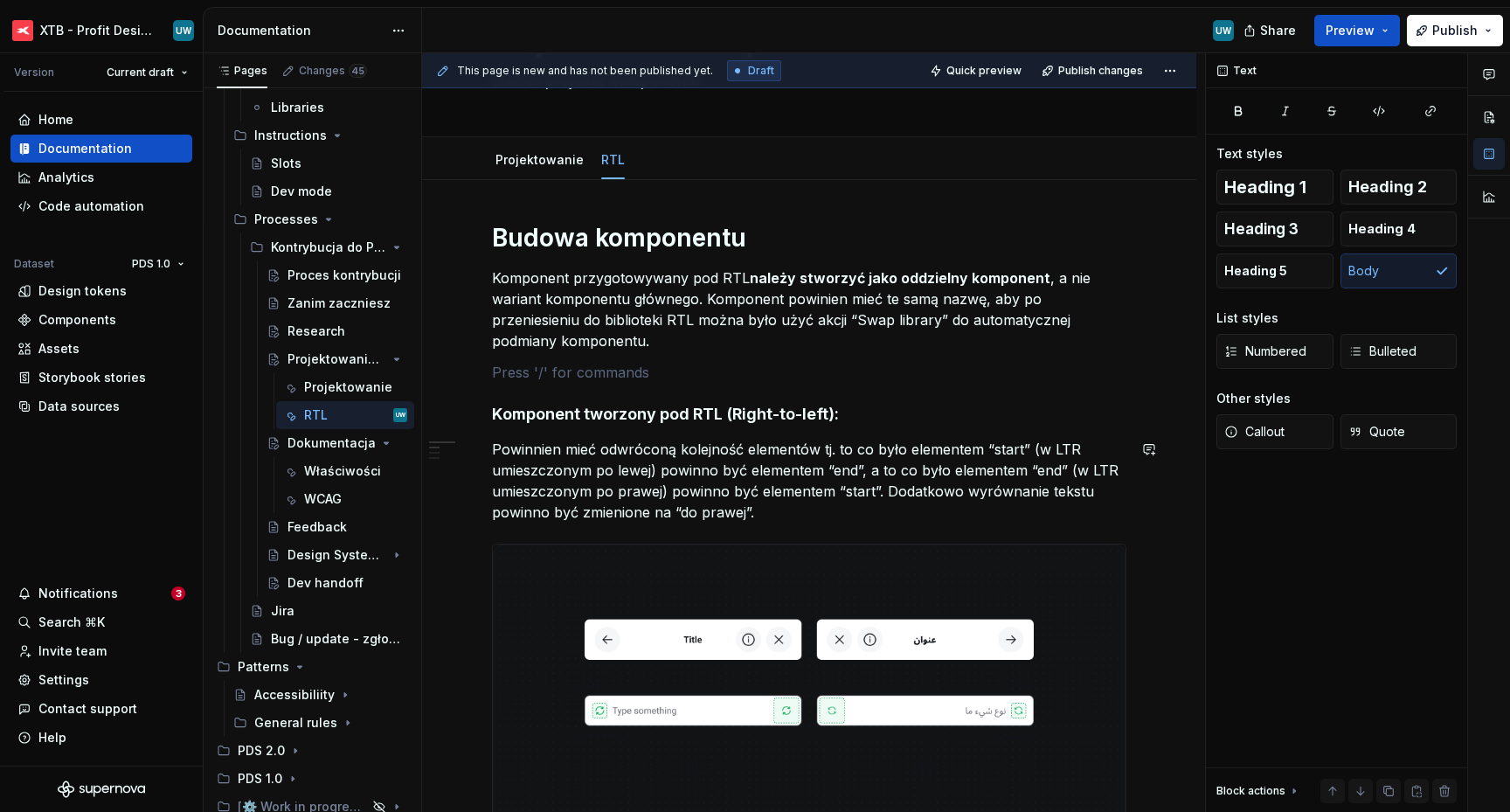
scroll to position [125, 0]
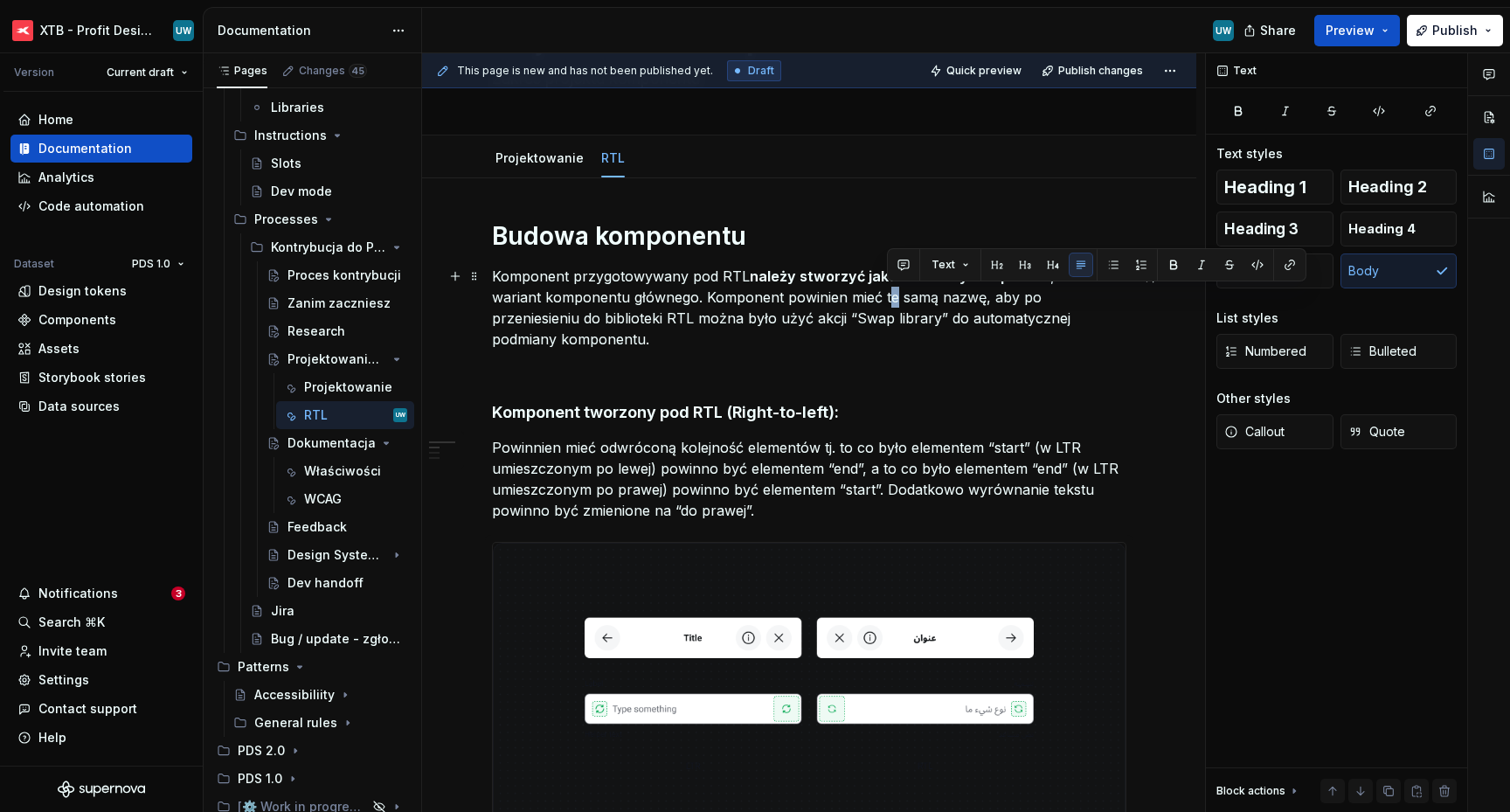
click at [894, 297] on p "Komponent przygotowywany pod RTL należy stworzyć jako oddzielny komponent , a n…" at bounding box center [809, 308] width 635 height 84
click at [905, 317] on p "Komponent przygotowywany pod RTL należy stworzyć jako oddzielny komponent , a n…" at bounding box center [809, 308] width 635 height 84
click at [877, 370] on p at bounding box center [809, 371] width 635 height 21
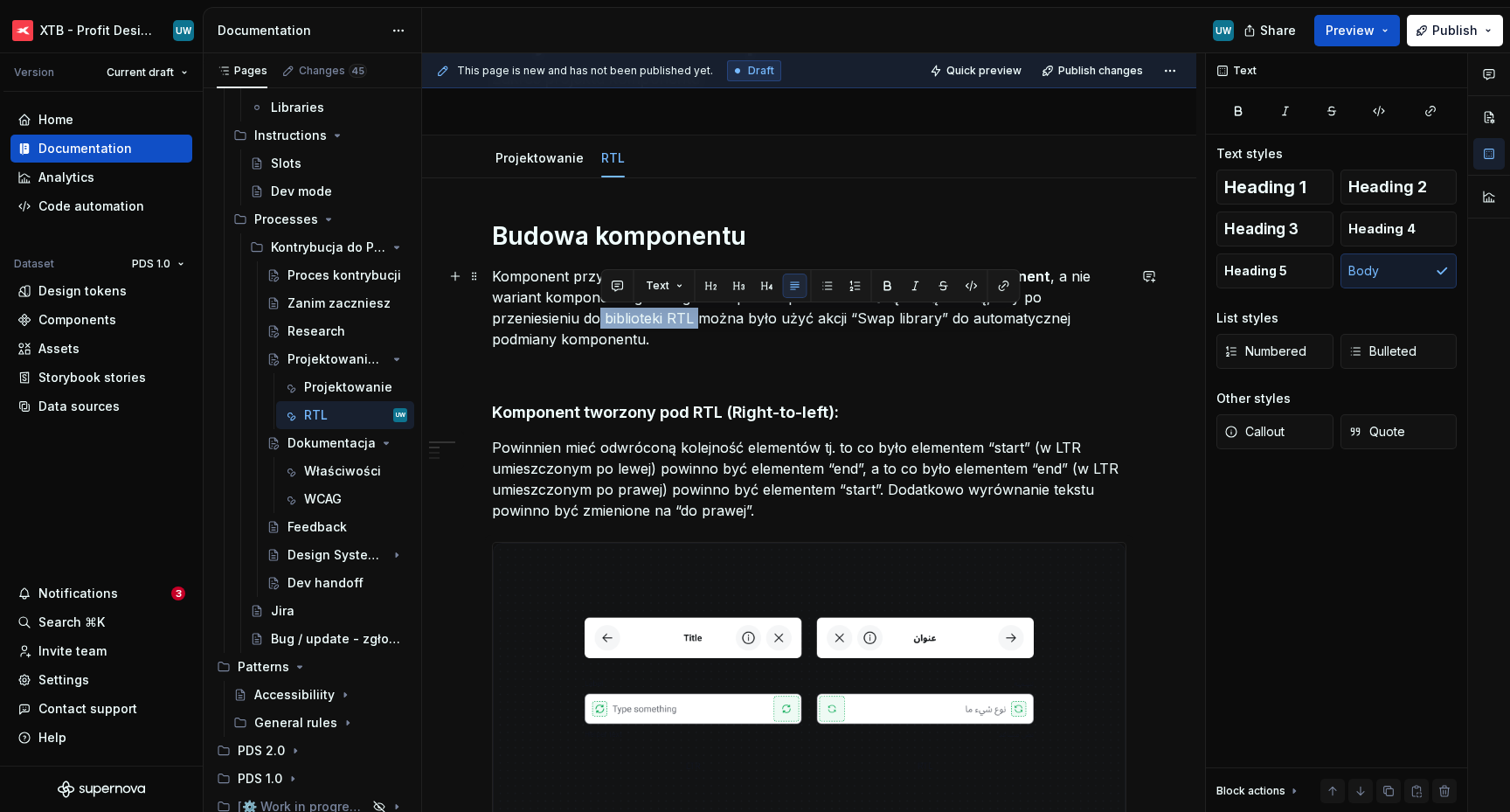
drag, startPoint x: 600, startPoint y: 314, endPoint x: 697, endPoint y: 318, distance: 97.1
click at [698, 318] on p "Komponent przygotowywany pod RTL należy stworzyć jako oddzielny komponent , a n…" at bounding box center [809, 308] width 635 height 84
click at [620, 286] on button "button" at bounding box center [618, 286] width 25 height 25
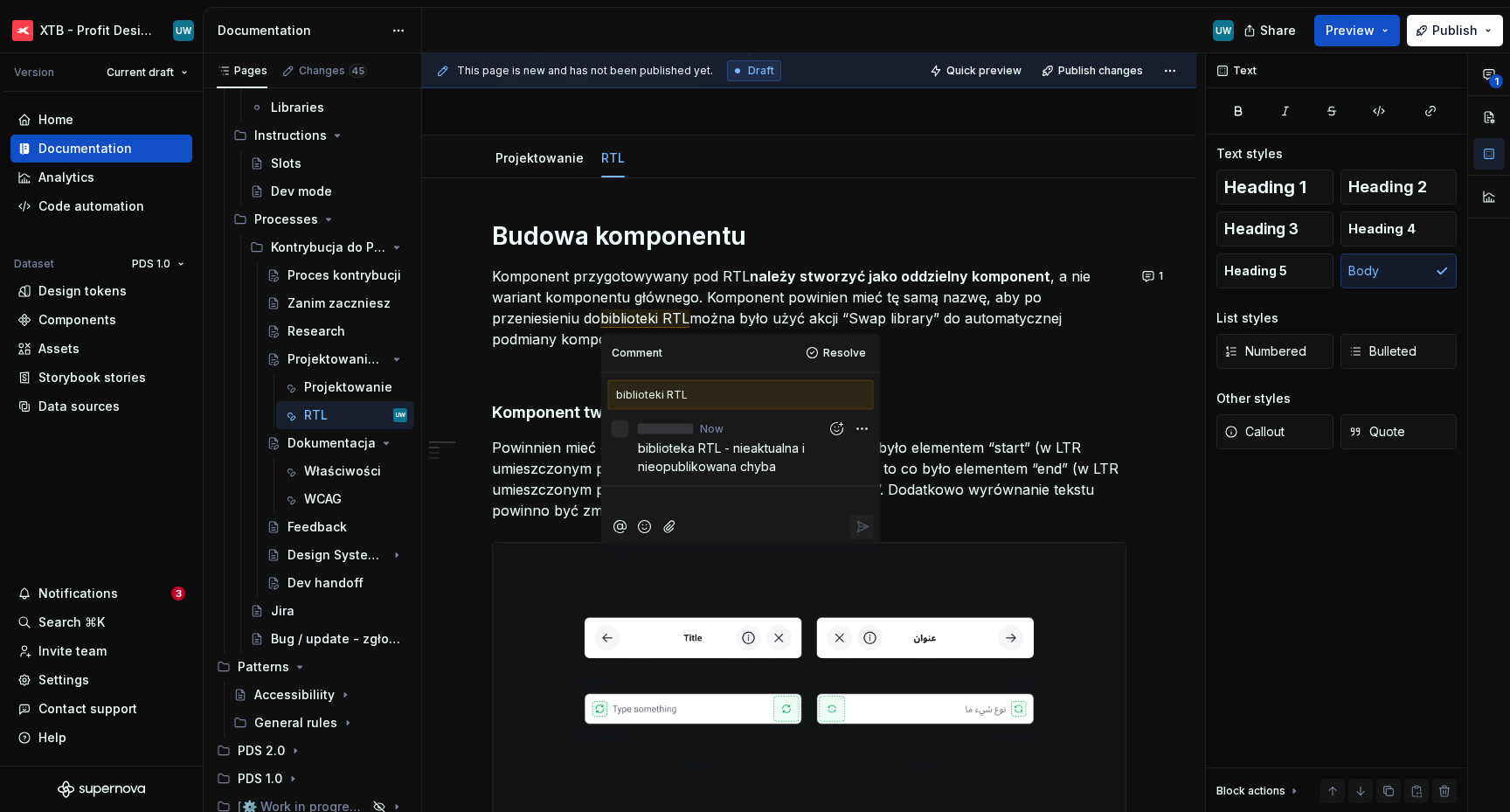
type textarea "*"
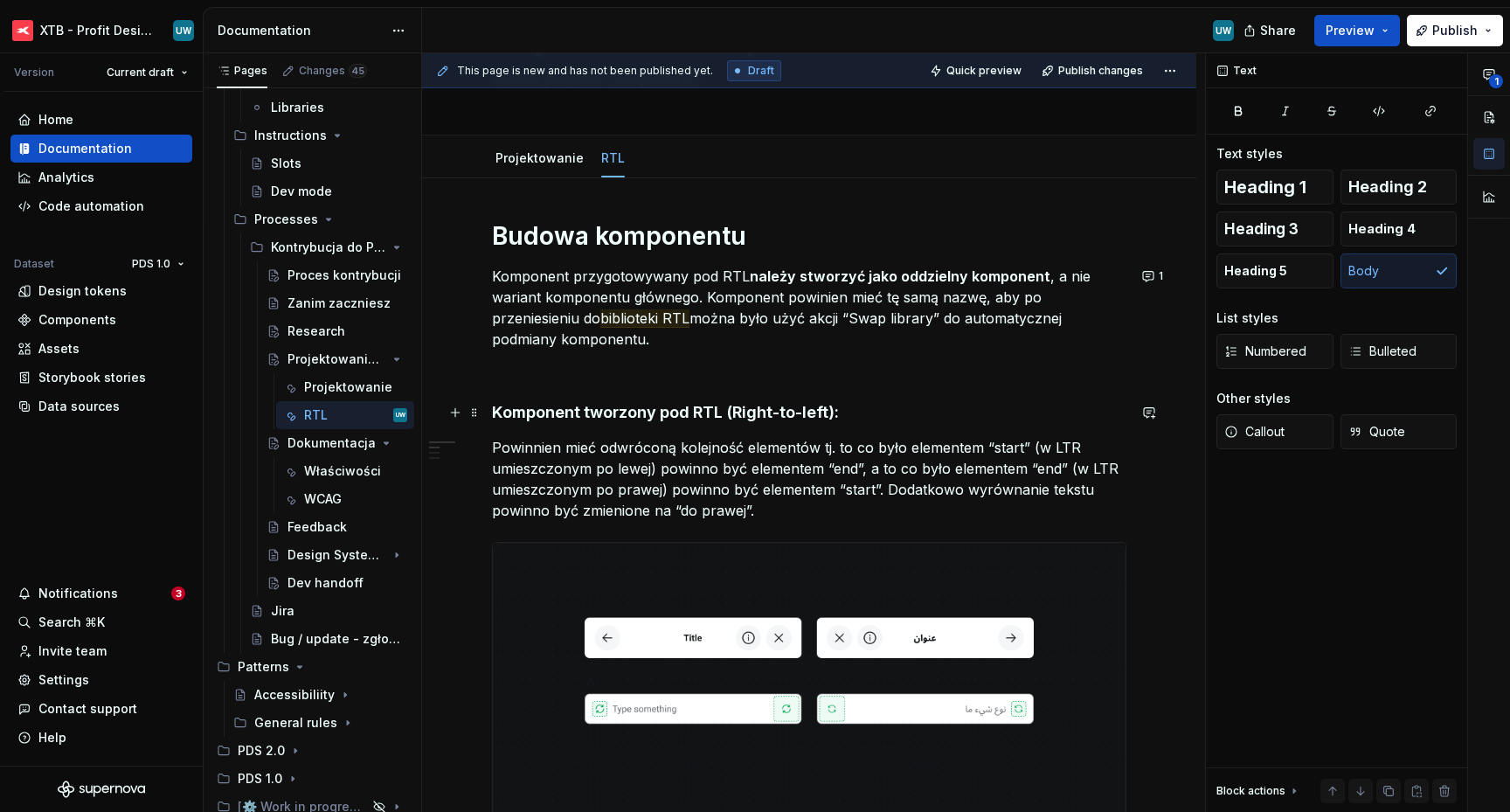
scroll to position [130, 0]
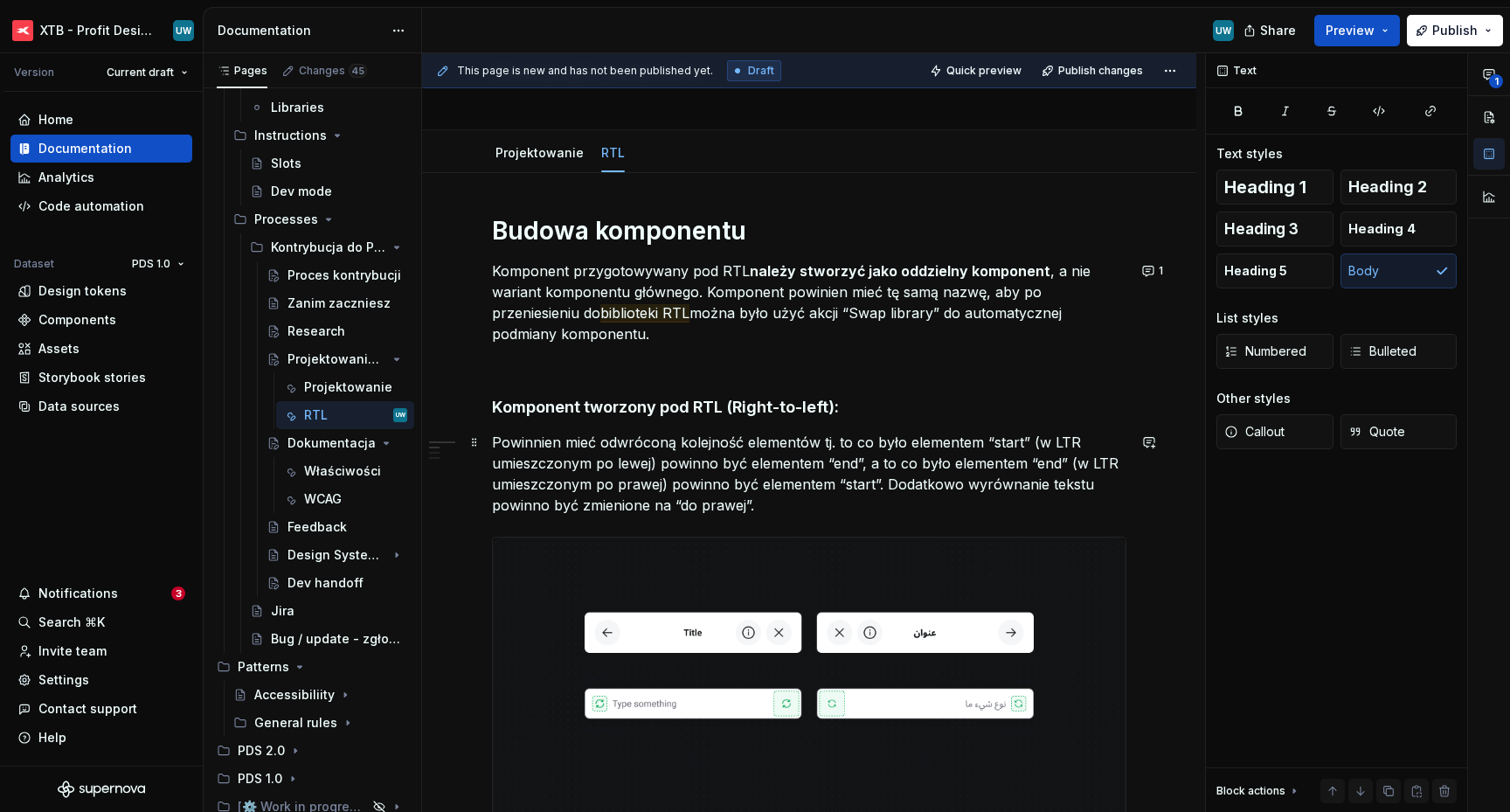
click at [536, 443] on p "Powinnien mieć odwróconą kolejność elementów tj. to co było elementem “start” (…" at bounding box center [809, 474] width 635 height 84
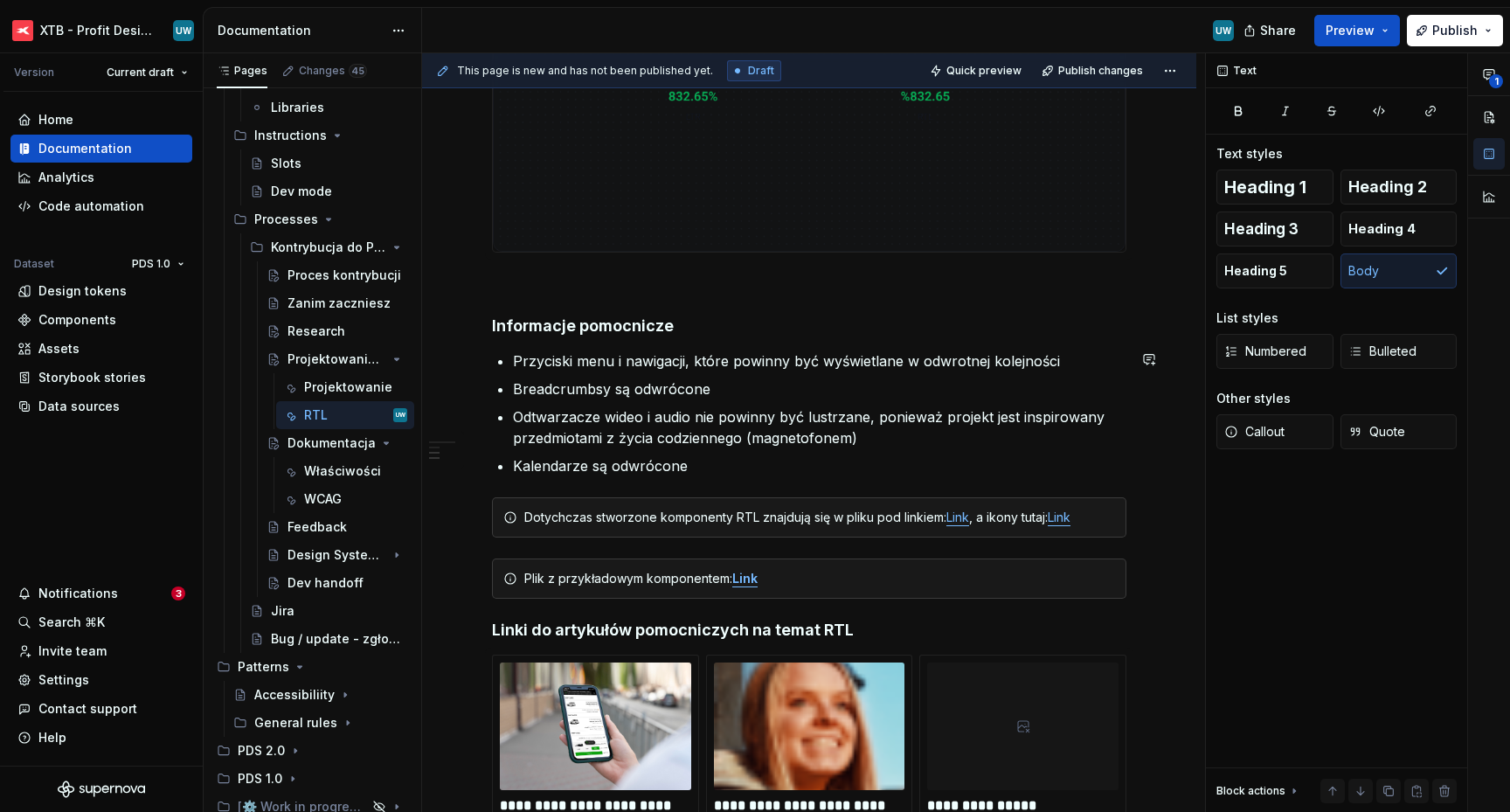
scroll to position [2012, 0]
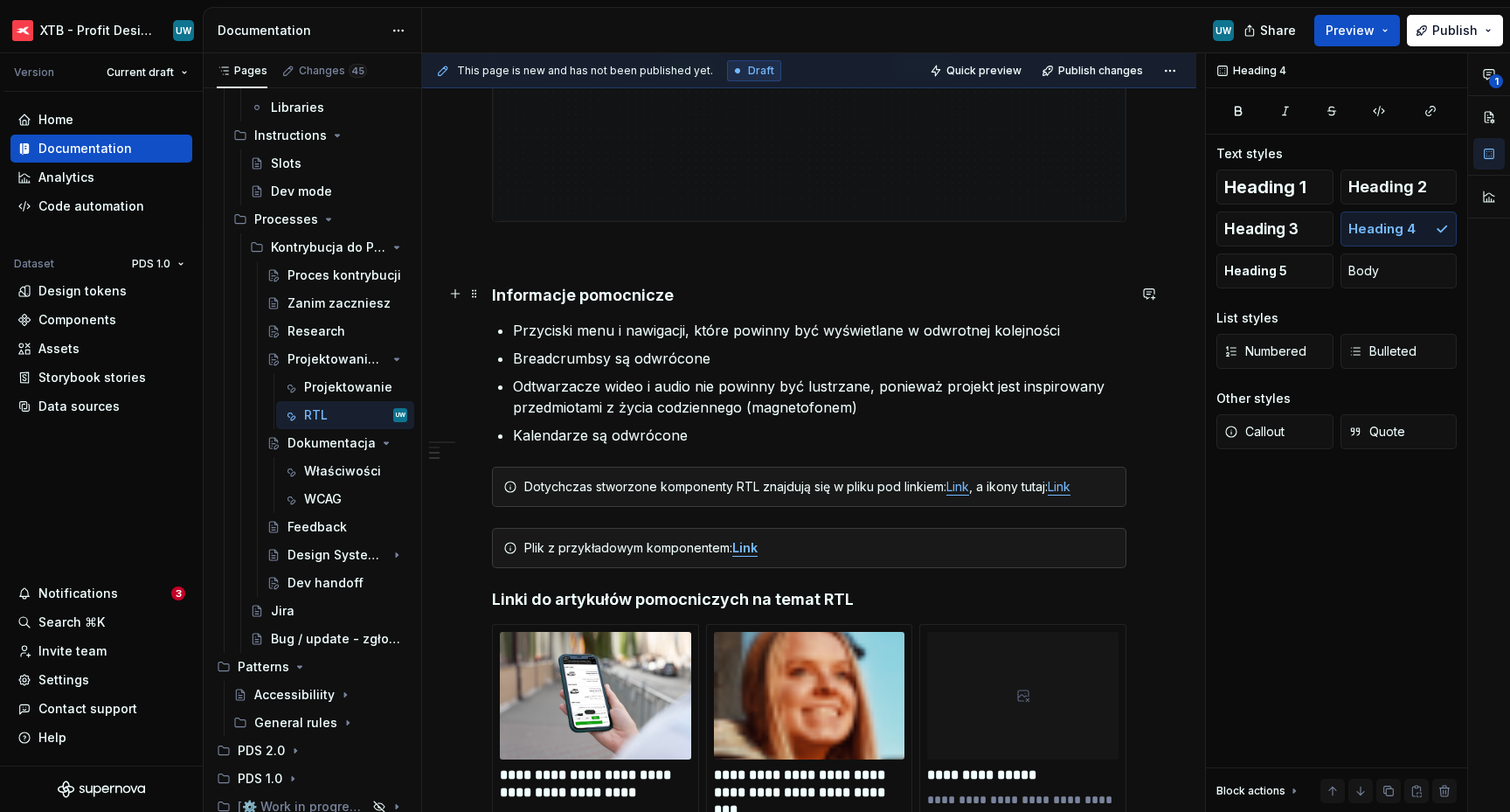
click at [588, 298] on h4 "Informacje pomocnicze" at bounding box center [809, 295] width 635 height 21
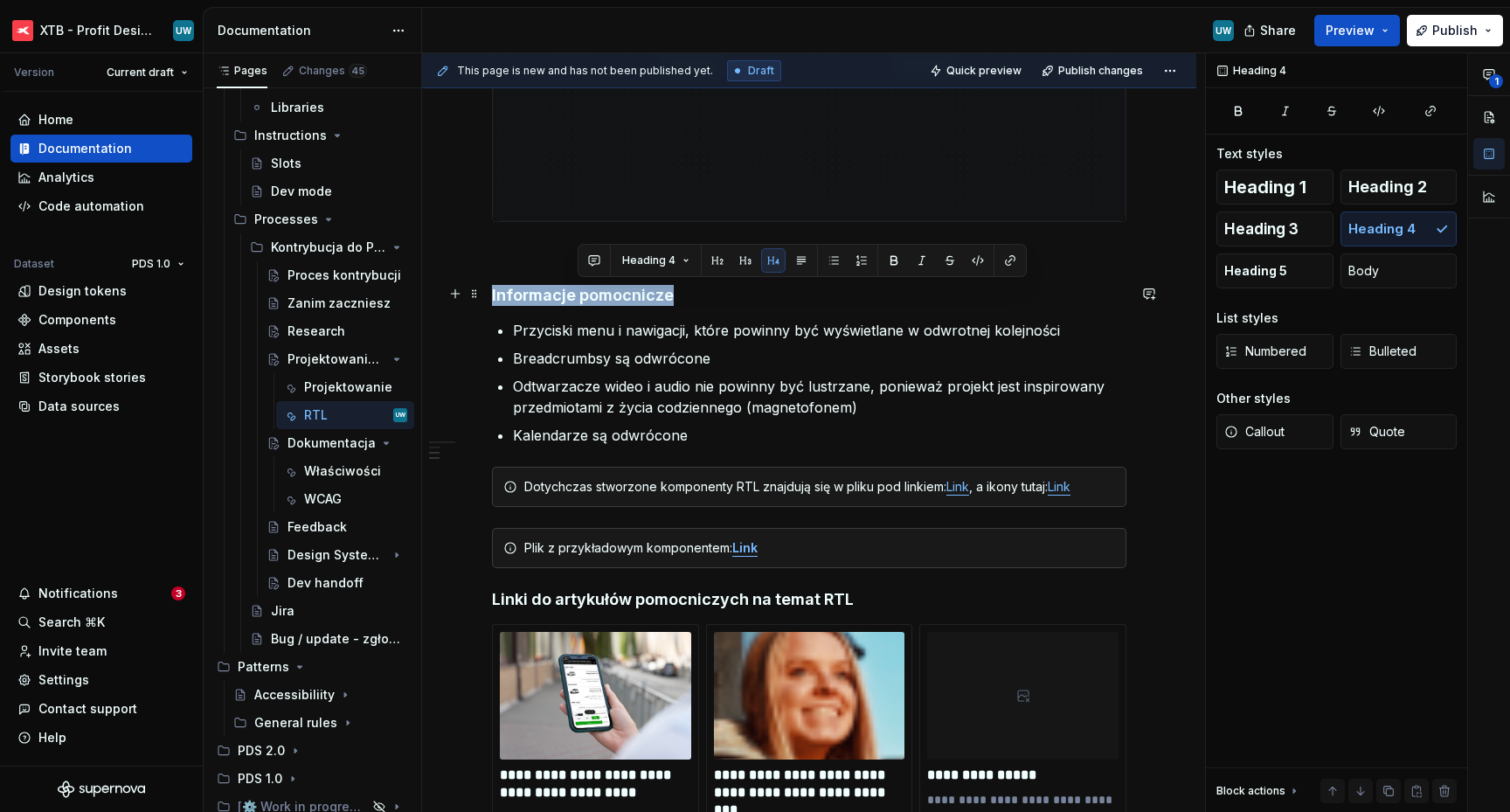
click at [588, 298] on h4 "Informacje pomocnicze" at bounding box center [809, 295] width 635 height 21
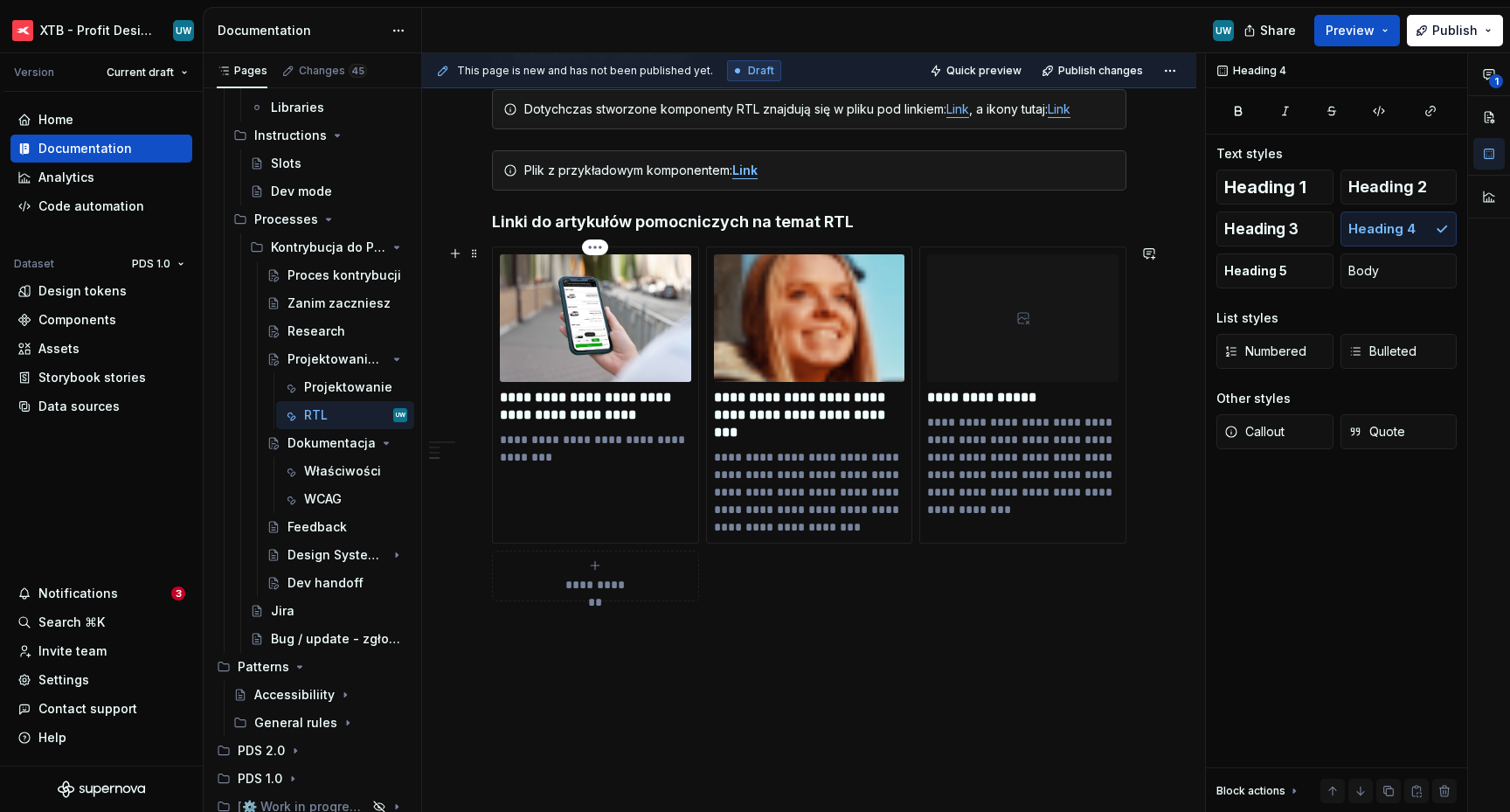
scroll to position [2440, 0]
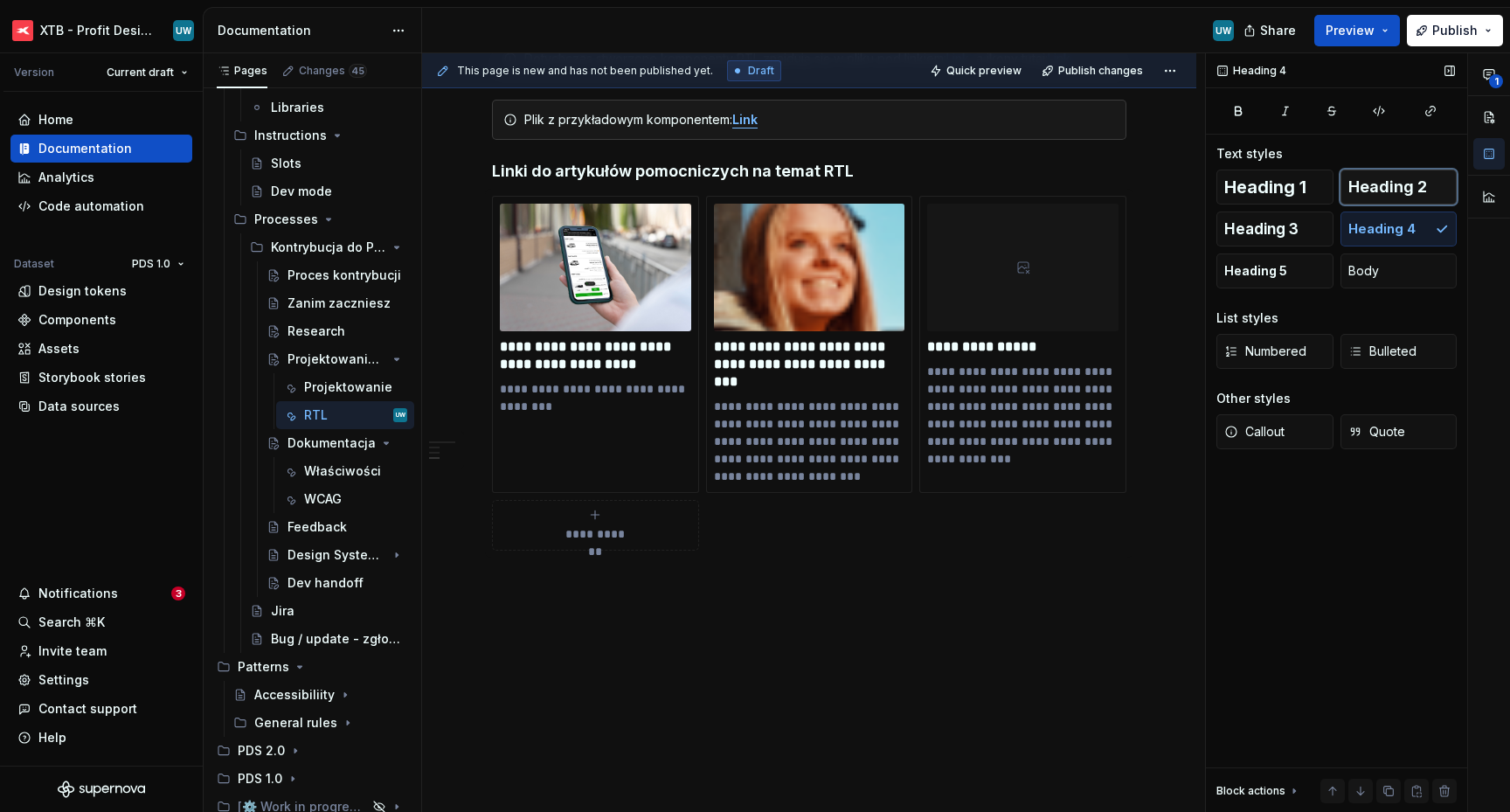
click at [1370, 191] on span "Heading 2" at bounding box center [1388, 187] width 78 height 17
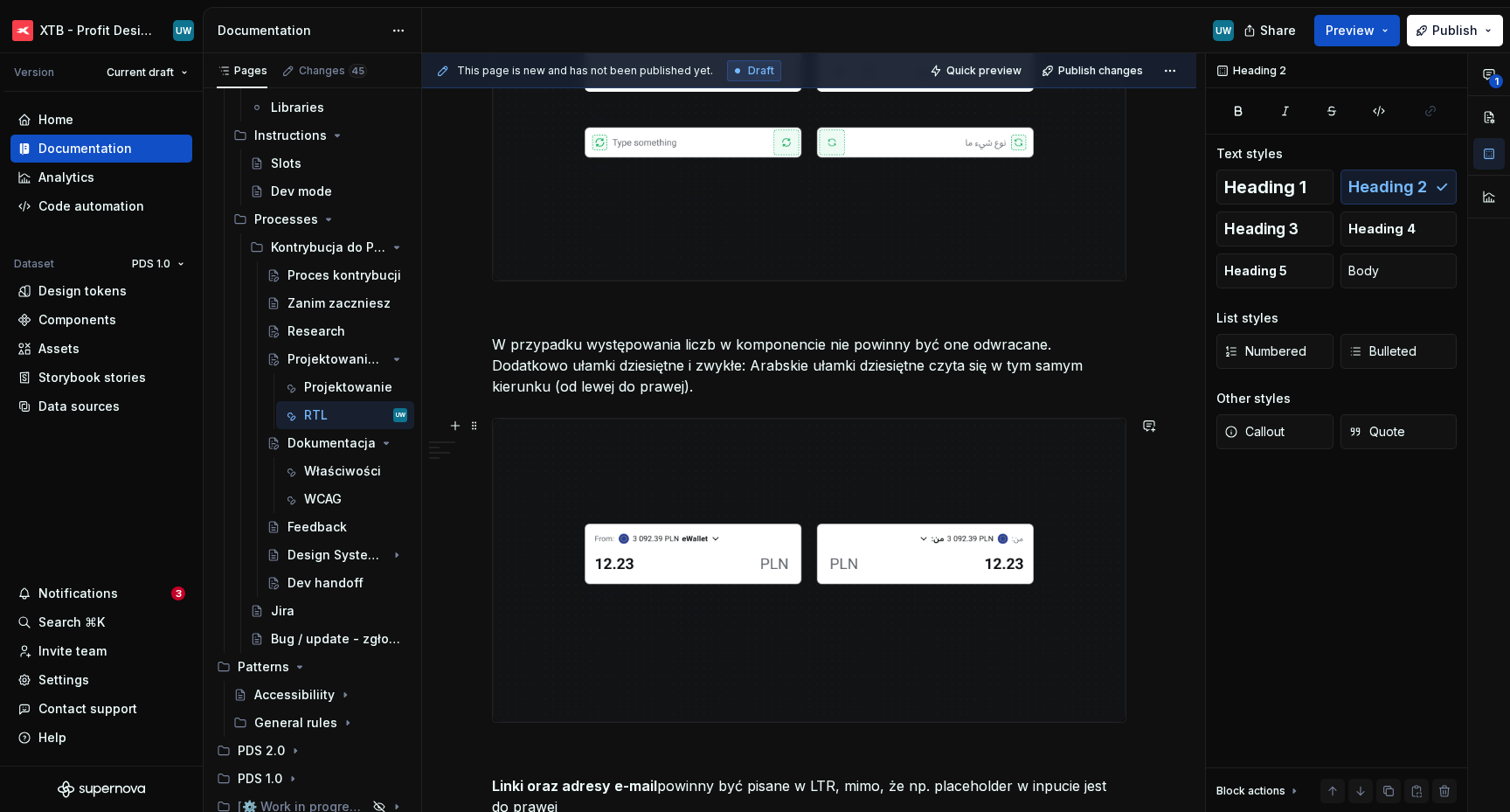
scroll to position [0, 0]
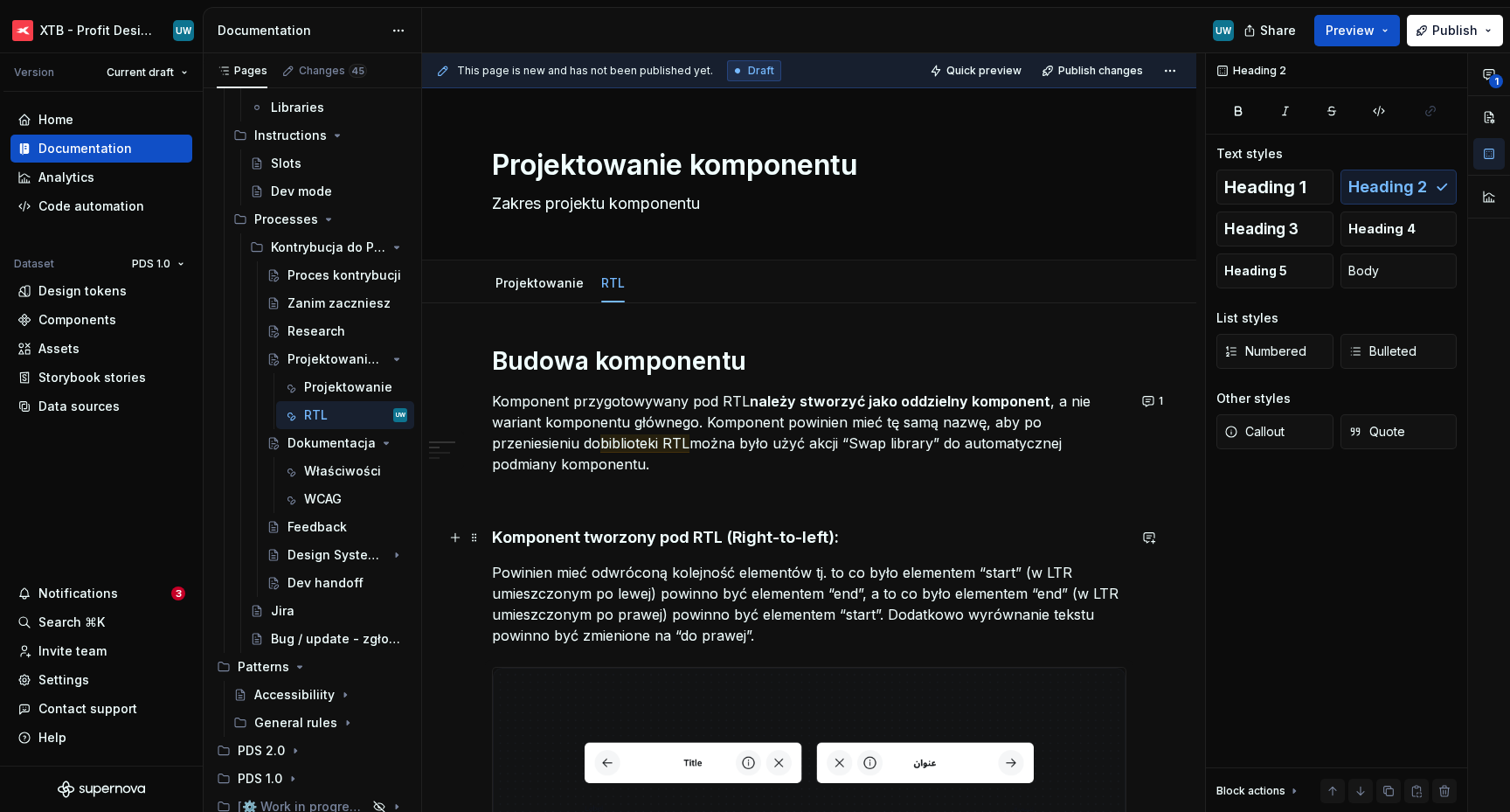
click at [553, 536] on h4 "Komponent tworzony pod RTL (Right-to-left):" at bounding box center [809, 537] width 635 height 21
click at [580, 353] on h1 "Budowa komponentu" at bounding box center [809, 360] width 635 height 32
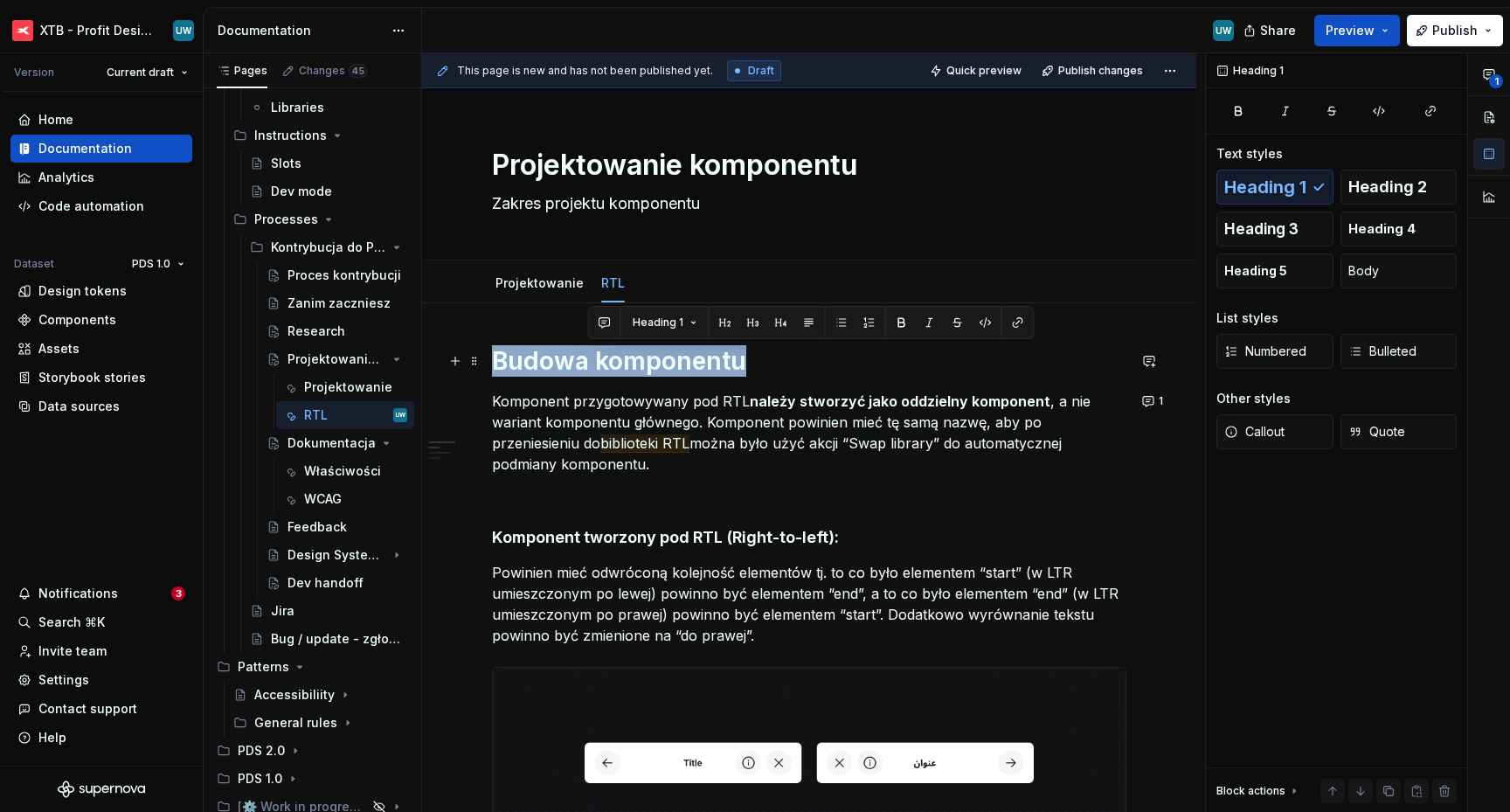
click at [580, 353] on h1 "Budowa komponentu" at bounding box center [809, 360] width 635 height 32
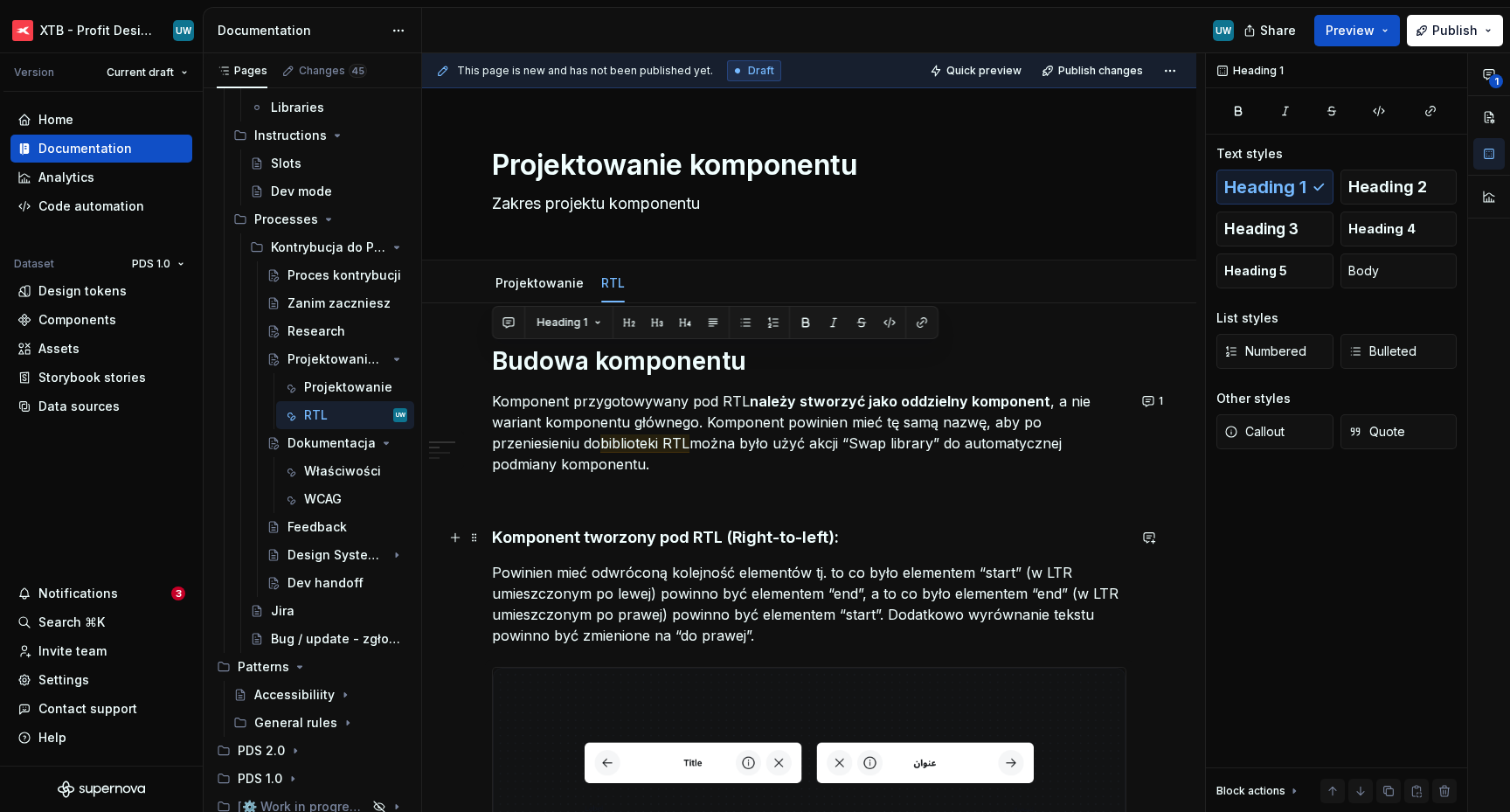
click at [508, 536] on h4 "Komponent tworzony pod RTL (Right-to-left):" at bounding box center [809, 537] width 635 height 21
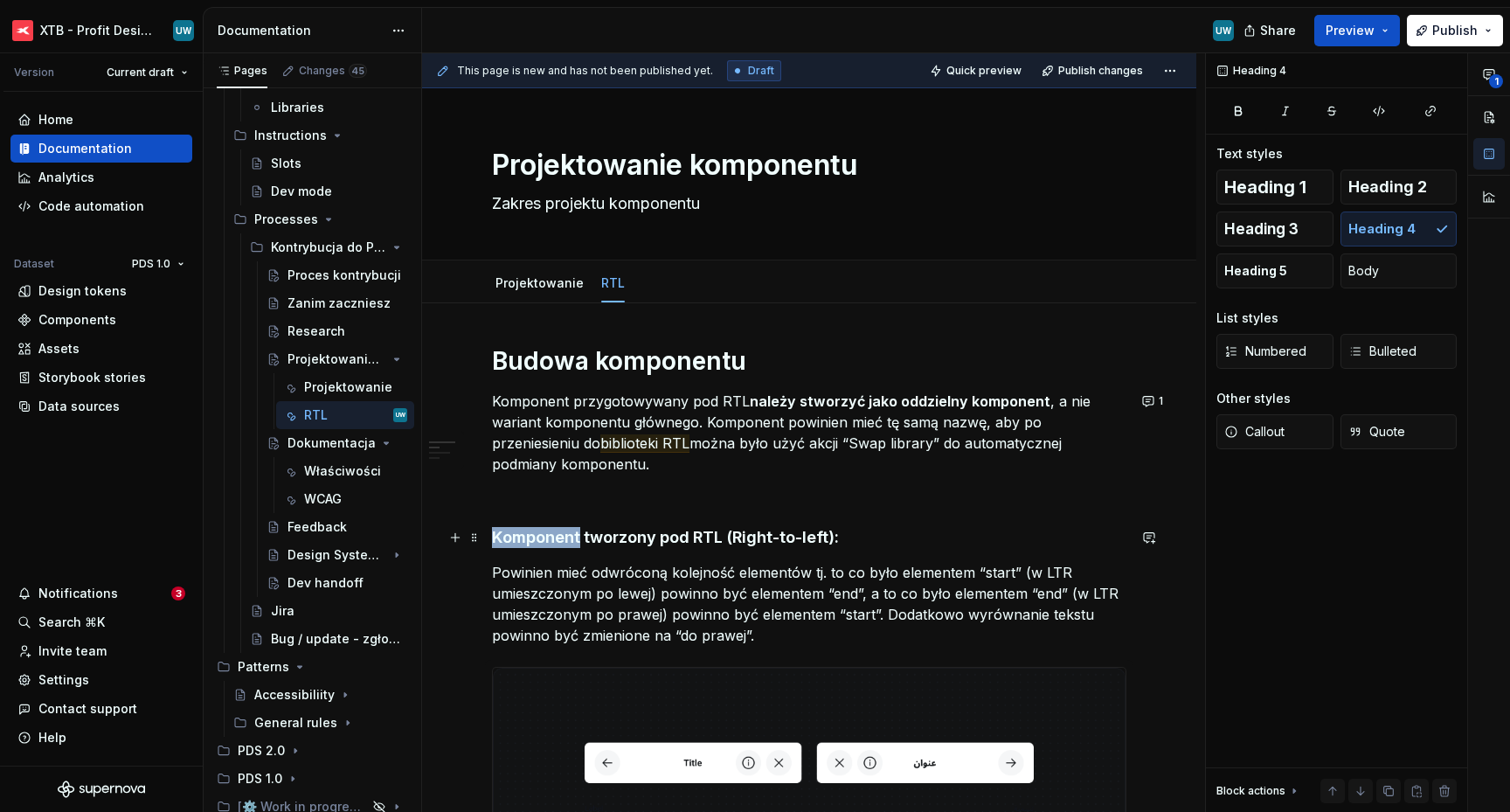
click at [508, 536] on h4 "Komponent tworzony pod RTL (Right-to-left):" at bounding box center [809, 537] width 635 height 21
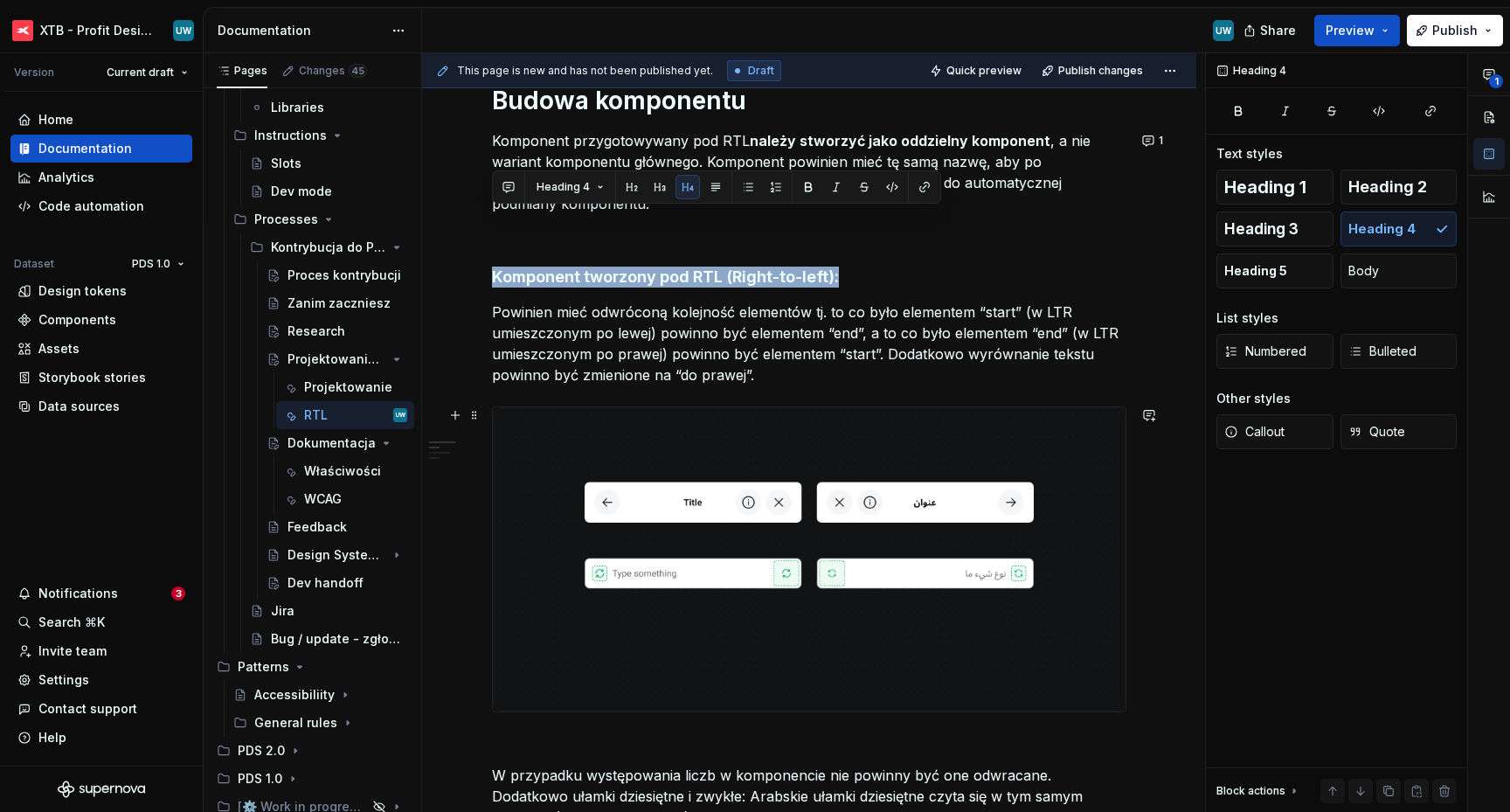
scroll to position [253, 0]
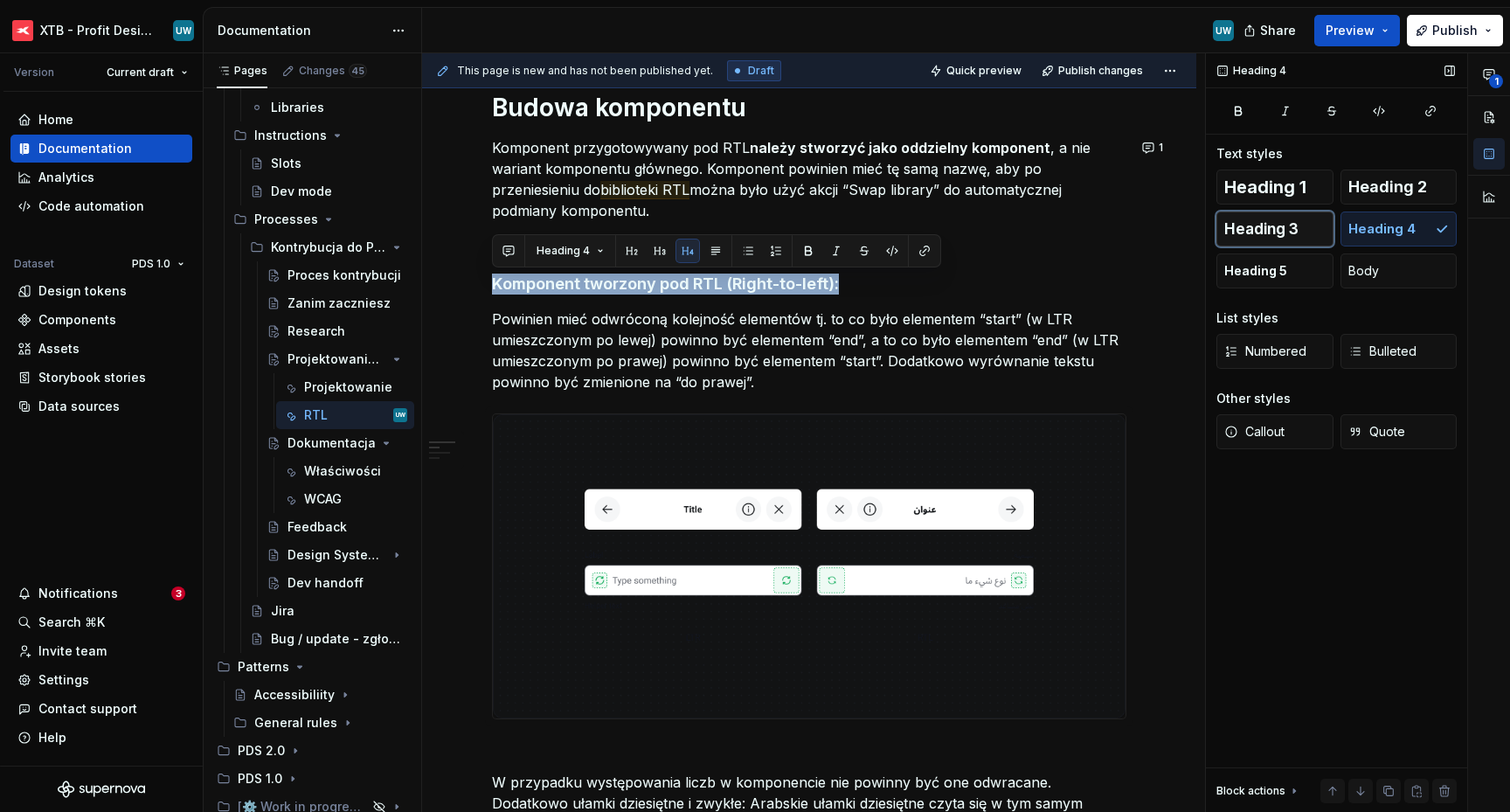
click at [1285, 233] on span "Heading 3" at bounding box center [1262, 228] width 75 height 17
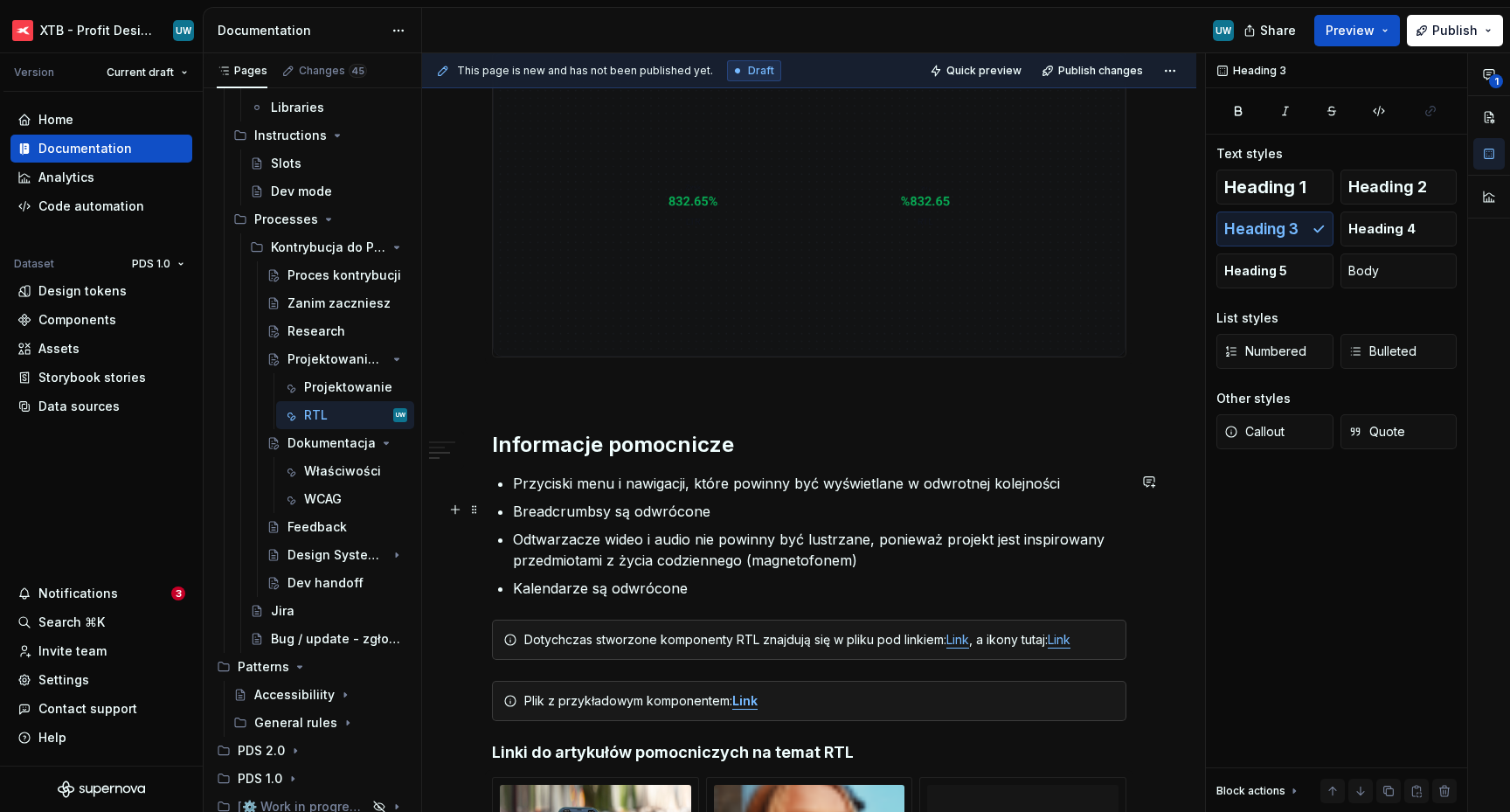
scroll to position [1912, 0]
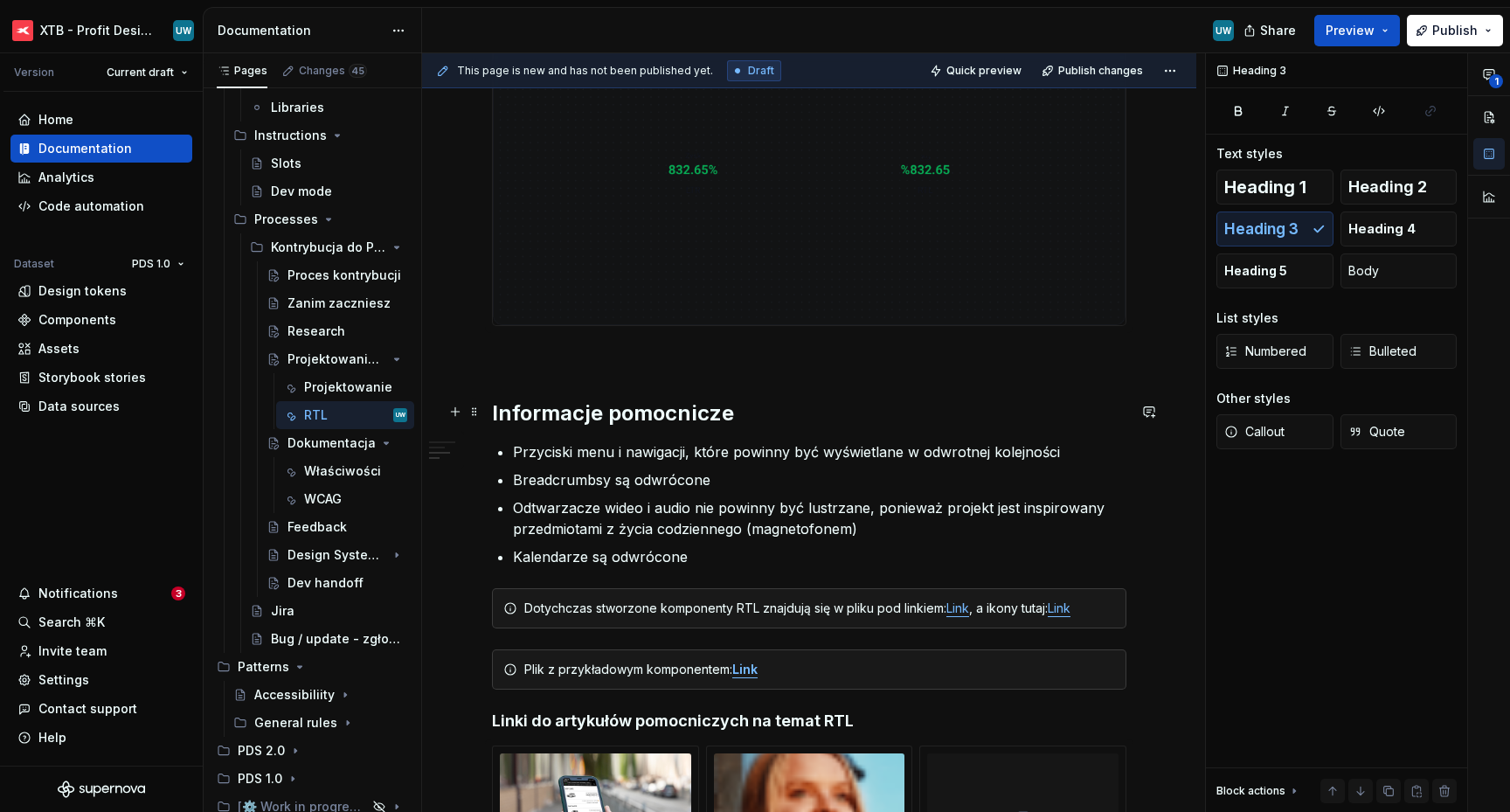
click at [687, 422] on h2 "Informacje pomocnicze" at bounding box center [809, 413] width 635 height 28
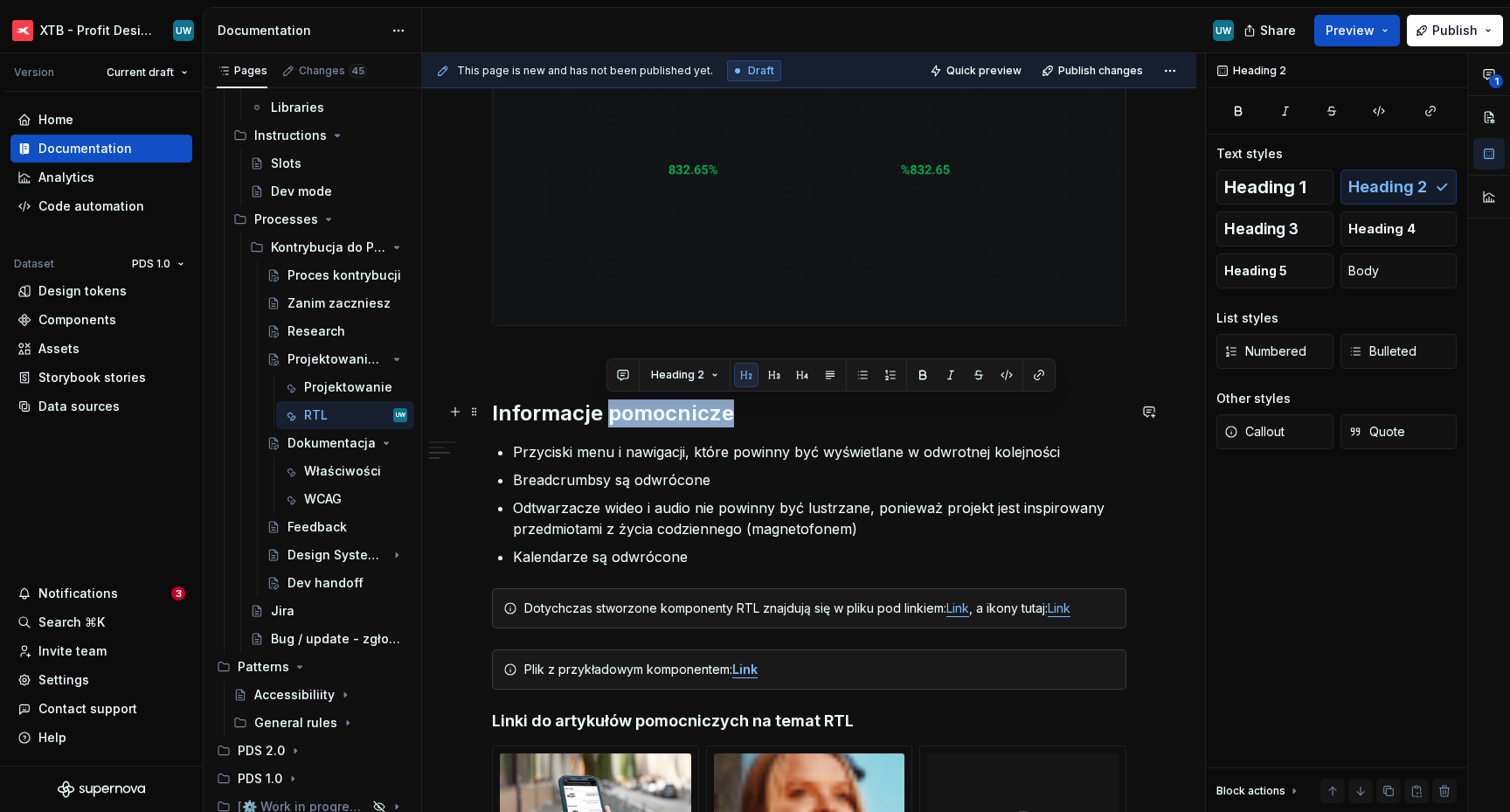
click at [687, 422] on h2 "Informacje pomocnicze" at bounding box center [809, 413] width 635 height 28
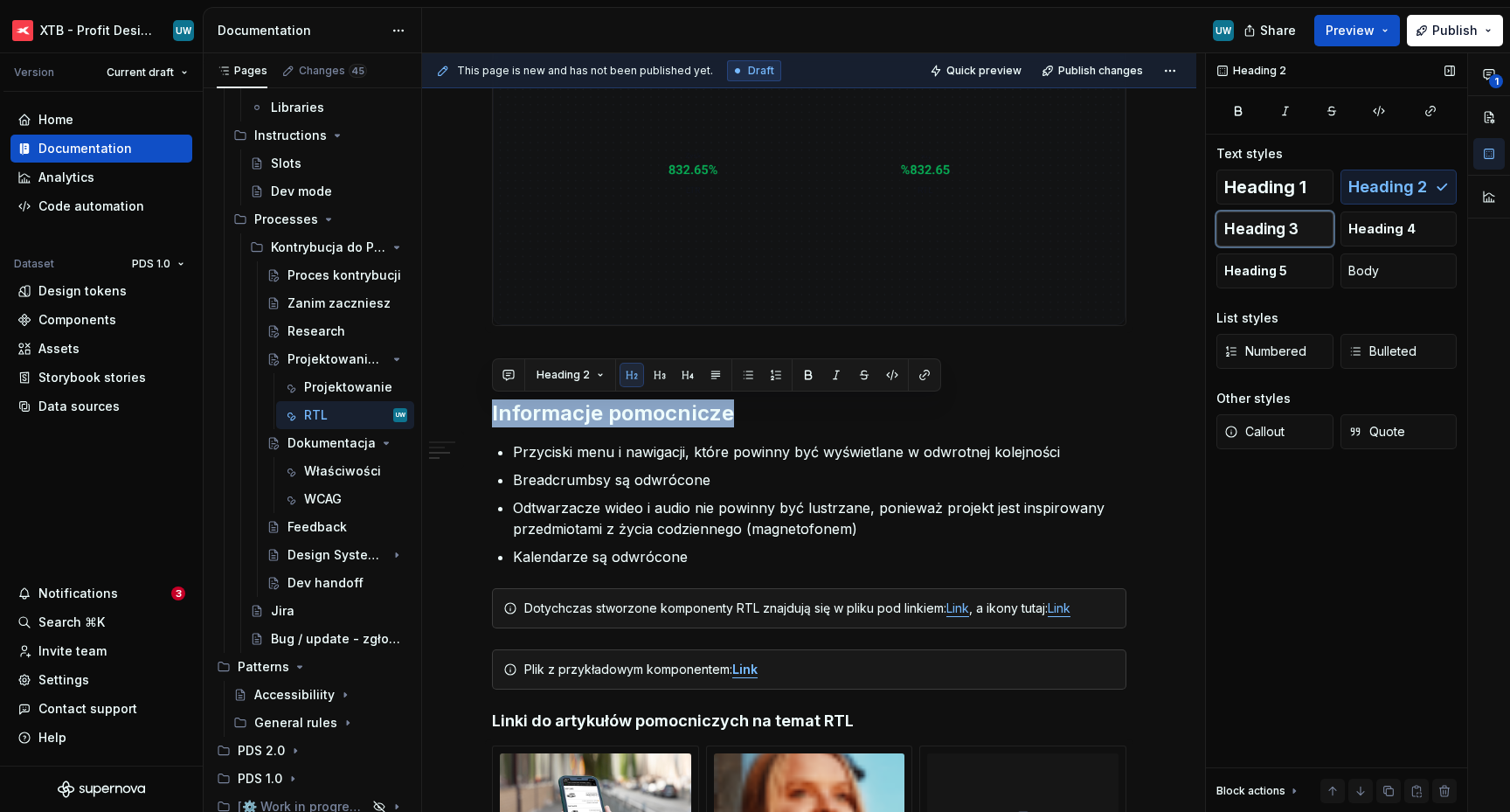
click at [1271, 215] on button "Heading 3" at bounding box center [1275, 228] width 118 height 35
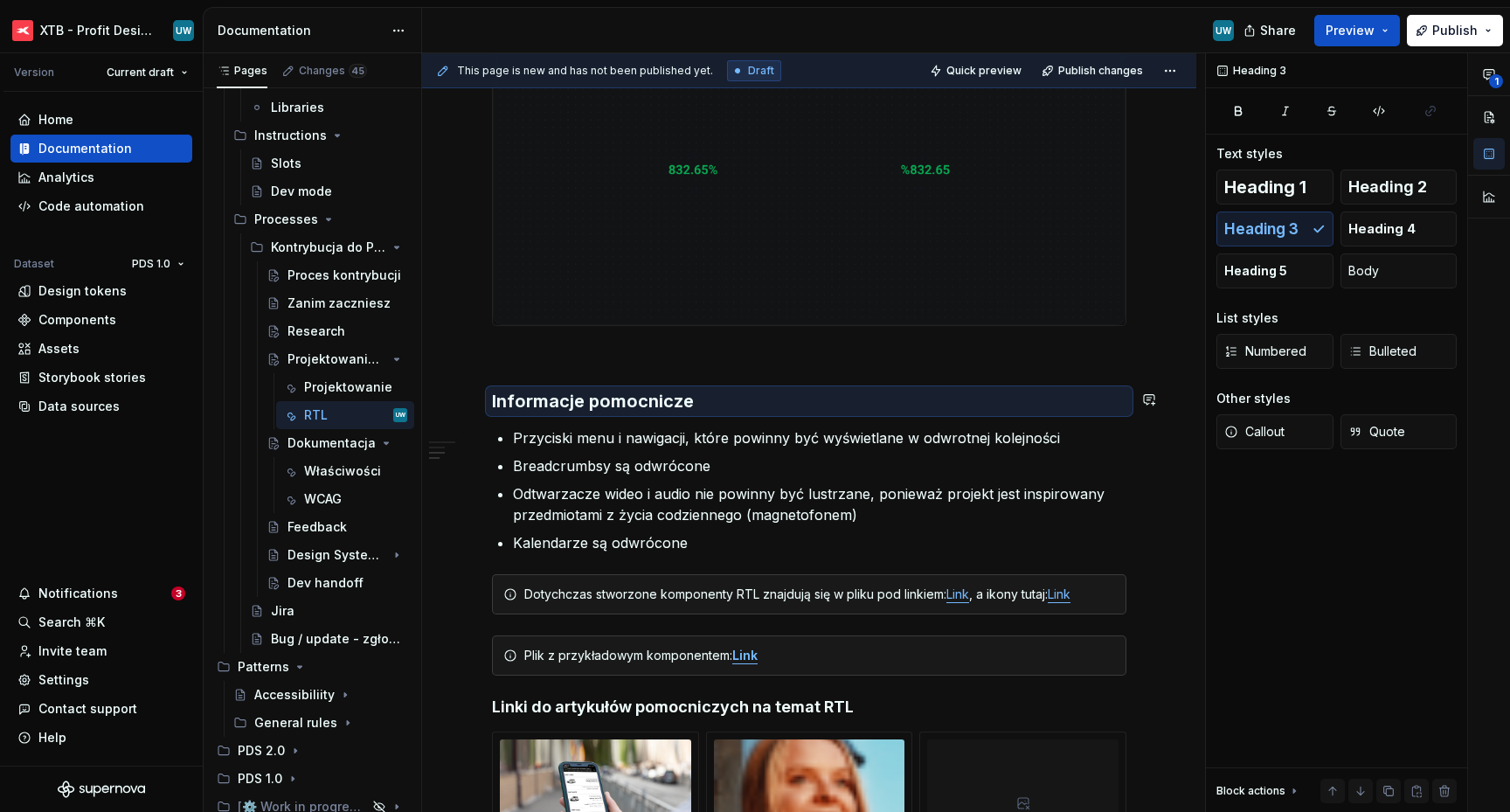
click at [723, 363] on p at bounding box center [809, 357] width 635 height 21
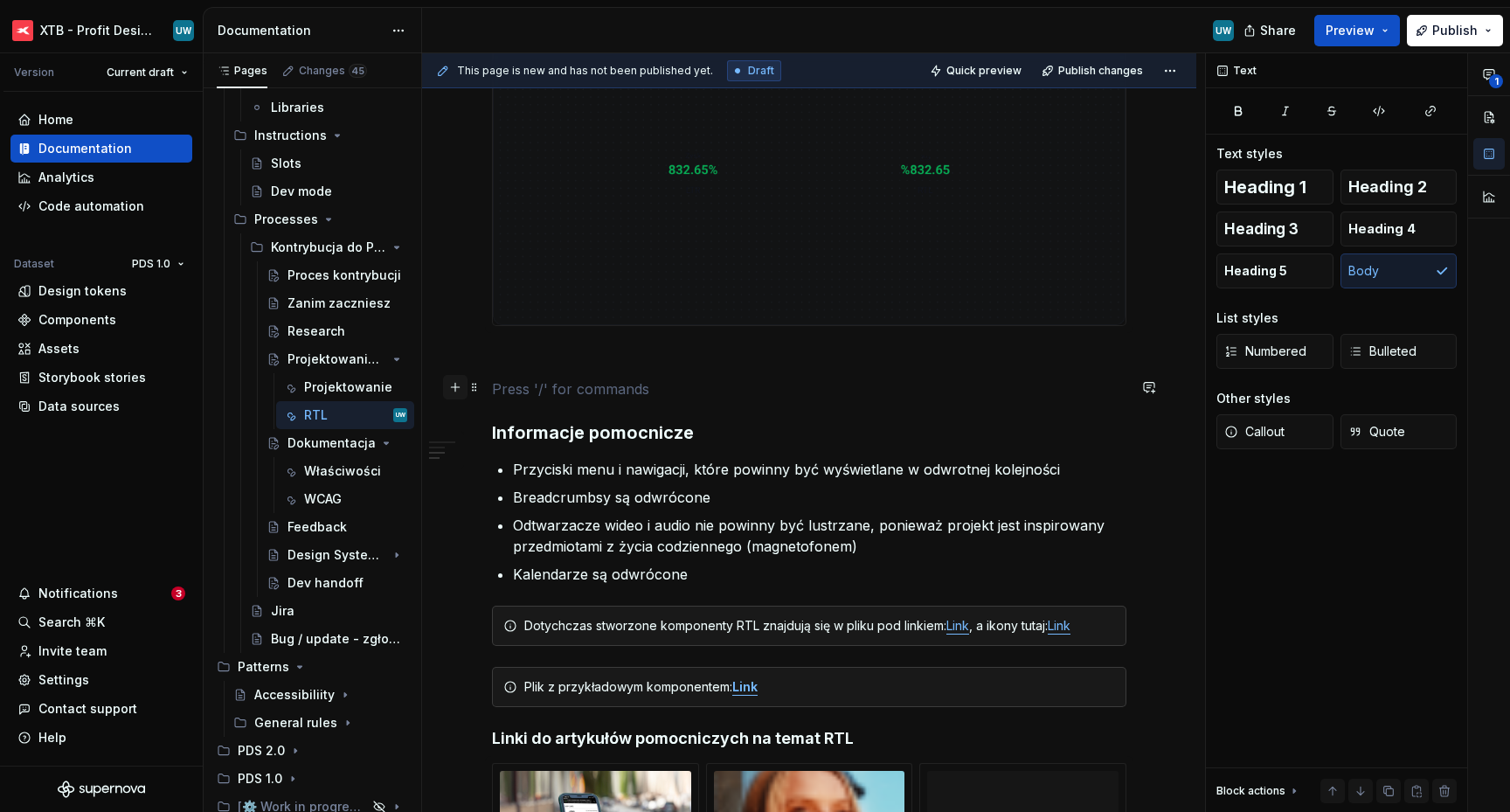
click at [451, 386] on button "button" at bounding box center [456, 387] width 25 height 25
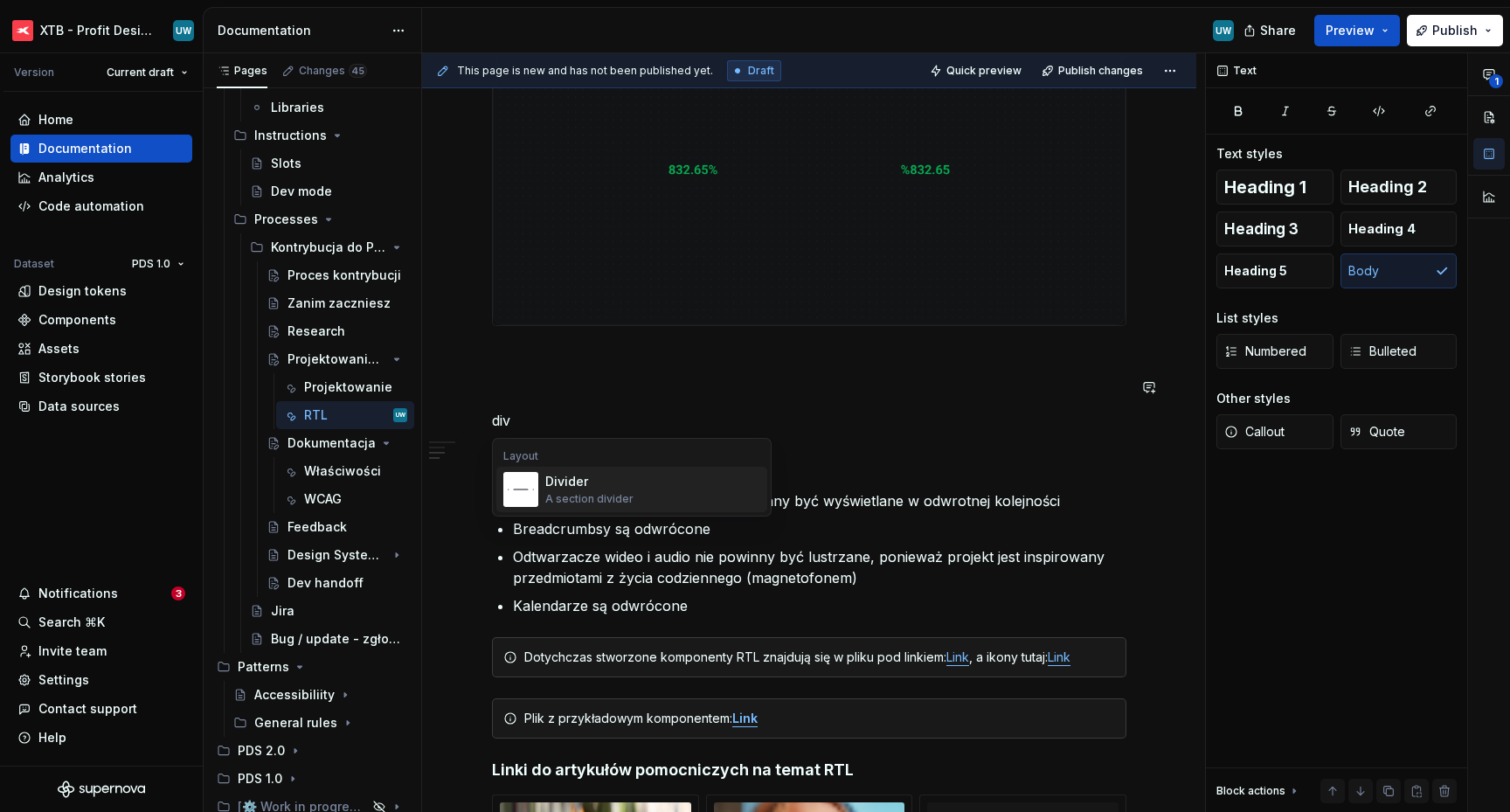
click at [602, 487] on div "Divider" at bounding box center [590, 481] width 88 height 17
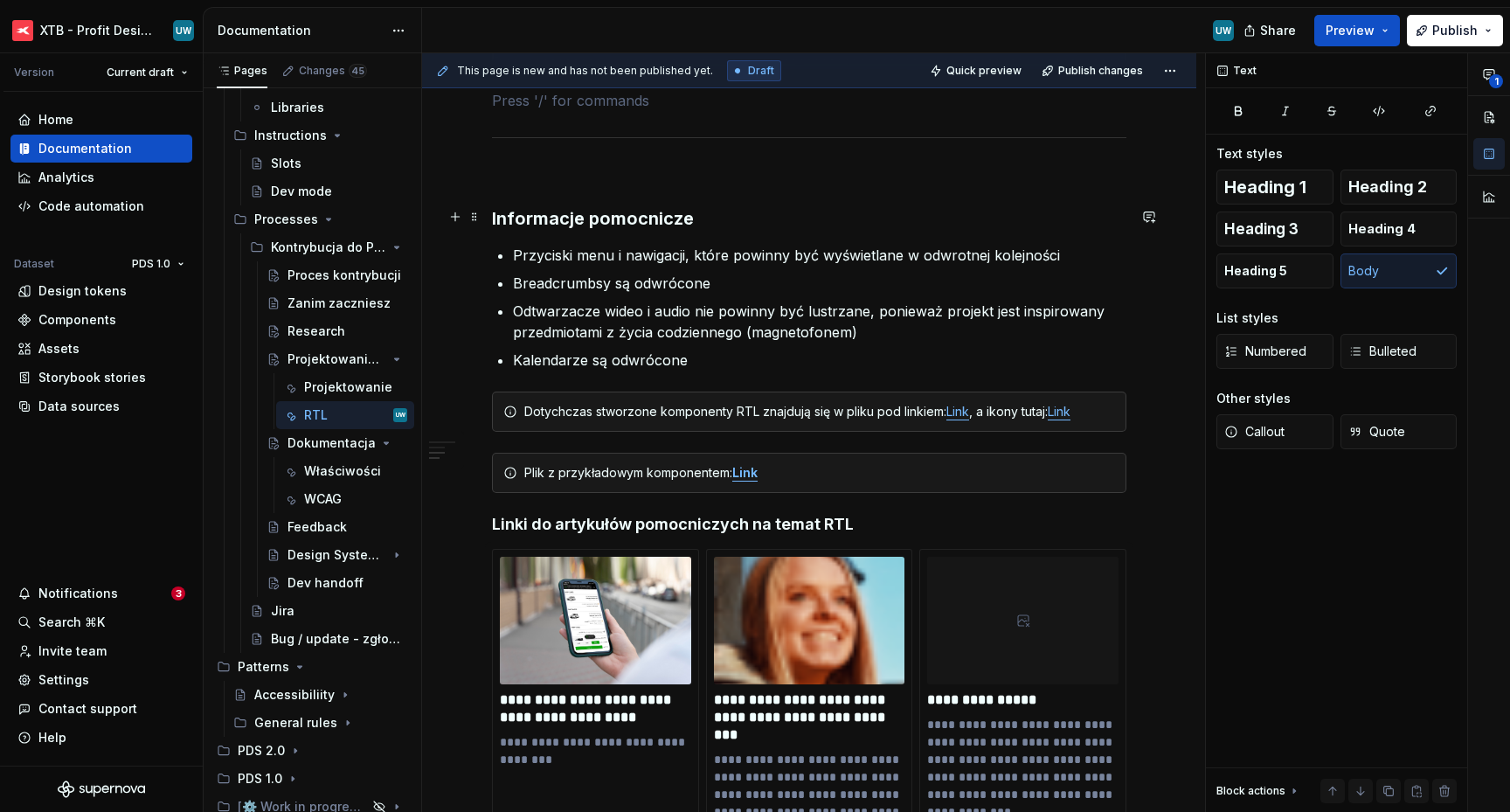
scroll to position [2179, 0]
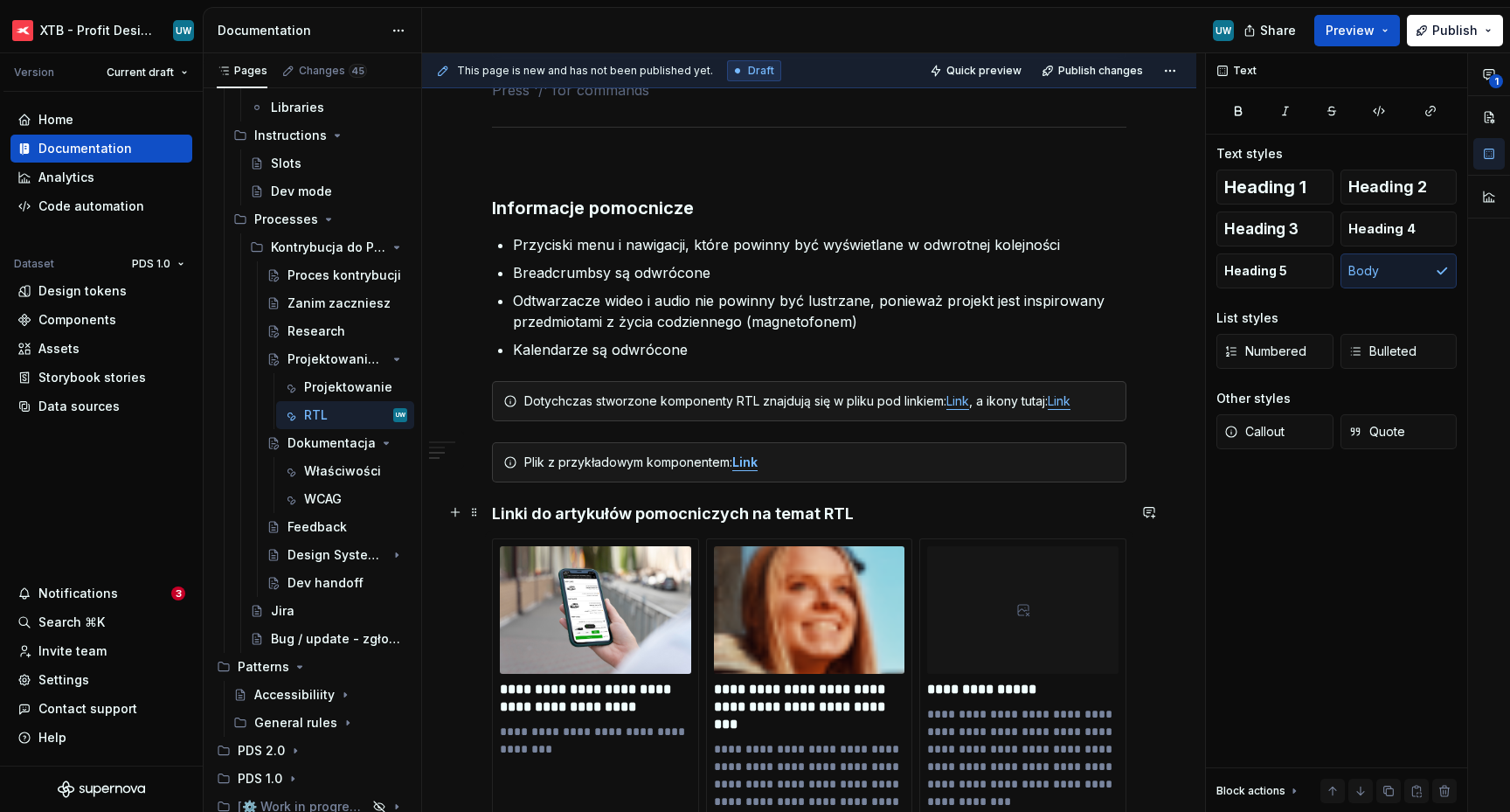
click at [494, 511] on h4 "Linki do artykułów pomocniczych na temat RTL" at bounding box center [809, 514] width 635 height 21
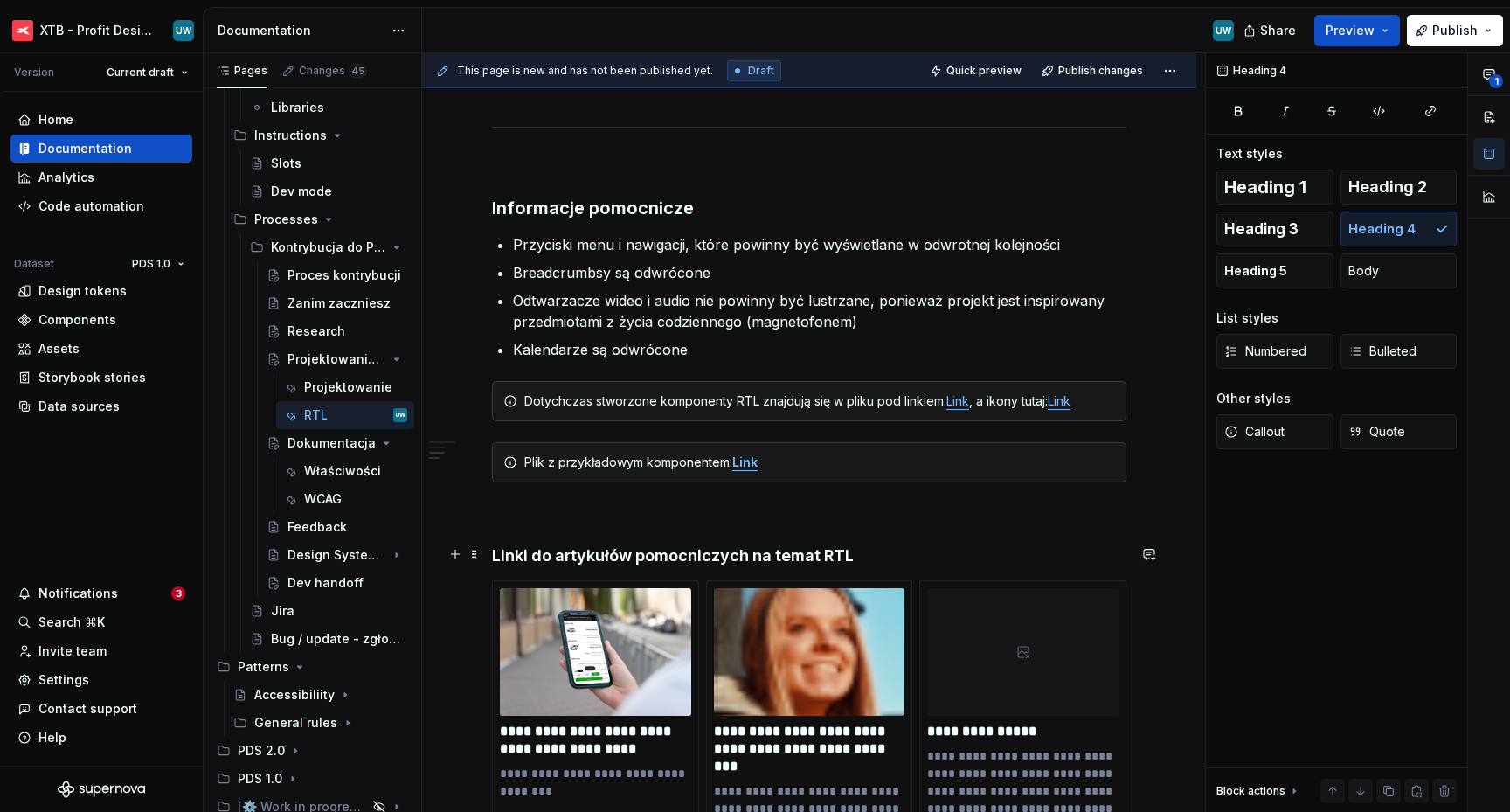
click at [570, 556] on h4 "Linki do artykułów pomocniczych na temat RTL" at bounding box center [809, 556] width 635 height 21
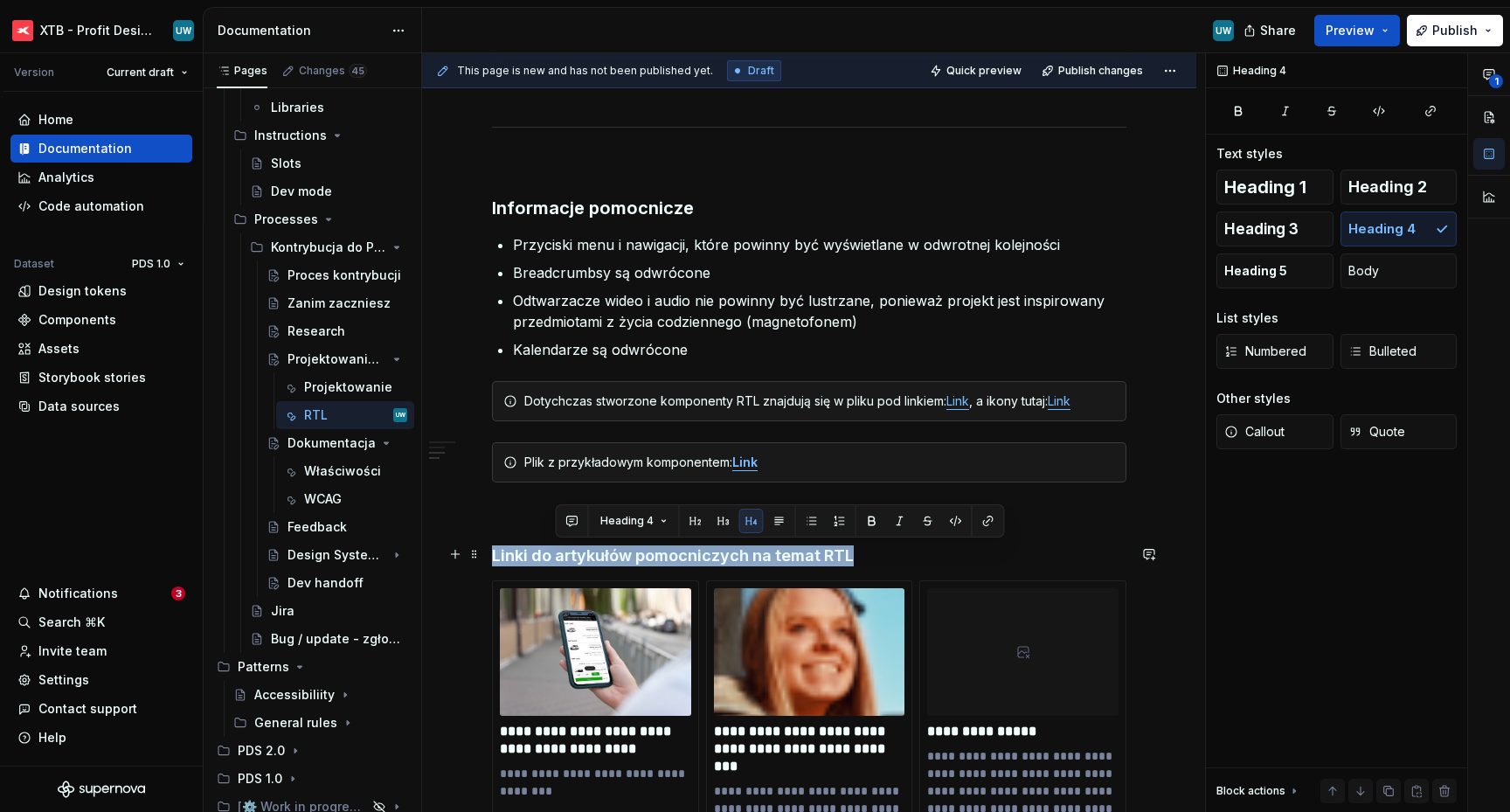
click at [570, 556] on h4 "Linki do artykułów pomocniczych na temat RTL" at bounding box center [809, 556] width 635 height 21
click at [1257, 220] on span "Heading 3" at bounding box center [1262, 228] width 75 height 17
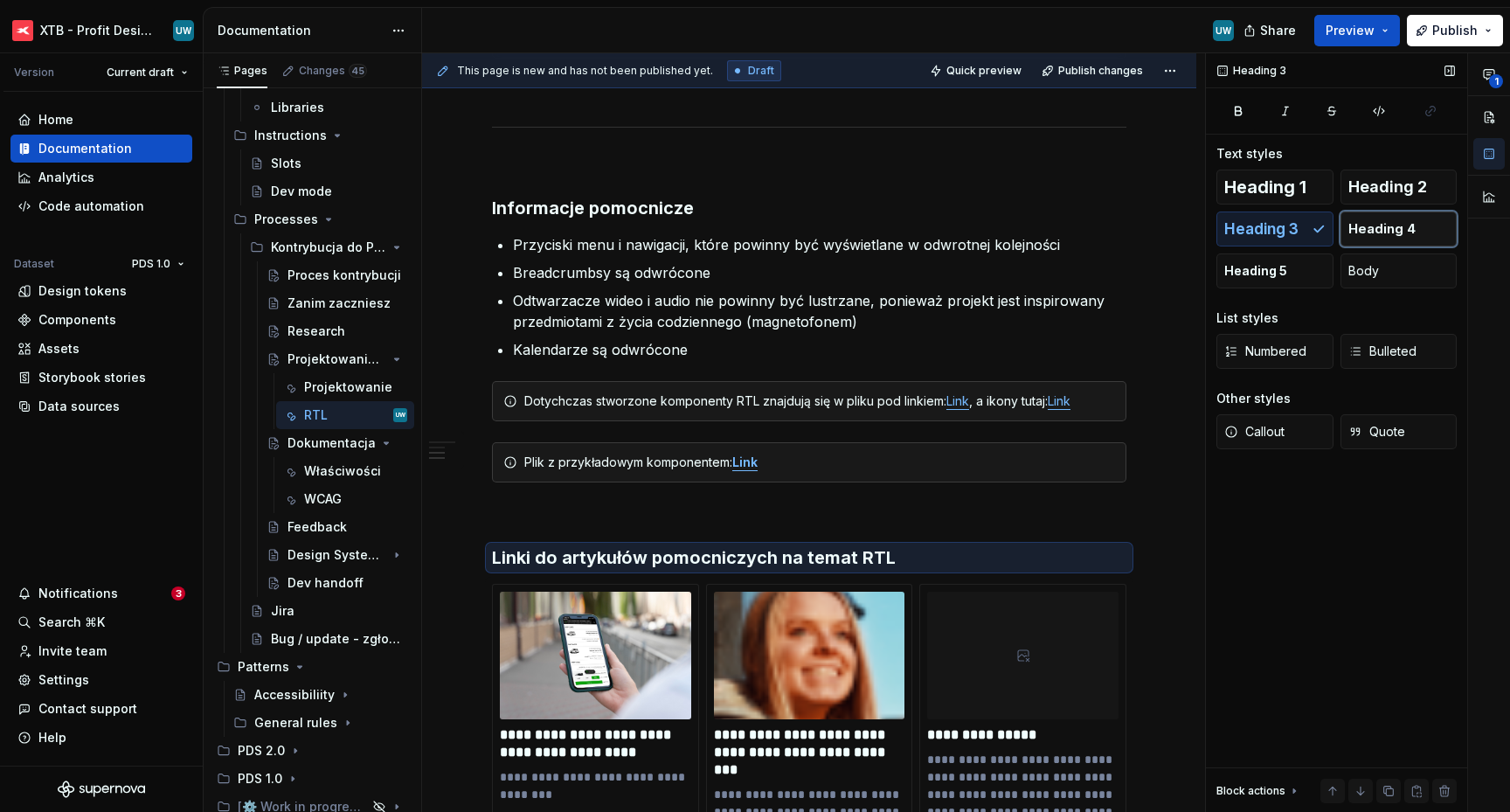
click at [1402, 233] on span "Heading 4" at bounding box center [1382, 228] width 67 height 17
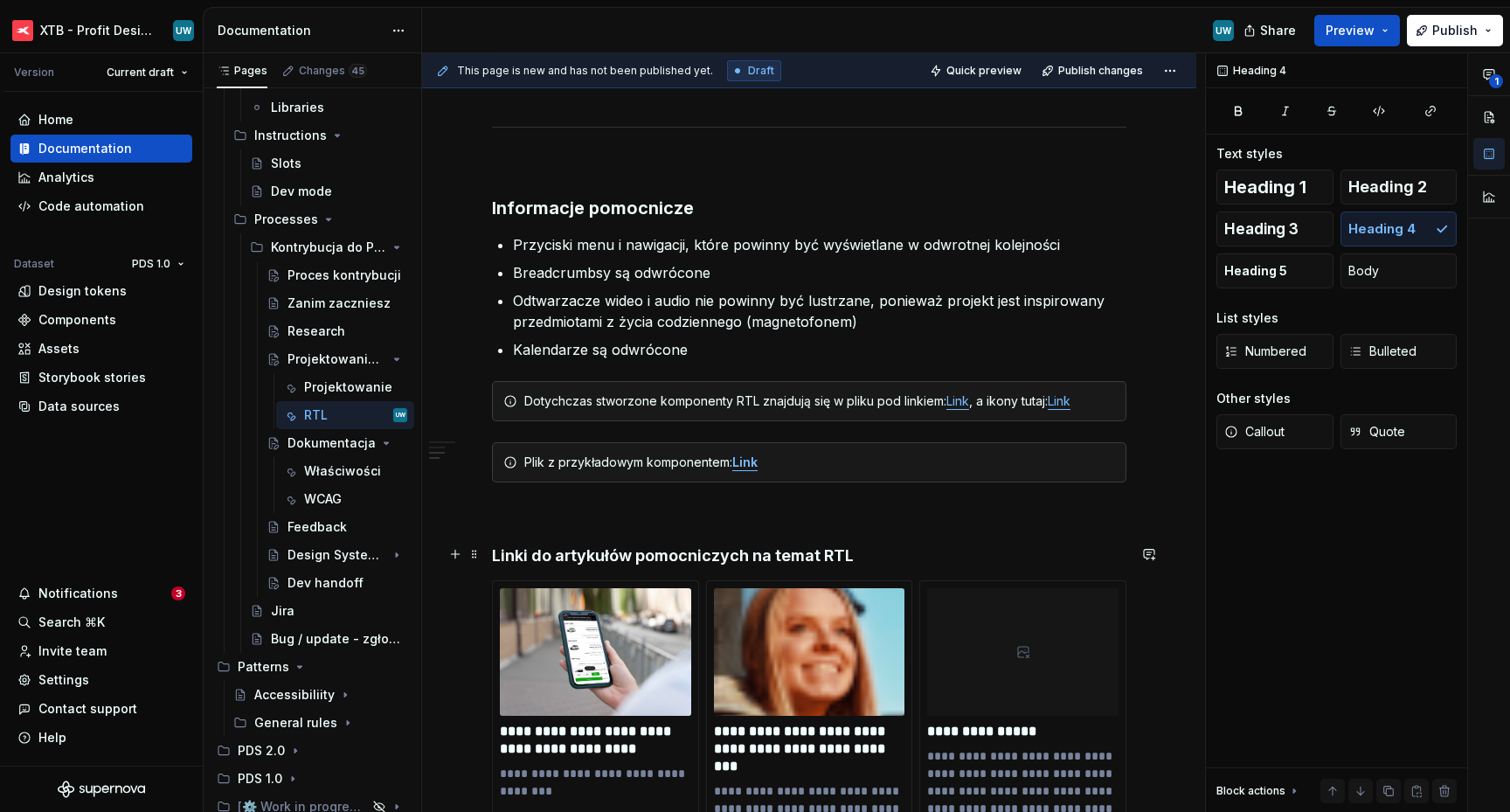
click at [853, 549] on h4 "Linki do artykułów pomocniczych na temat RTL" at bounding box center [809, 556] width 635 height 21
click at [763, 511] on p at bounding box center [809, 514] width 635 height 21
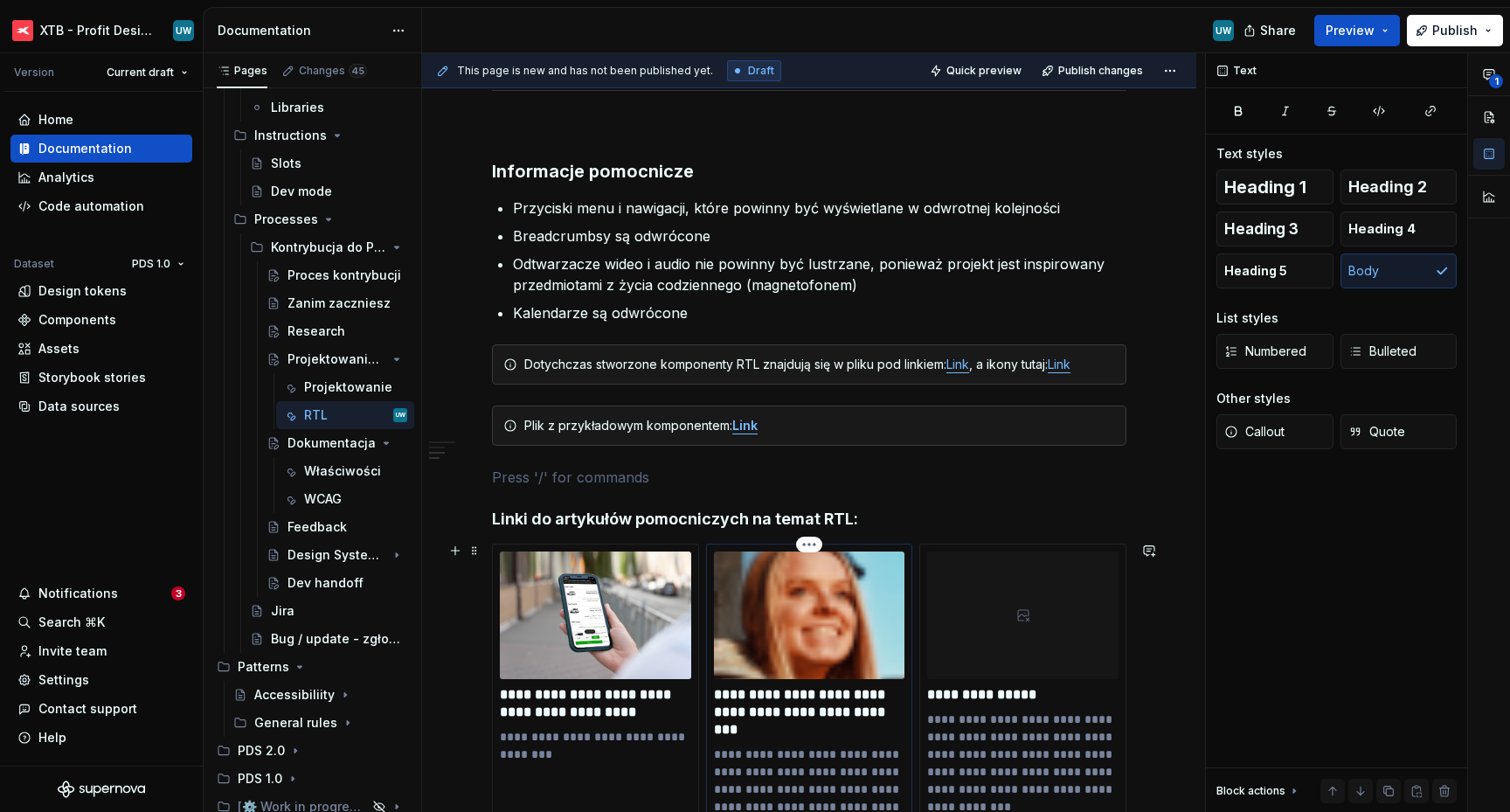
scroll to position [2208, 0]
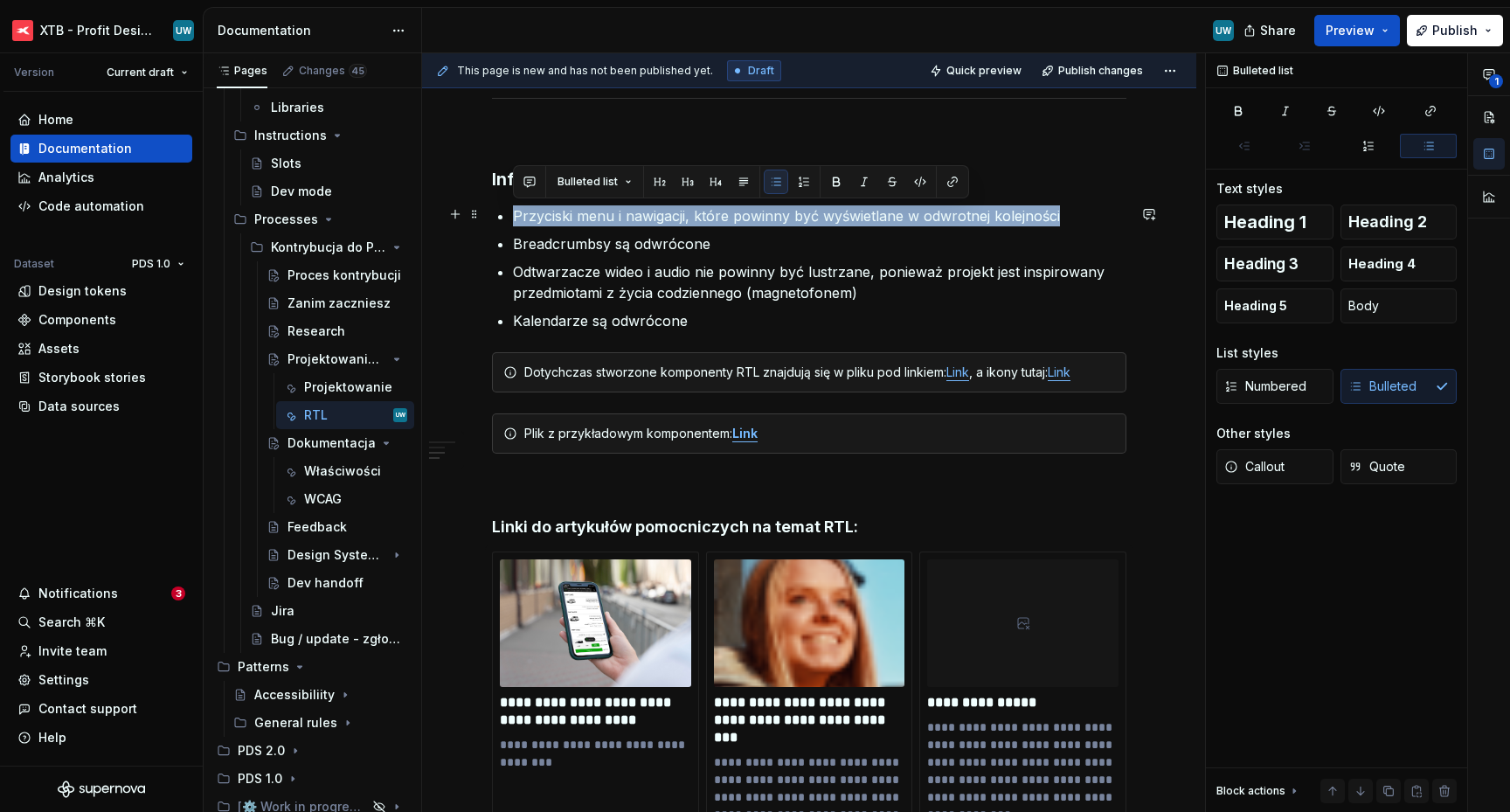
drag, startPoint x: 1059, startPoint y: 212, endPoint x: 509, endPoint y: 220, distance: 550.1
click at [535, 182] on button "button" at bounding box center [529, 182] width 25 height 25
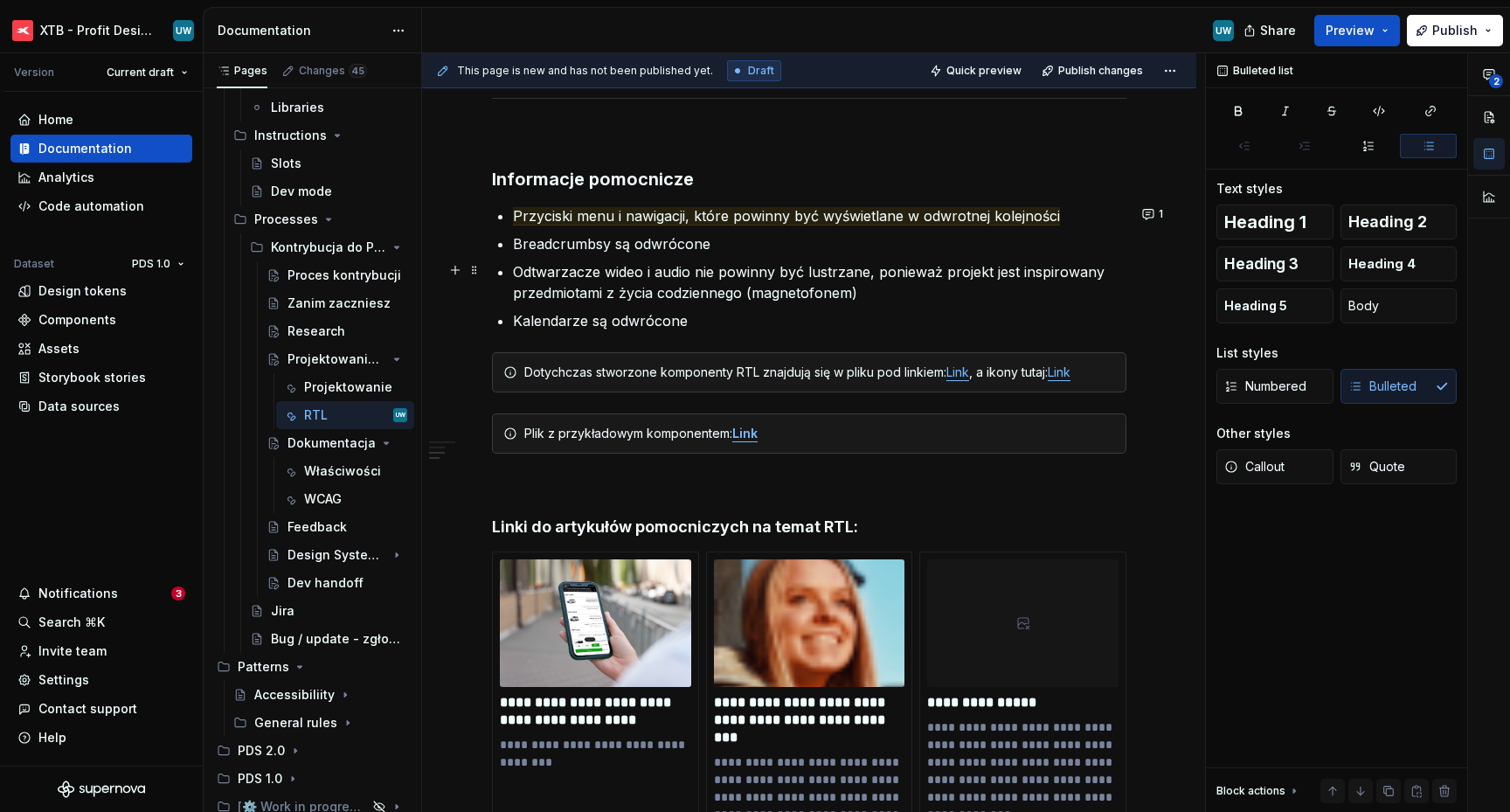
click at [885, 255] on ul "Przyciski menu i nawigacji, które powinny być wyświetlane w odwrotnej kolejnośc…" at bounding box center [820, 268] width 614 height 126
click at [719, 242] on p "Breadcrumbsy są odwrócone" at bounding box center [820, 244] width 614 height 21
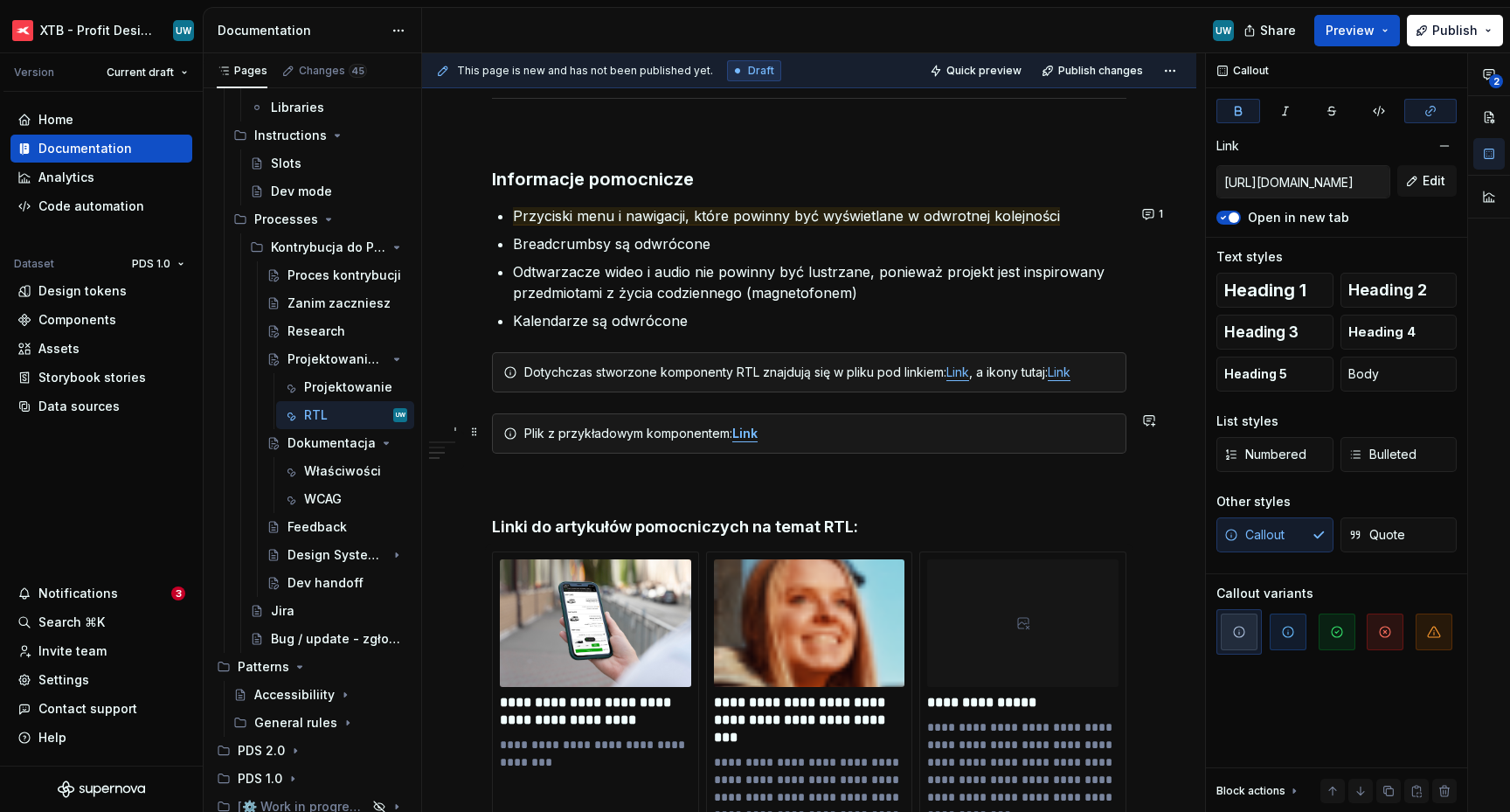
click at [745, 432] on strong "Link" at bounding box center [744, 433] width 26 height 15
drag, startPoint x: 1325, startPoint y: 181, endPoint x: 1245, endPoint y: 179, distance: 80.0
click at [1245, 179] on input "[URL][DOMAIN_NAME]" at bounding box center [1304, 182] width 172 height 32
click at [819, 315] on p "Kalendarze są odwrócone" at bounding box center [820, 321] width 614 height 21
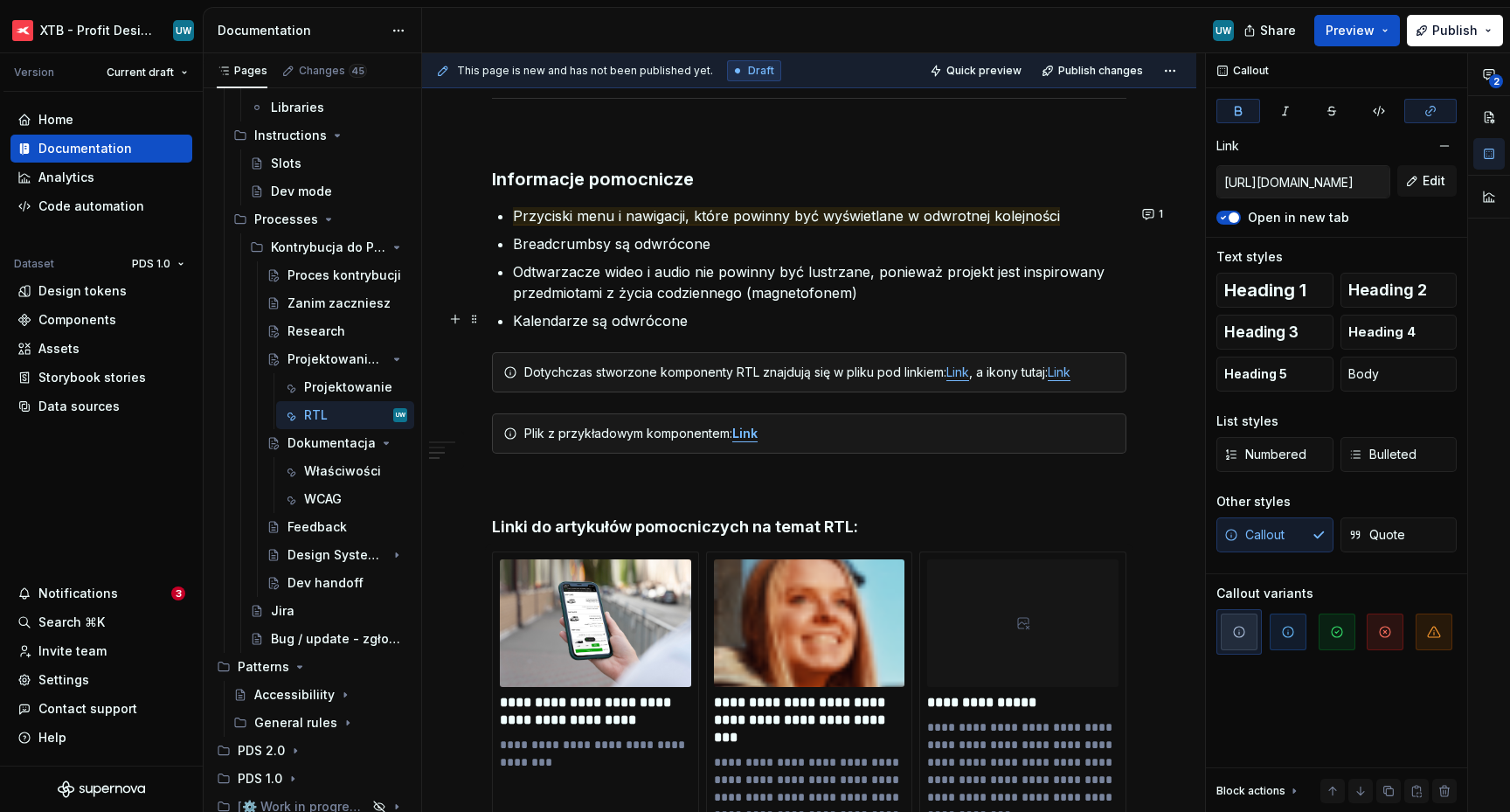
scroll to position [0, 0]
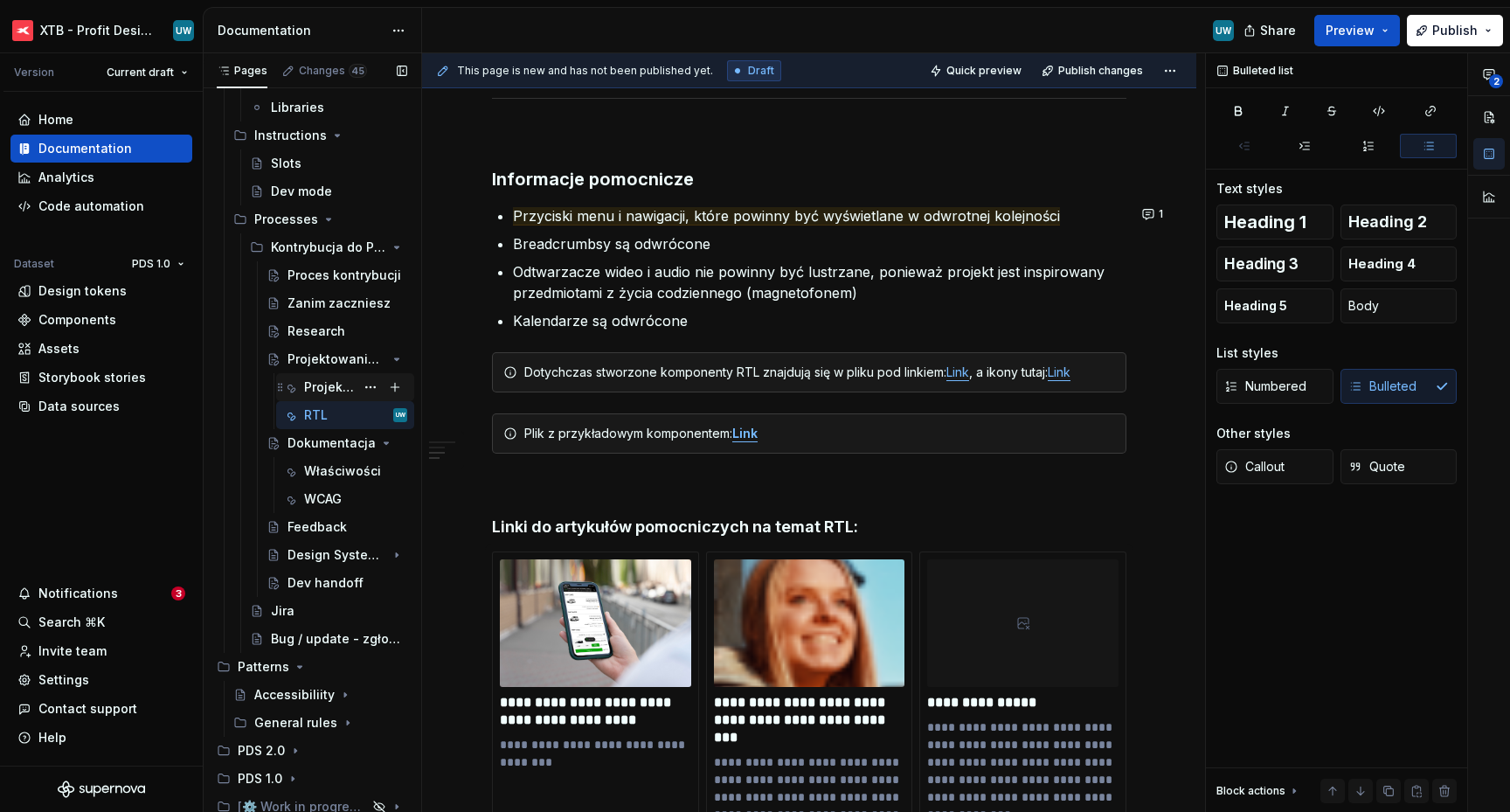
click at [321, 386] on div "Projektowanie" at bounding box center [329, 387] width 51 height 17
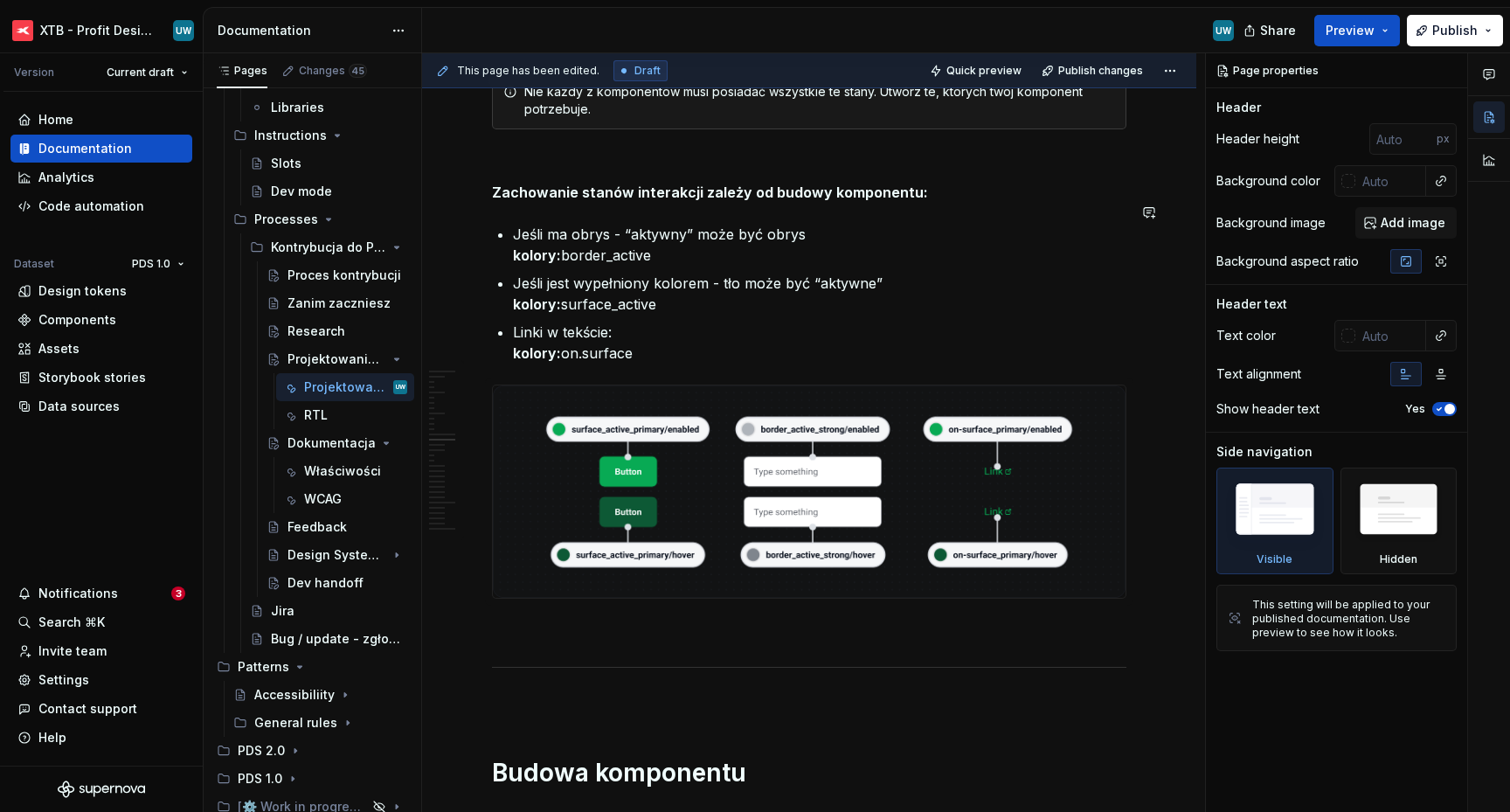
scroll to position [2692, 0]
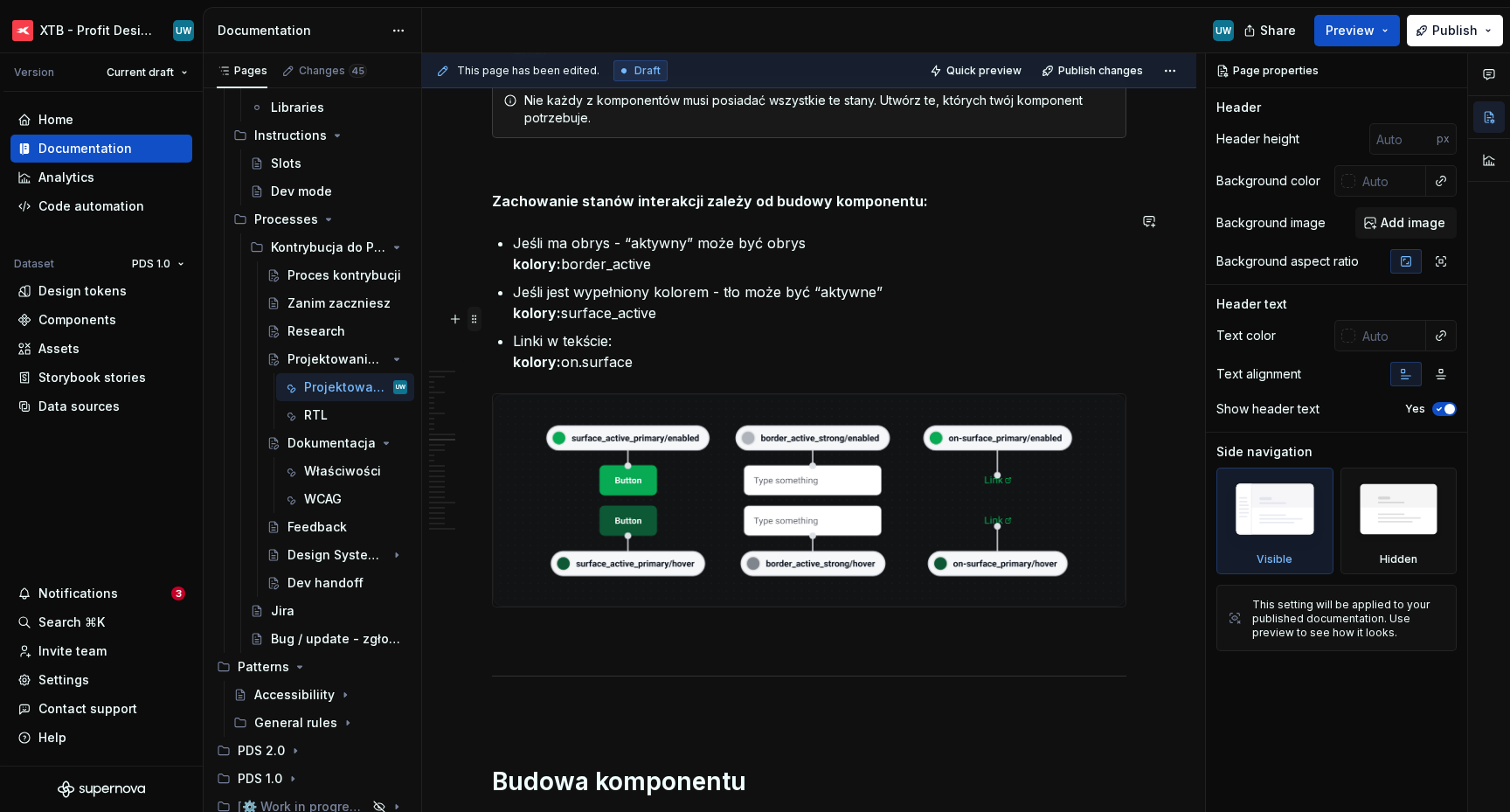
click at [475, 318] on span at bounding box center [474, 319] width 14 height 25
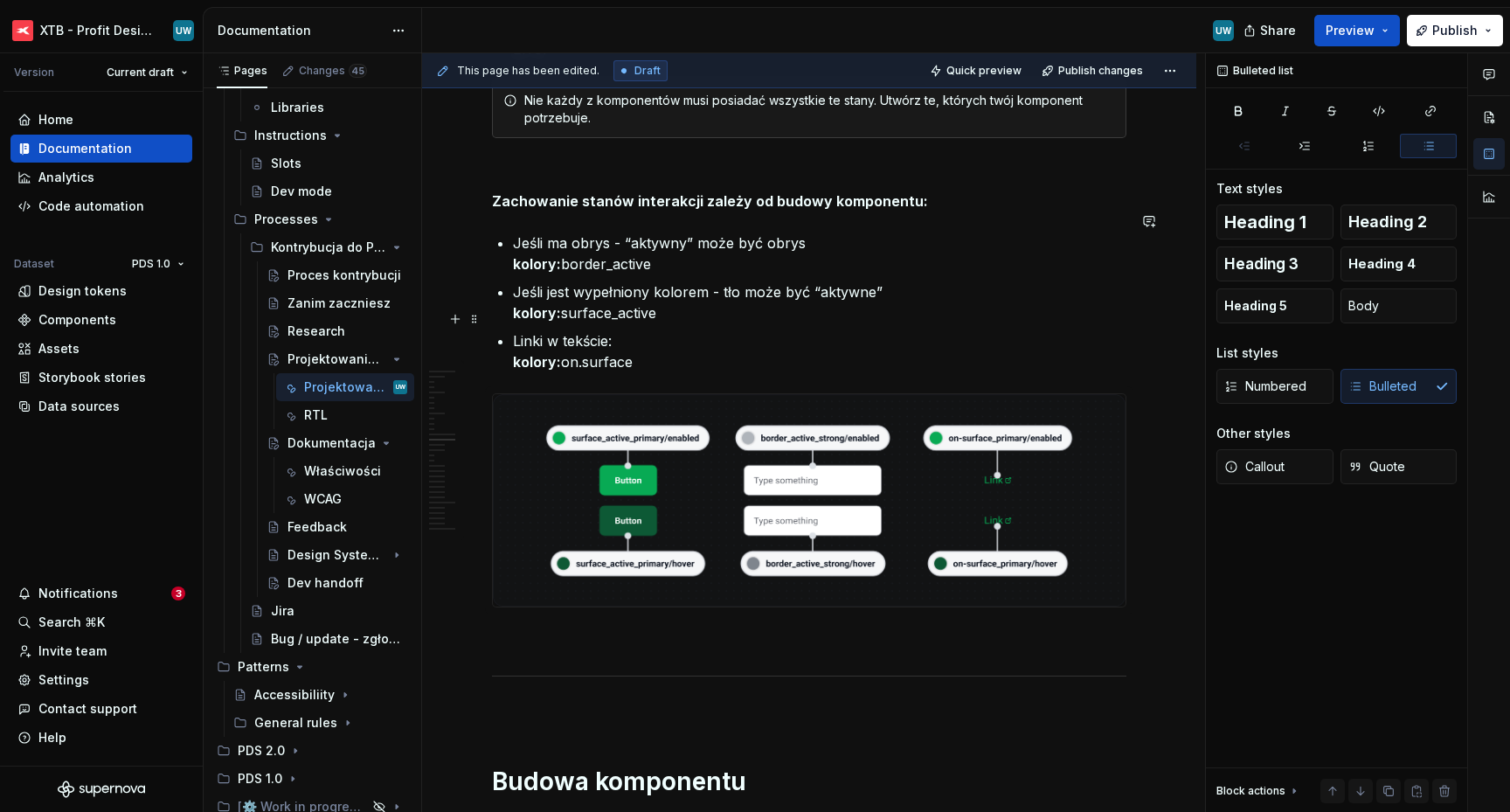
click at [728, 332] on p "Linki w tekście: kolory: on.surface" at bounding box center [820, 352] width 614 height 42
click at [312, 570] on div "Dev handoff" at bounding box center [347, 583] width 119 height 25
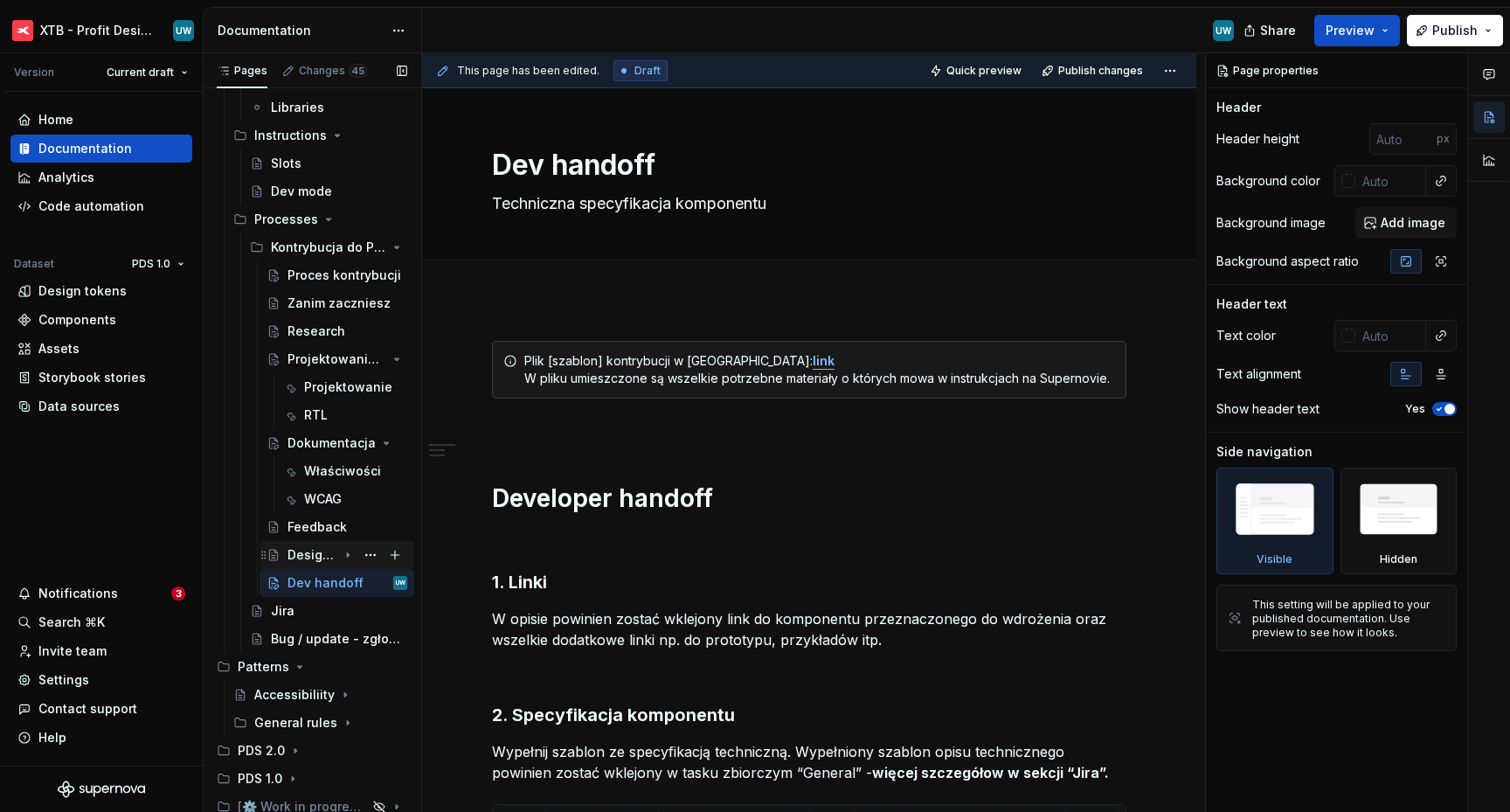
click at [308, 547] on div "Design System review" at bounding box center [313, 555] width 50 height 17
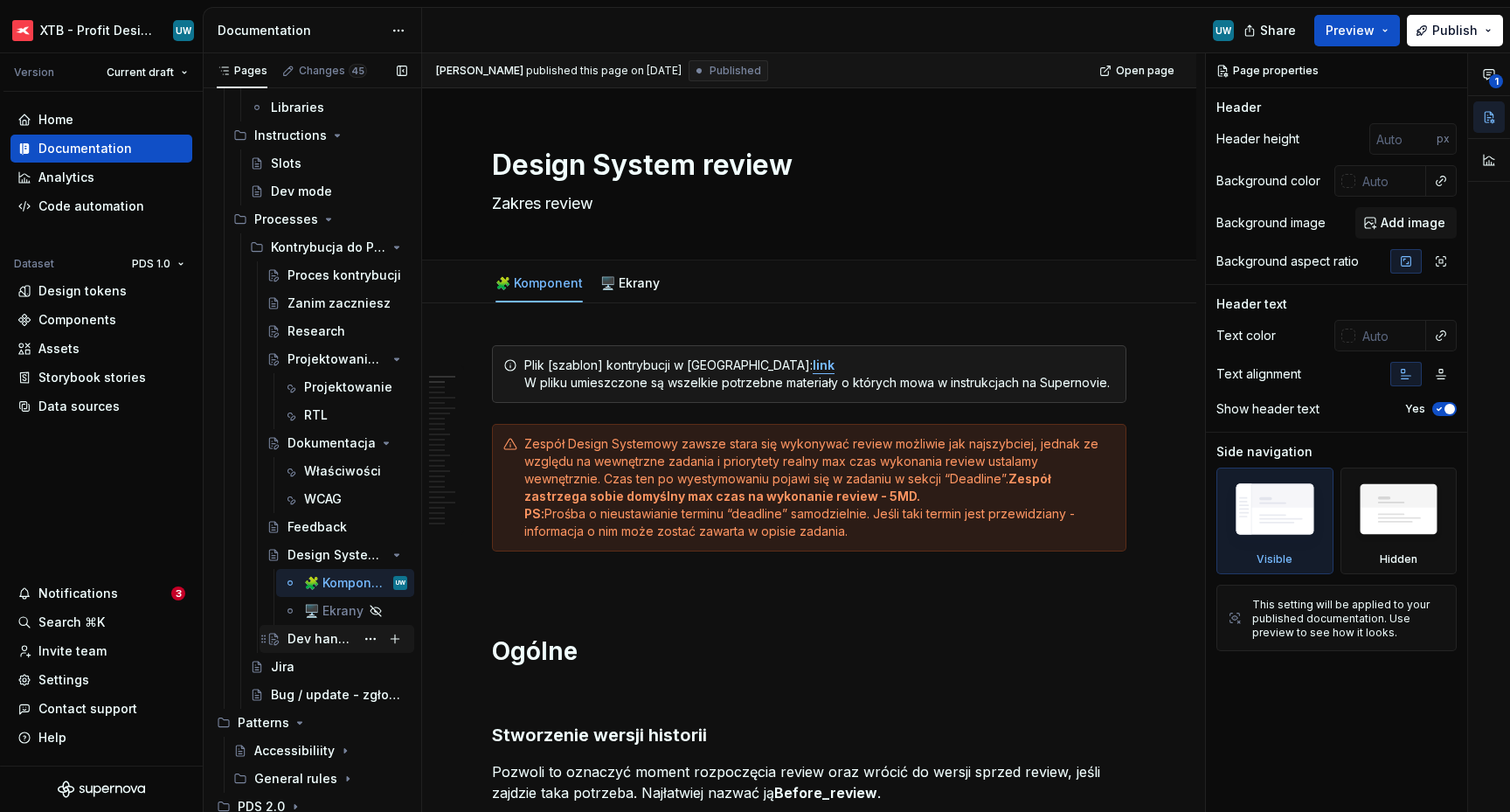
click at [312, 638] on div "Dev handoff" at bounding box center [321, 638] width 67 height 17
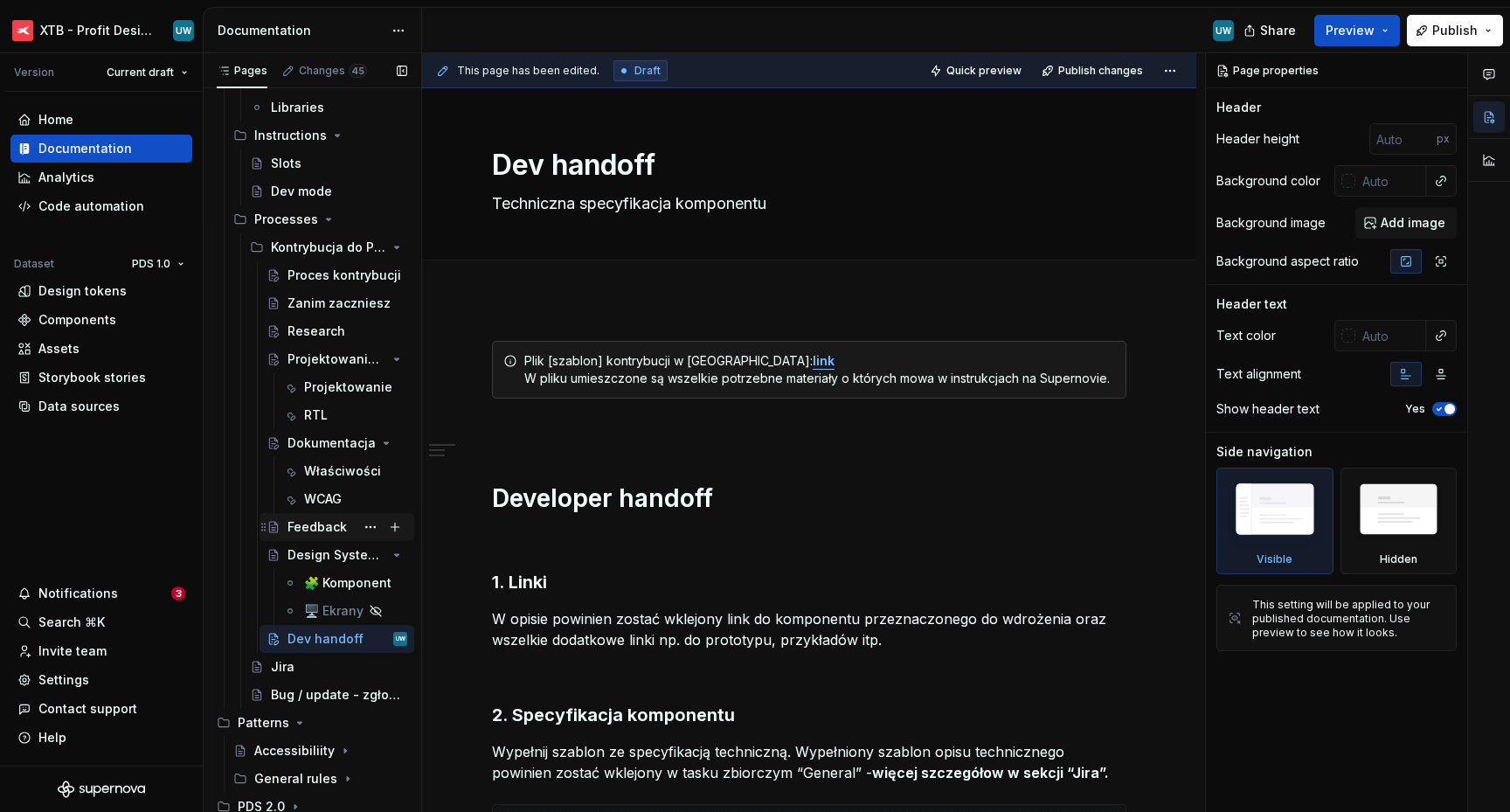
click at [304, 532] on div "Feedback" at bounding box center [317, 526] width 59 height 17
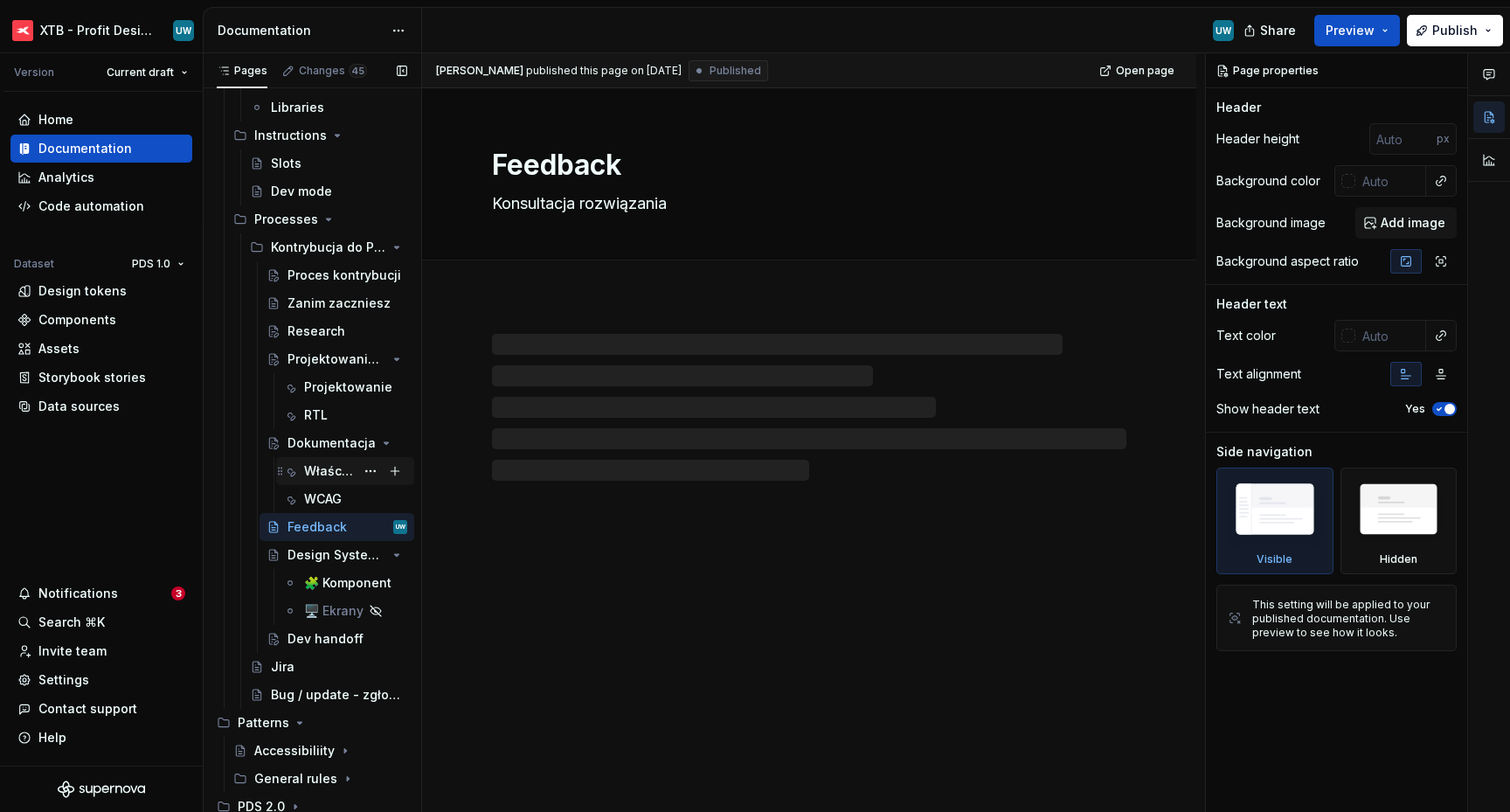
click at [308, 473] on div "Właściwości" at bounding box center [329, 471] width 51 height 17
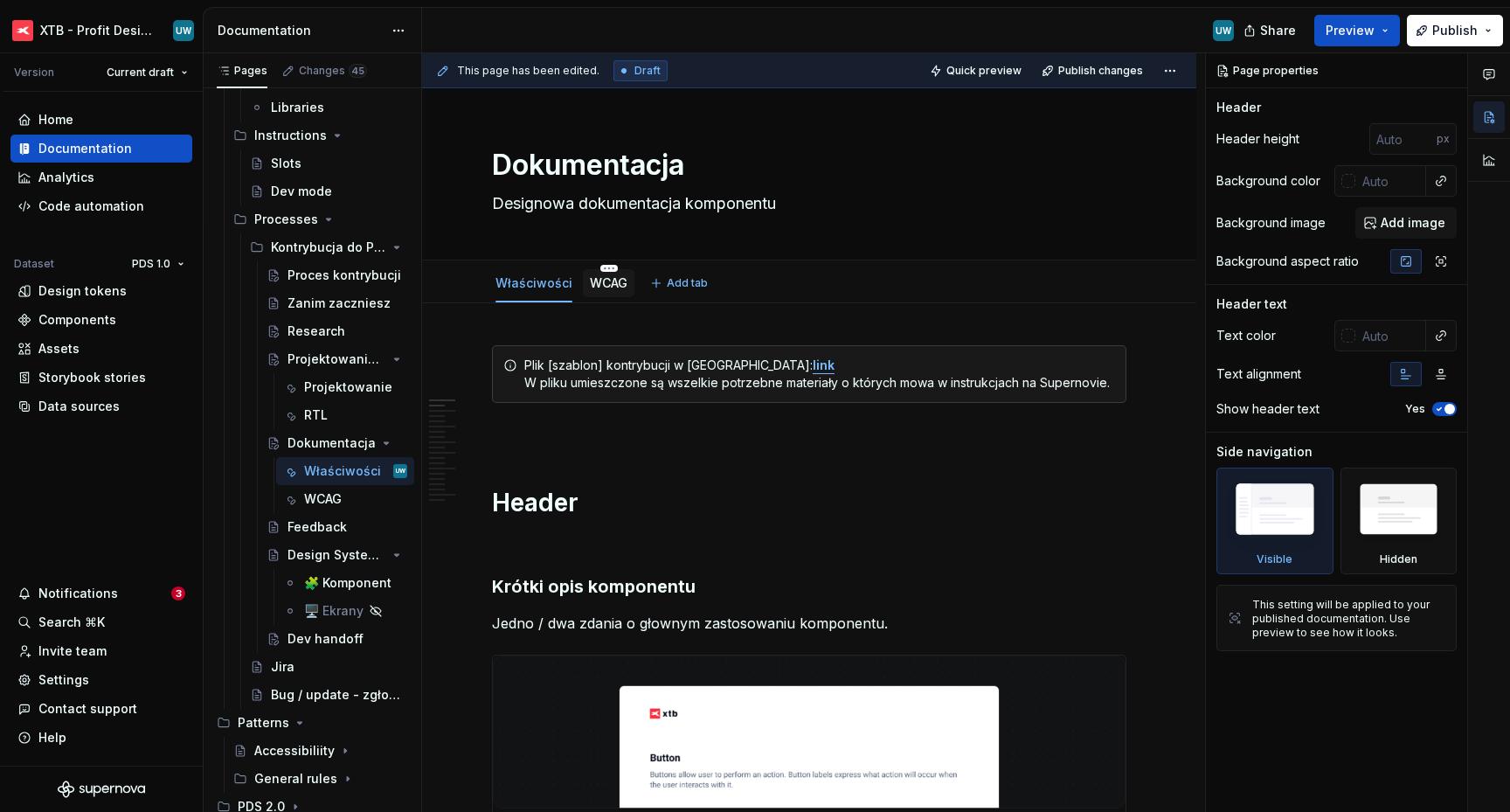
click at [619, 280] on link "WCAG" at bounding box center [608, 283] width 37 height 15
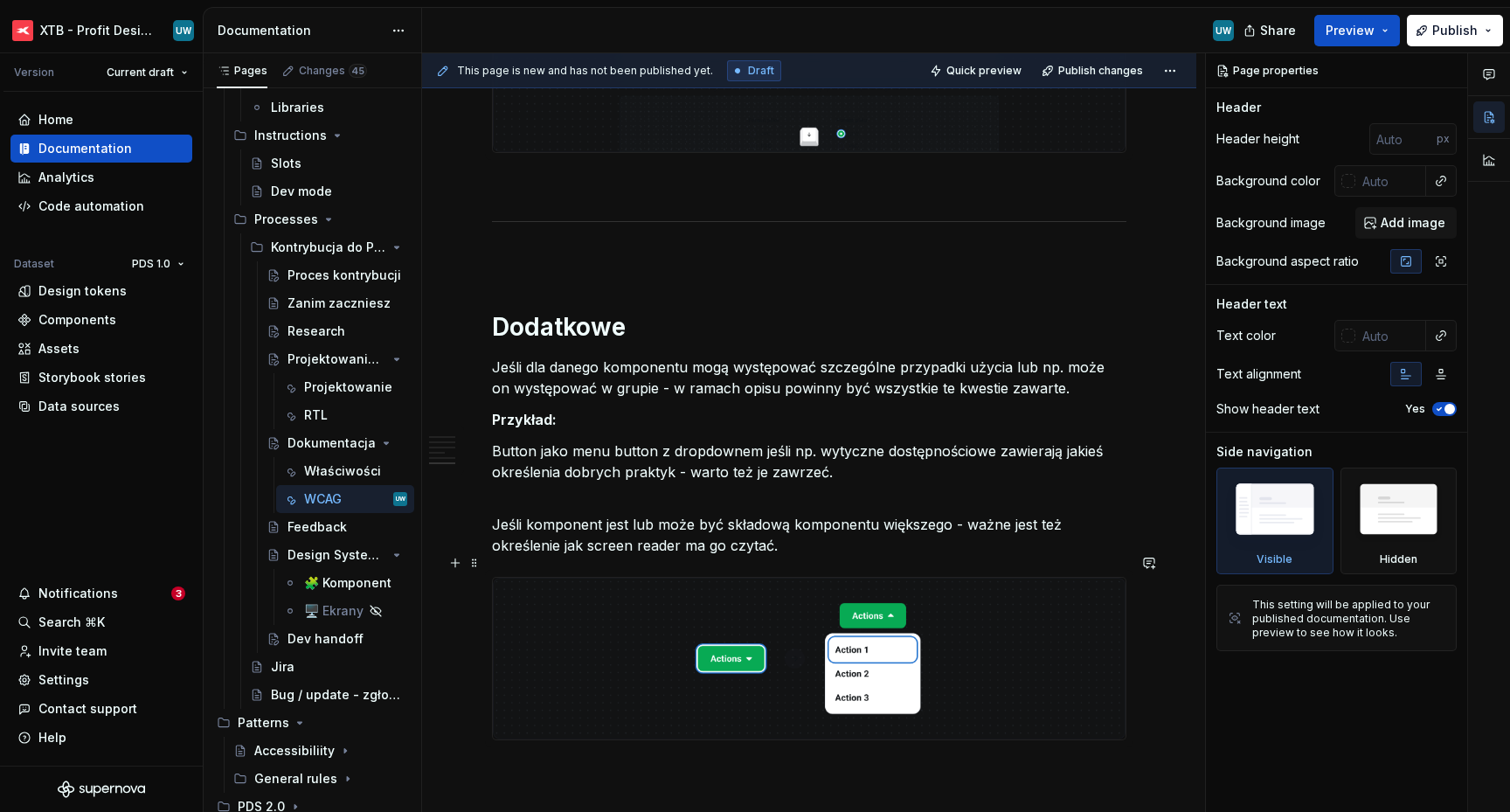
scroll to position [3019, 0]
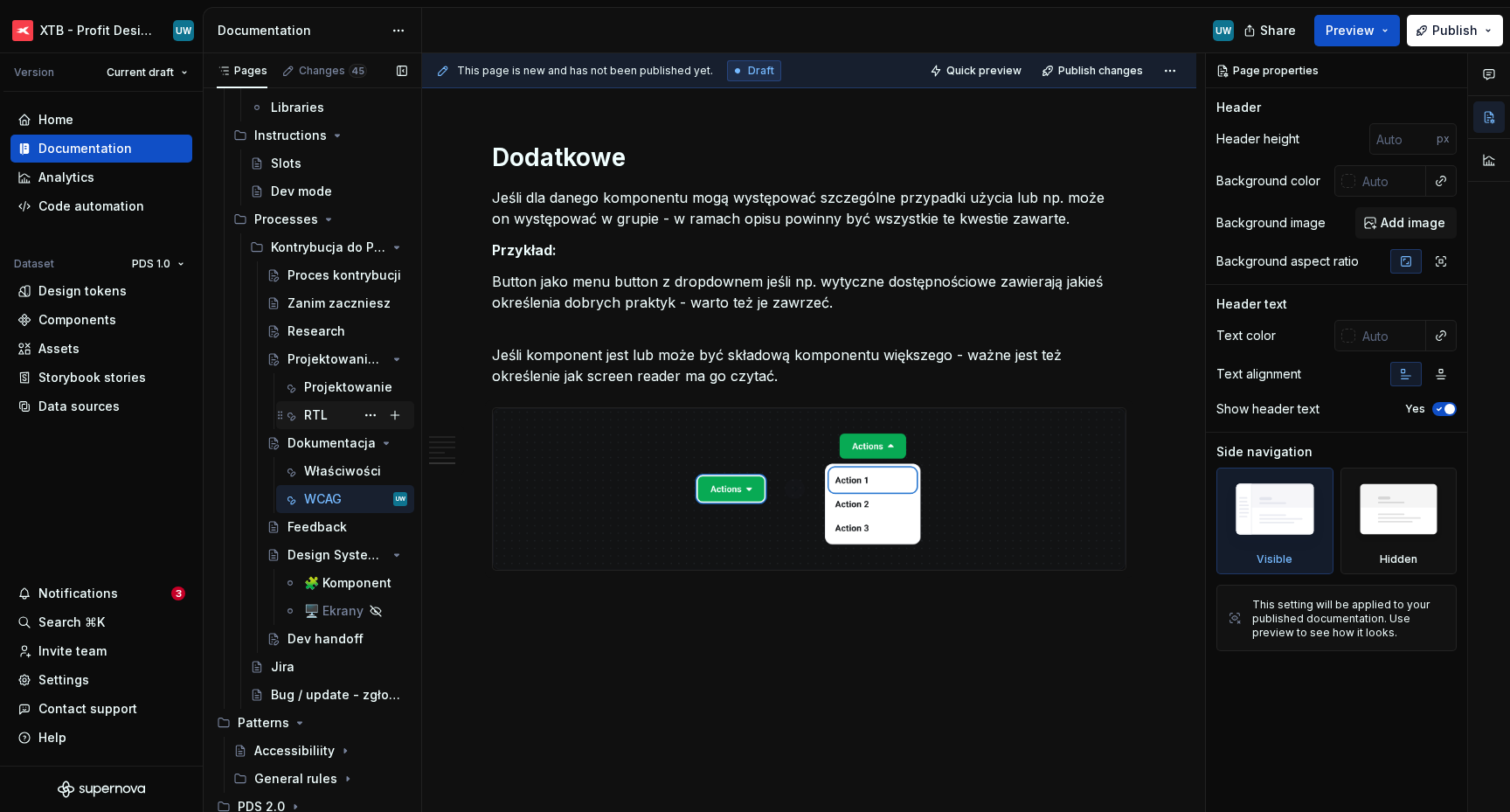
click at [307, 418] on div "RTL" at bounding box center [315, 415] width 24 height 17
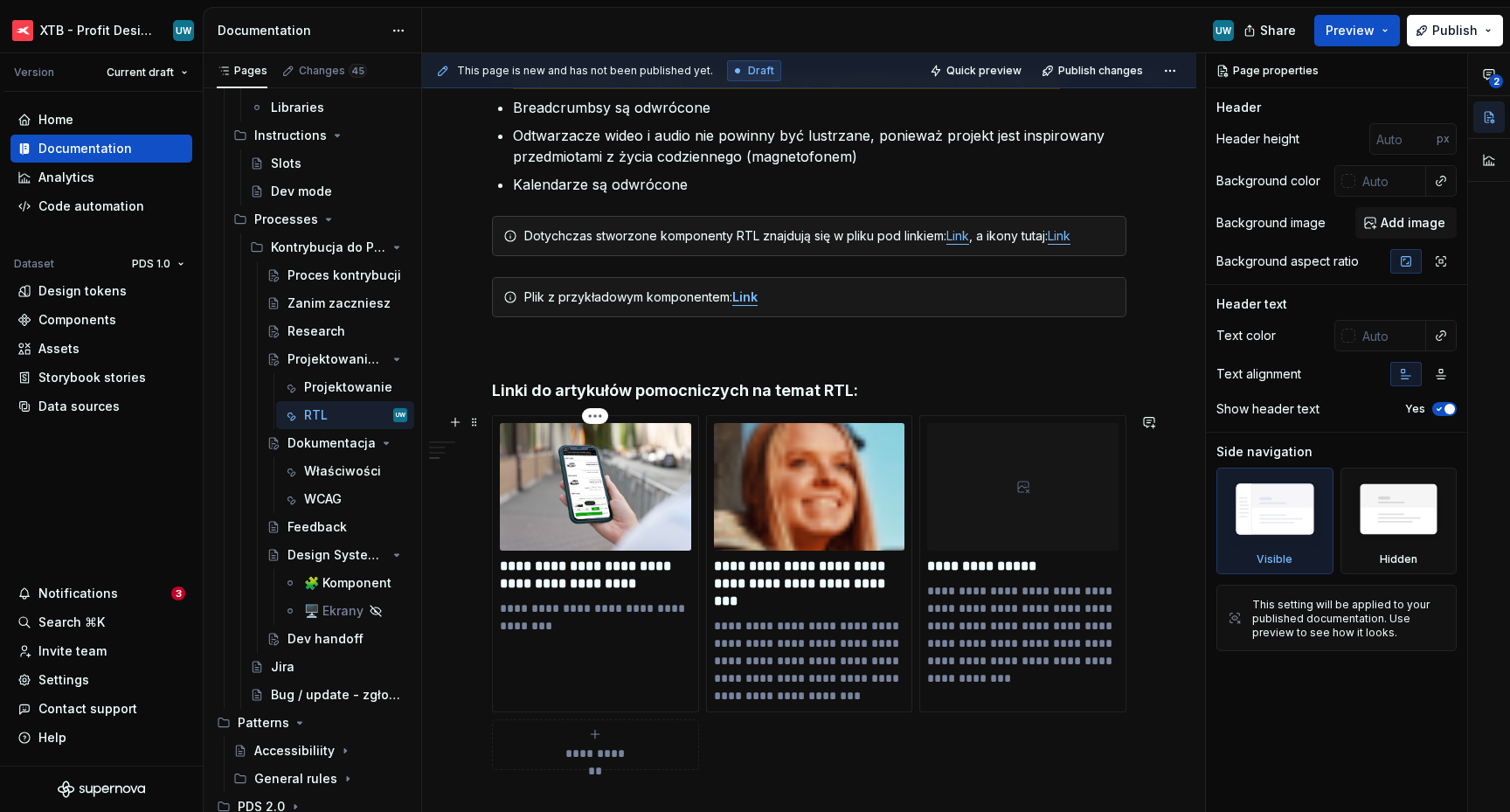
scroll to position [2563, 0]
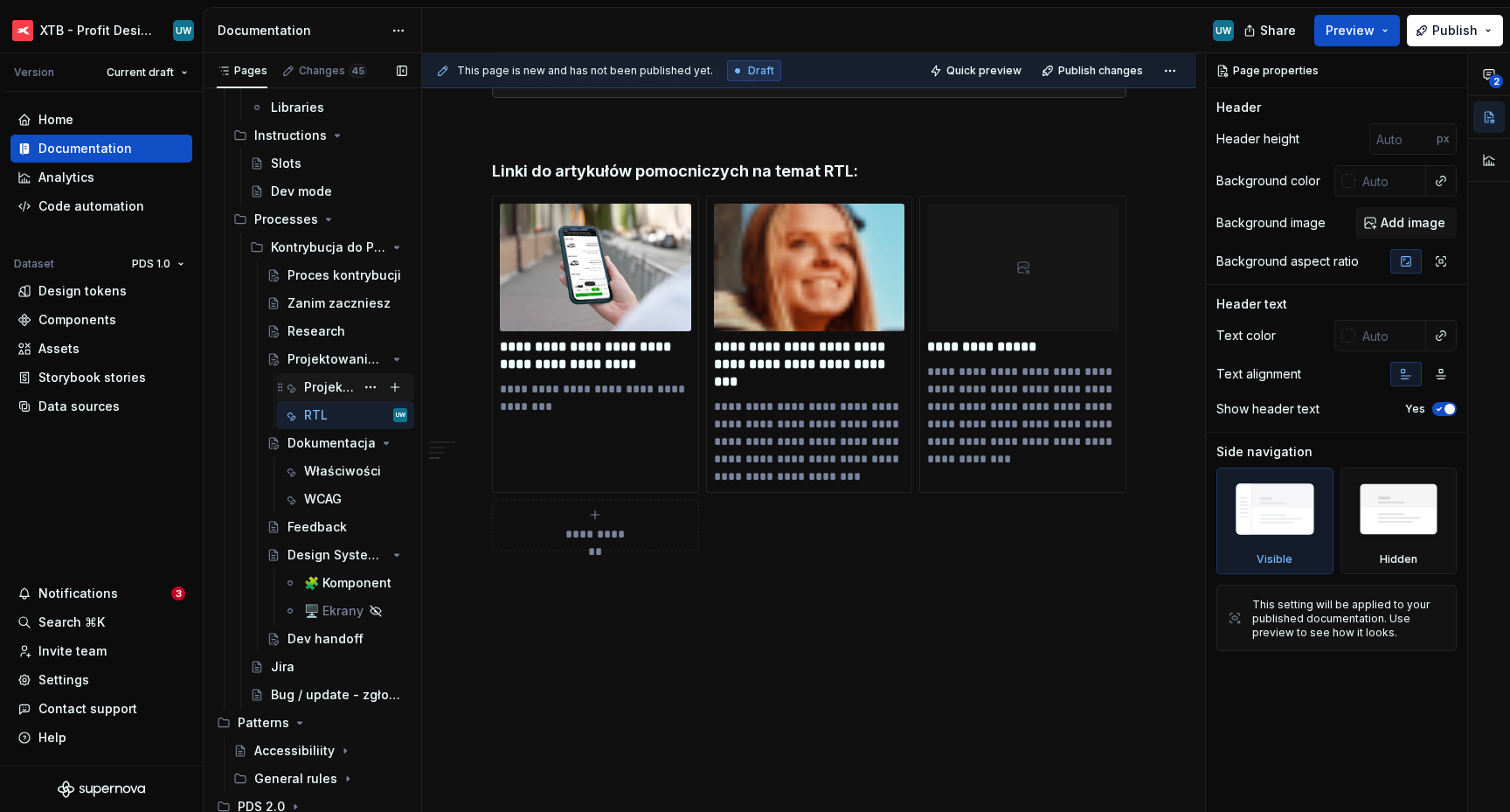
click at [322, 392] on div "Projektowanie" at bounding box center [329, 387] width 51 height 17
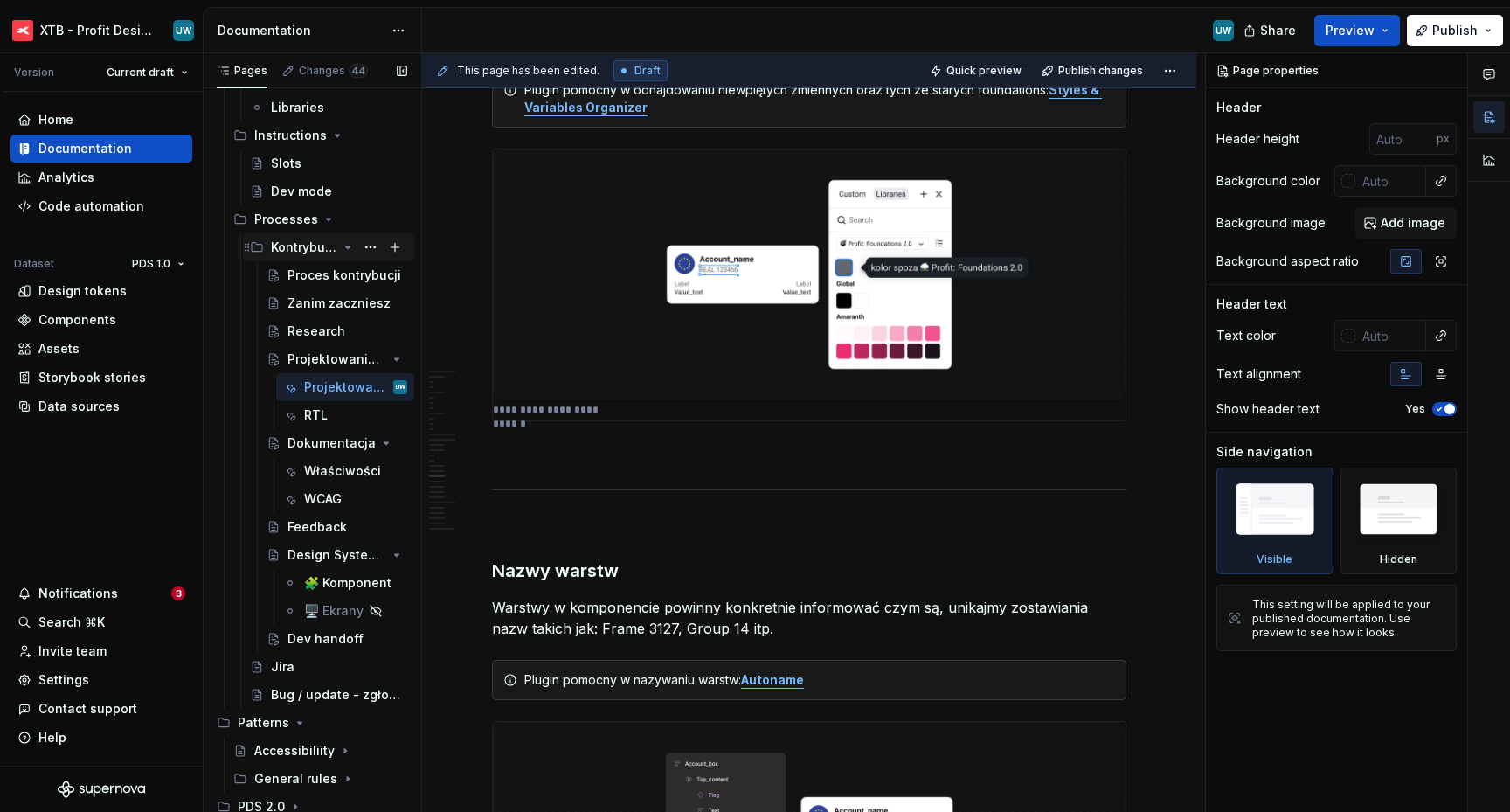
scroll to position [184, 0]
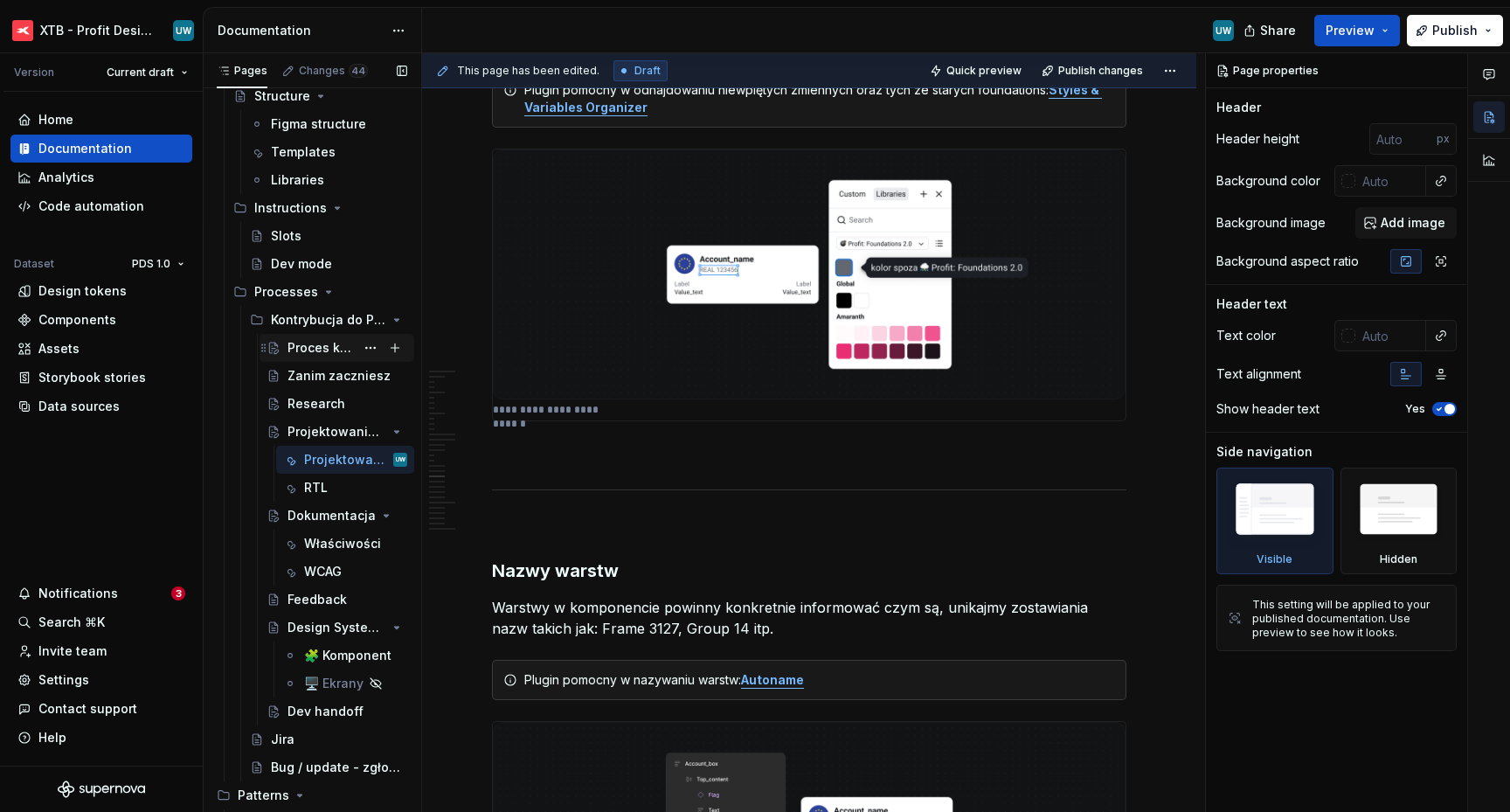
click at [291, 339] on div "Proces kontrybucji" at bounding box center [321, 348] width 67 height 17
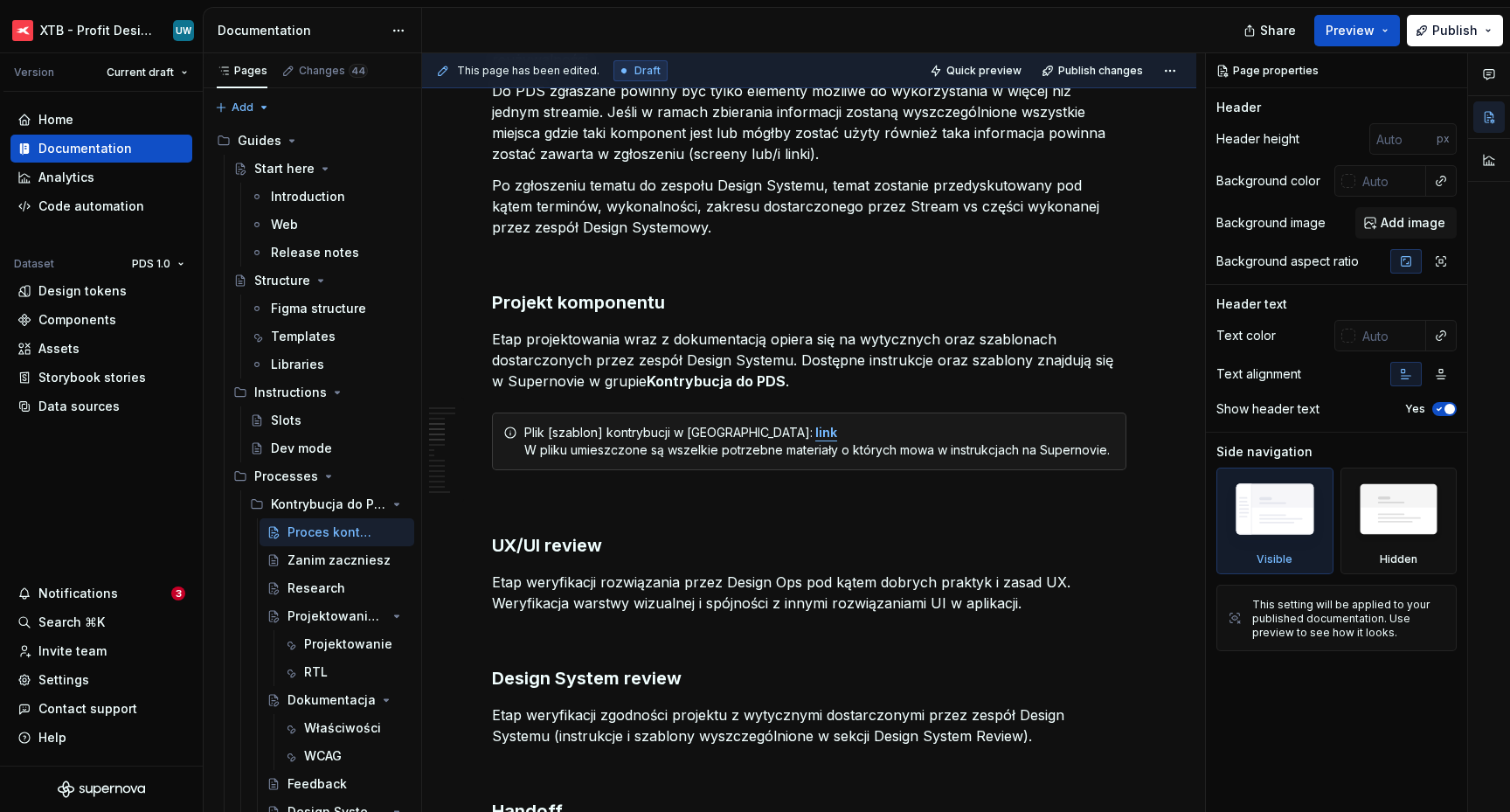
type textarea "*"
